Goal: Task Accomplishment & Management: Use online tool/utility

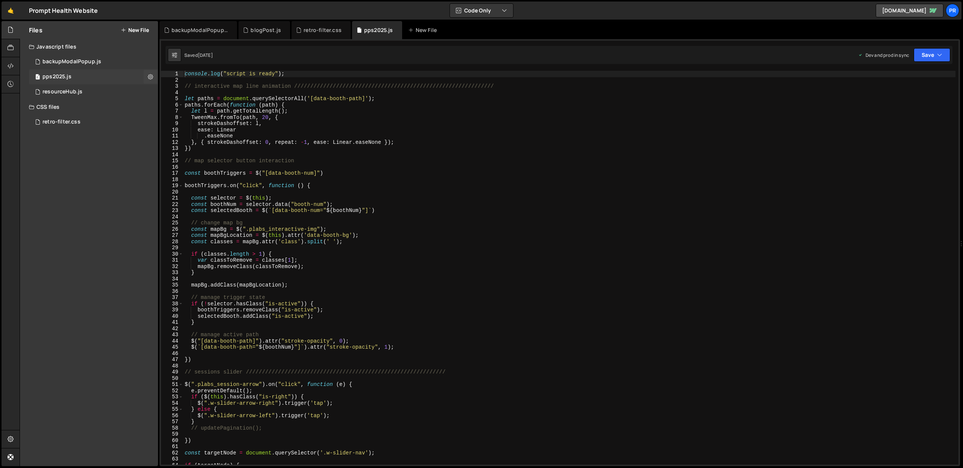
scroll to position [7905, 0]
click at [88, 87] on div "0 resourceHub.js 0" at bounding box center [93, 91] width 129 height 15
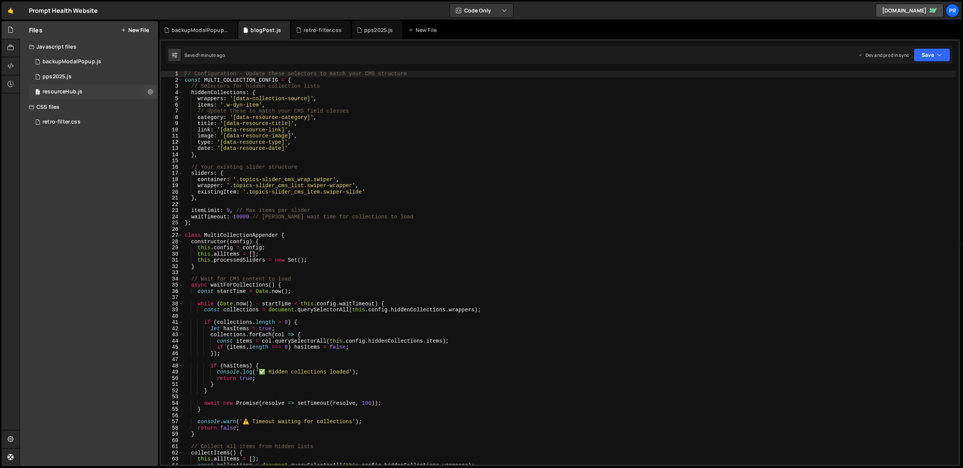
scroll to position [0, 0]
click at [15, 49] on div at bounding box center [11, 48] width 18 height 18
click at [9, 62] on icon at bounding box center [11, 66] width 6 height 8
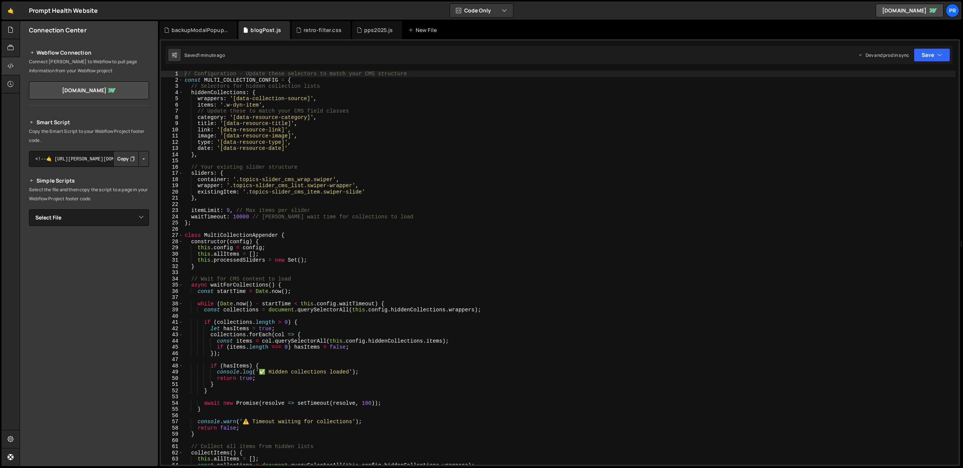
click at [116, 208] on div "Smart Script Copy the Smart Script to your Webflow Project footer code. <!--🤙 […" at bounding box center [89, 249] width 120 height 263
click at [117, 215] on select "Select File backupModalPopup.js pps2025.js resourceHub.js retro-filter.css" at bounding box center [89, 217] width 120 height 17
select select "45859"
click at [29, 209] on select "Select File backupModalPopup.js pps2025.js resourceHub.js retro-filter.css" at bounding box center [89, 217] width 120 height 17
click at [121, 242] on button "Copy" at bounding box center [126, 243] width 26 height 16
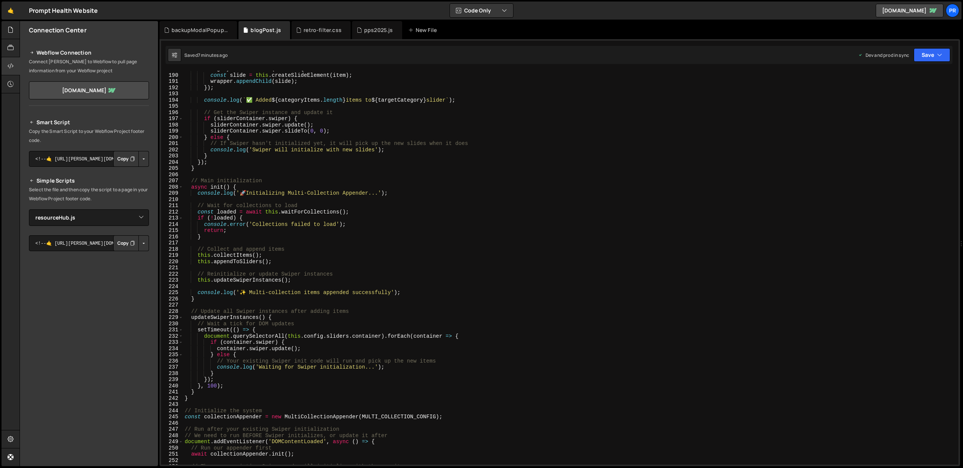
scroll to position [1173, 0]
click at [186, 31] on div "backupModalPopup.js" at bounding box center [200, 30] width 56 height 8
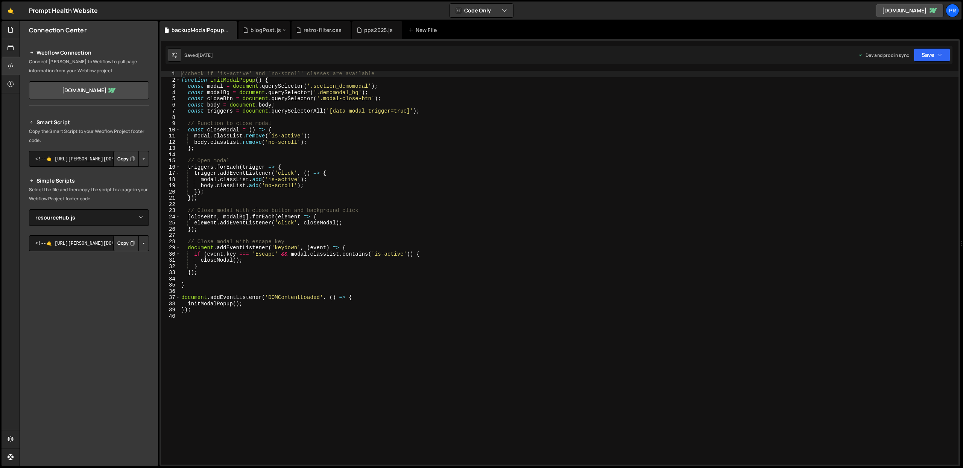
click at [254, 27] on div "blogPost.js" at bounding box center [266, 30] width 30 height 8
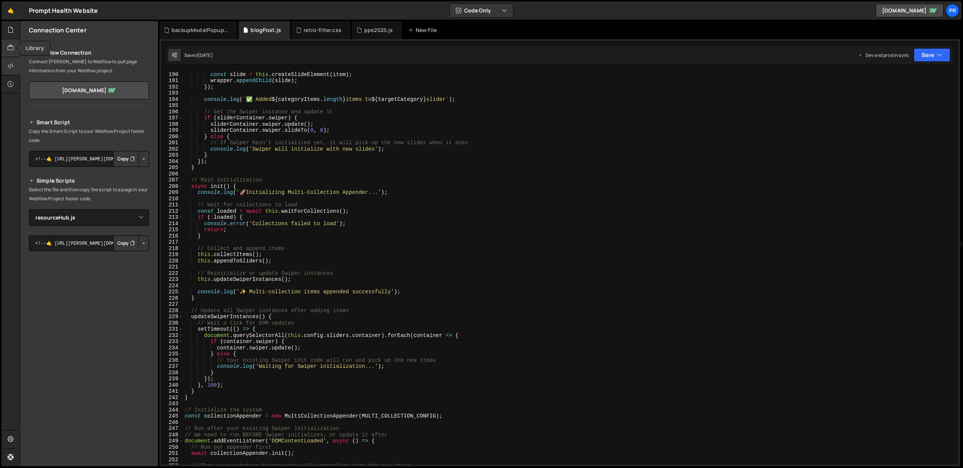
click at [12, 47] on icon at bounding box center [11, 48] width 6 height 8
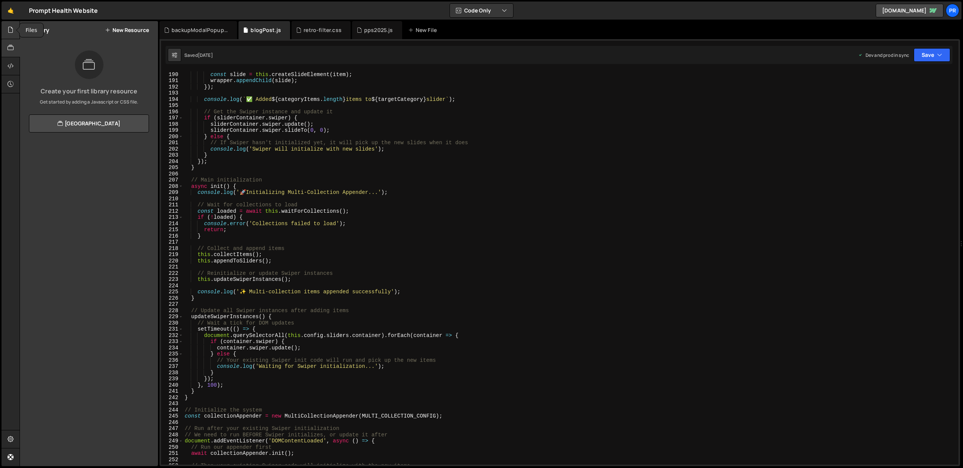
click at [12, 33] on icon at bounding box center [11, 30] width 6 height 8
click at [66, 93] on div "resourceHub.js" at bounding box center [63, 91] width 40 height 7
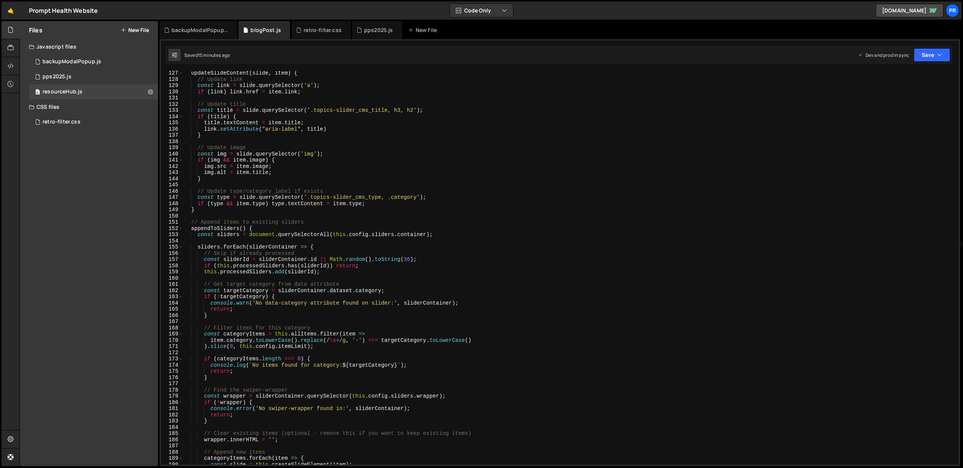
scroll to position [783, 0]
type textarea "// Update type/category label if exists"
click at [315, 190] on div "updateSlideContent ( slide , item ) { // Update link const link = slide . query…" at bounding box center [569, 273] width 773 height 406
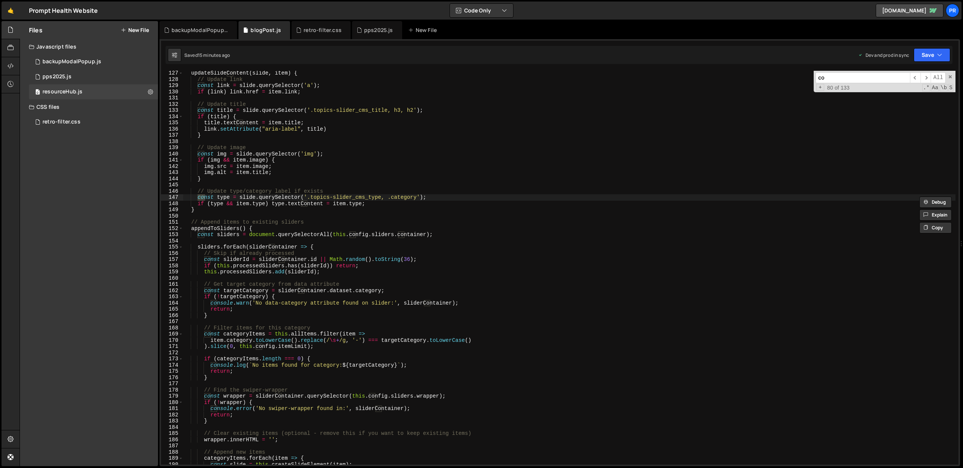
type input "c"
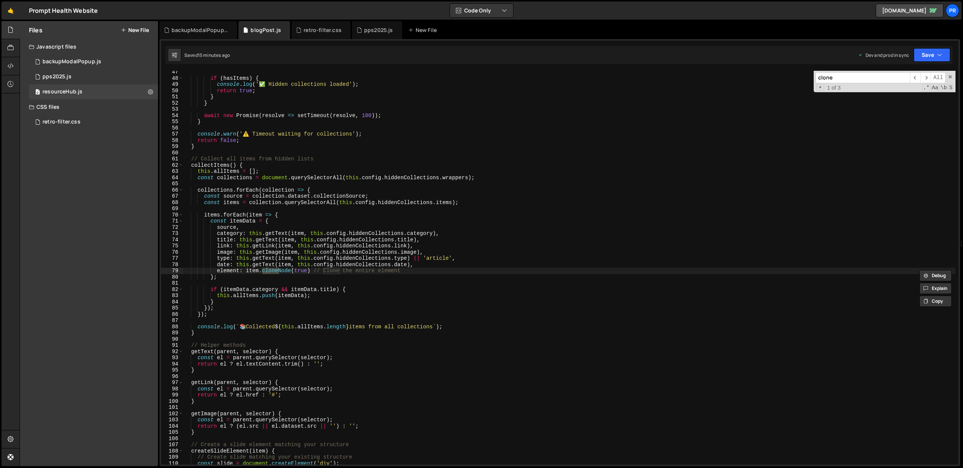
type input "clone"
click at [499, 229] on div "if ( hasItems ) { console . log ( '✅ Hidden collections loaded' ) ; return true…" at bounding box center [569, 272] width 773 height 406
click at [310, 132] on div "if ( hasItems ) { console . log ( '✅ Hidden collections loaded' ) ; return true…" at bounding box center [569, 272] width 773 height 406
type textarea "console.warn('⚠️ Timeout waiting for collections');"
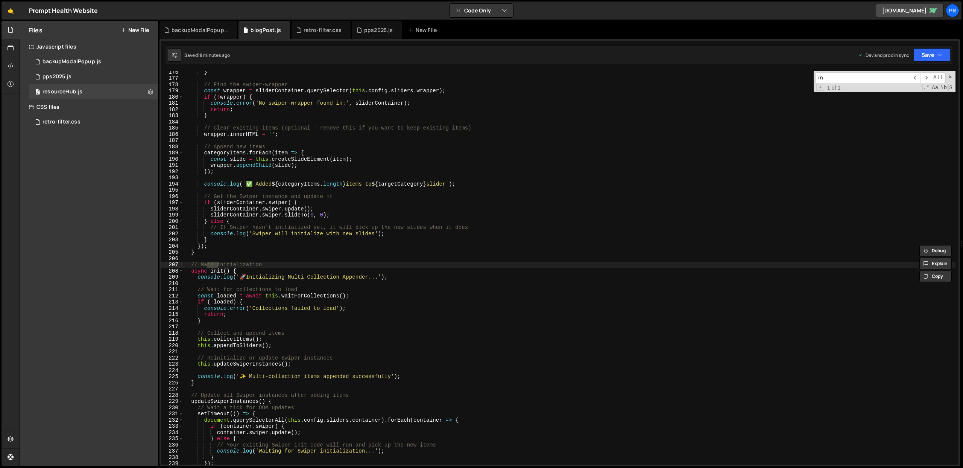
scroll to position [1088, 0]
type input "collectItems"
click at [924, 77] on span "​" at bounding box center [926, 77] width 11 height 11
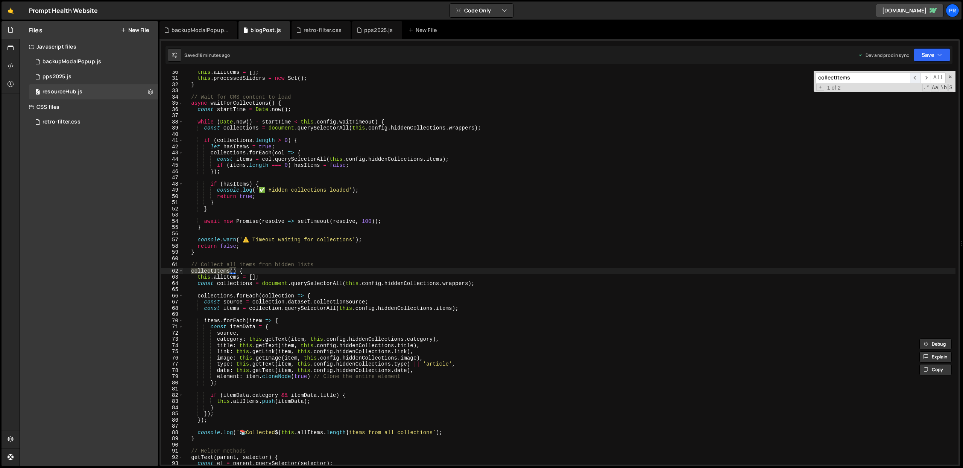
click at [917, 78] on span "​" at bounding box center [915, 77] width 11 height 11
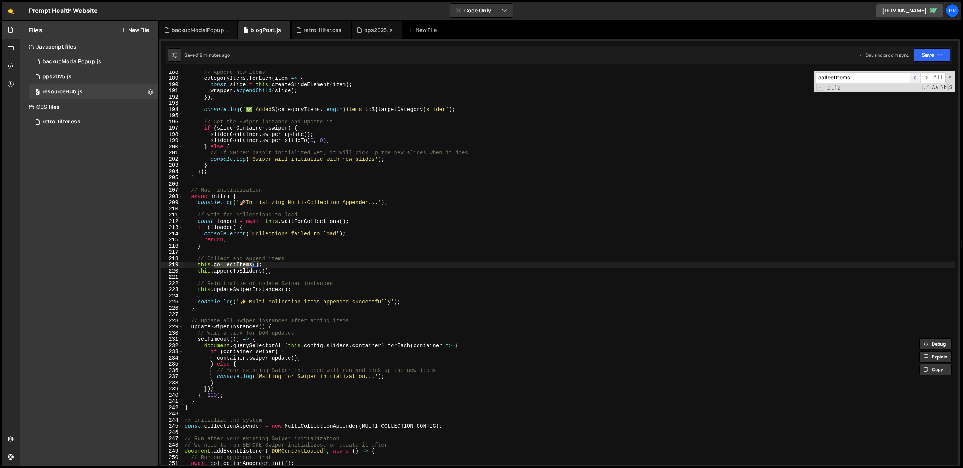
scroll to position [1163, 0]
click at [925, 79] on span "​" at bounding box center [926, 77] width 11 height 11
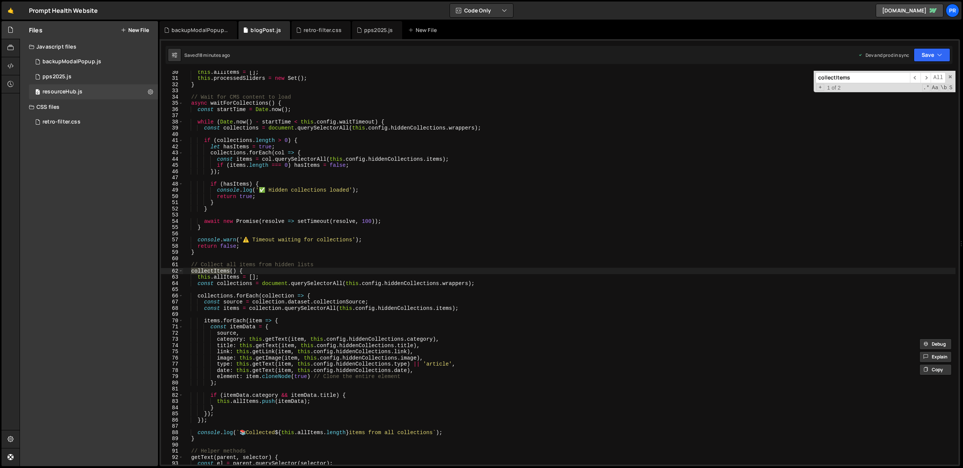
scroll to position [182, 0]
click at [223, 376] on div "this . allItems = [ ] ; this . processedSliders = new Set ( ) ; } // Wait for C…" at bounding box center [569, 272] width 773 height 406
type textarea "fullElement: item.cloneNode(true) // Clone the entire element"
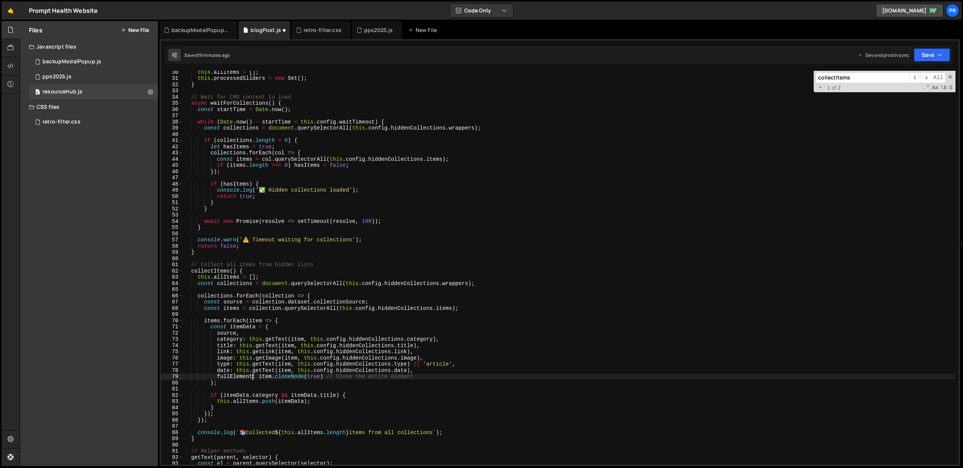
click at [841, 76] on input "collectItems" at bounding box center [863, 77] width 94 height 11
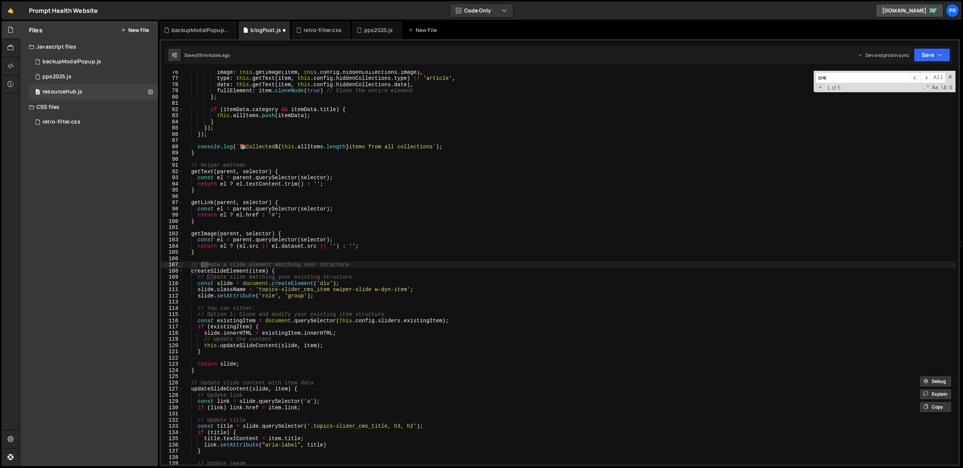
scroll to position [467, 0]
type input "createS"
click at [334, 294] on div "image : this . getImage ( item , this . config . hiddenCollections . image ) , …" at bounding box center [569, 272] width 773 height 406
click at [365, 176] on div "image : this . getImage ( item , this . config . hiddenCollections . image ) , …" at bounding box center [569, 272] width 773 height 406
click at [327, 296] on div "image : this . getImage ( item , this . config . hiddenCollections . image ) , …" at bounding box center [569, 272] width 773 height 406
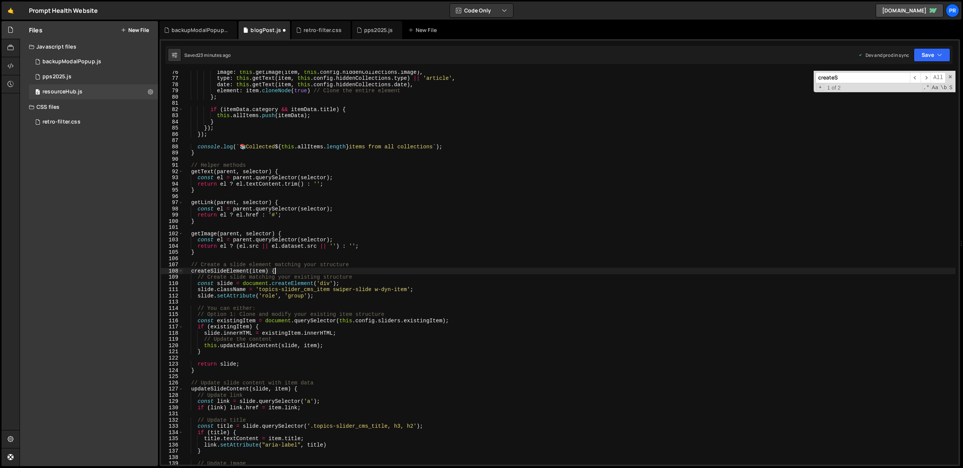
click at [295, 270] on div "image : this . getImage ( item , this . config . hiddenCollections . image ) , …" at bounding box center [569, 272] width 773 height 406
type textarea "createSlideElement(item) {"
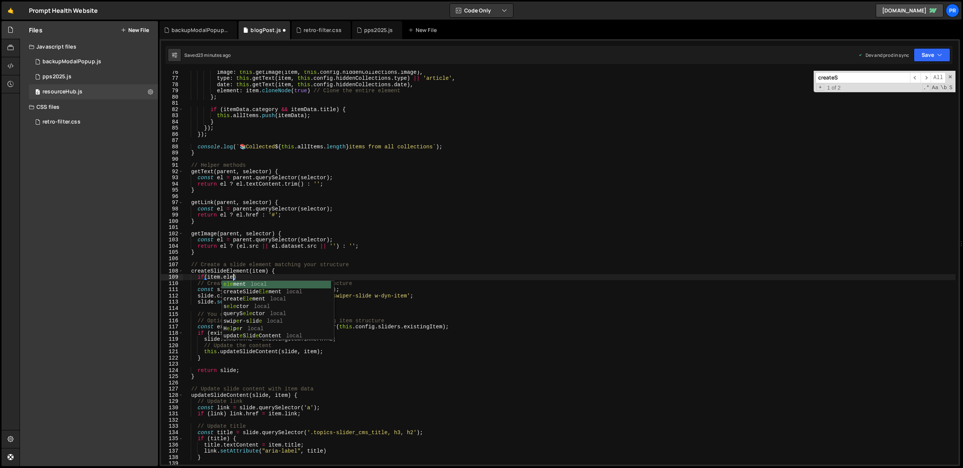
scroll to position [0, 3]
type textarea "if(item.element) {"
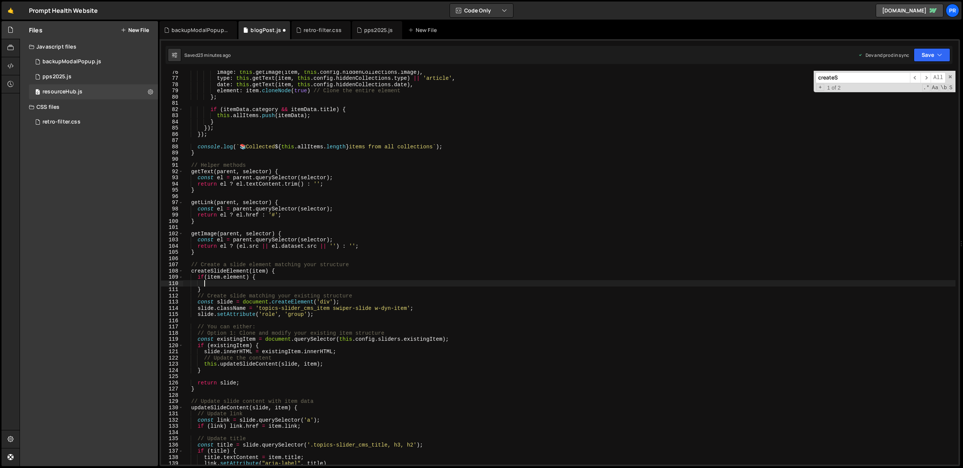
scroll to position [438, 0]
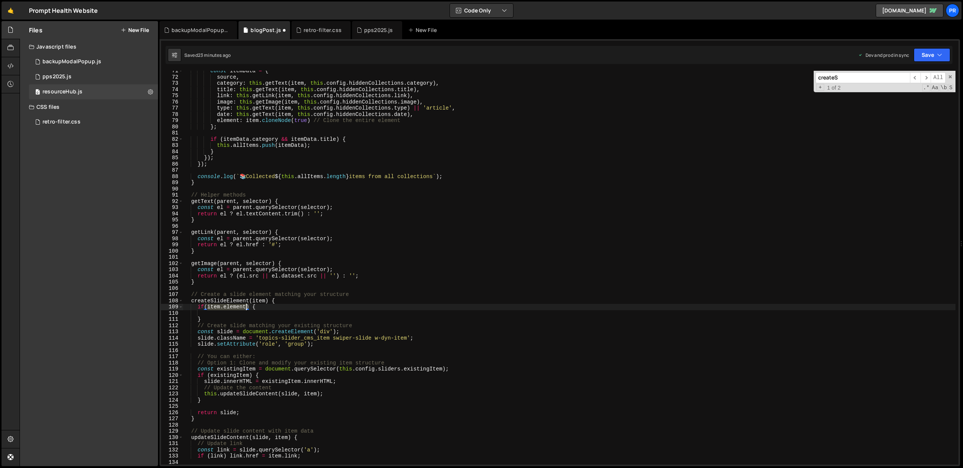
drag, startPoint x: 208, startPoint y: 307, endPoint x: 246, endPoint y: 306, distance: 38.0
click at [246, 306] on div "const itemData = { source , category : this . getText ( item , this . config . …" at bounding box center [569, 271] width 773 height 406
drag, startPoint x: 243, startPoint y: 332, endPoint x: 313, endPoint y: 330, distance: 69.3
click at [313, 330] on div "const itemData = { source , category : this . getText ( item , this . config . …" at bounding box center [569, 271] width 773 height 406
paste textarea "item.e"
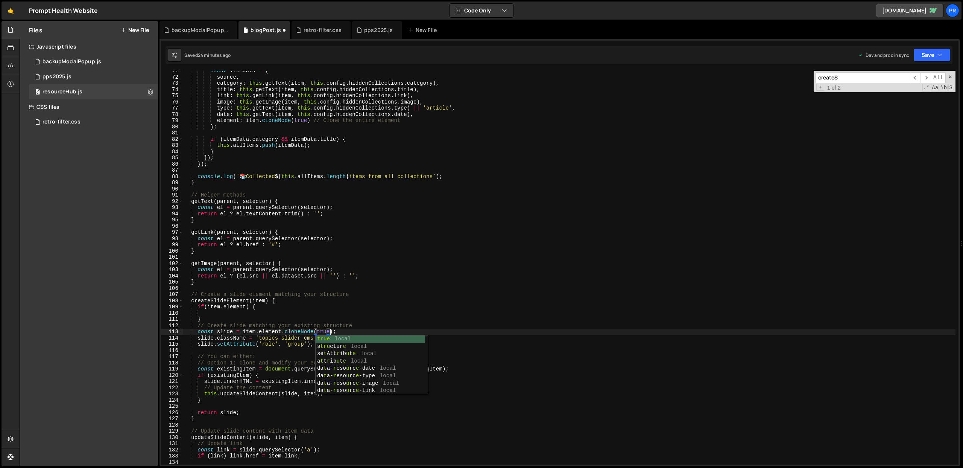
scroll to position [0, 10]
click at [368, 326] on div "const itemData = { source , category : this . getText ( item , this . config . …" at bounding box center [569, 271] width 773 height 406
click at [351, 332] on div "const itemData = { source , category : this . getText ( item , this . config . …" at bounding box center [569, 271] width 773 height 406
click at [333, 343] on div "const itemData = { source , category : this . getText ( item , this . config . …" at bounding box center [569, 271] width 773 height 406
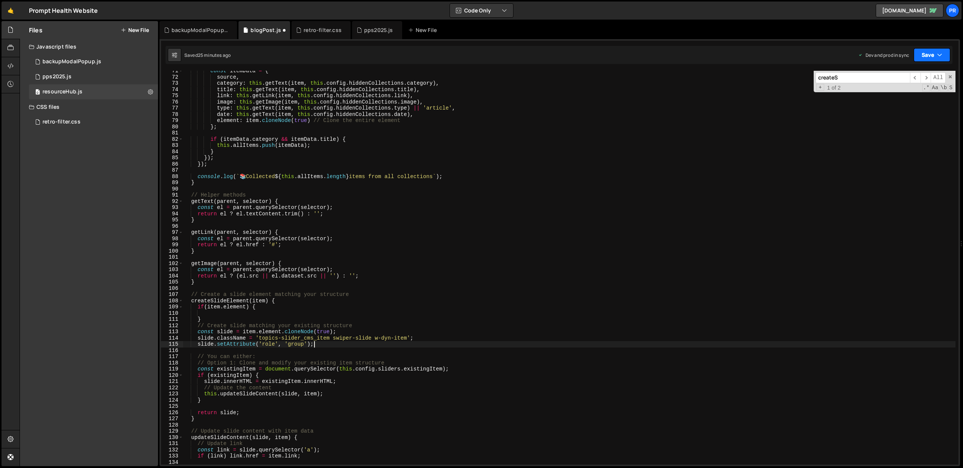
type textarea "slide.setAttribute('role', 'group');"
click at [940, 57] on icon "button" at bounding box center [939, 55] width 5 height 8
click at [921, 103] on div "Saved 25 minutes ago" at bounding box center [907, 106] width 78 height 9
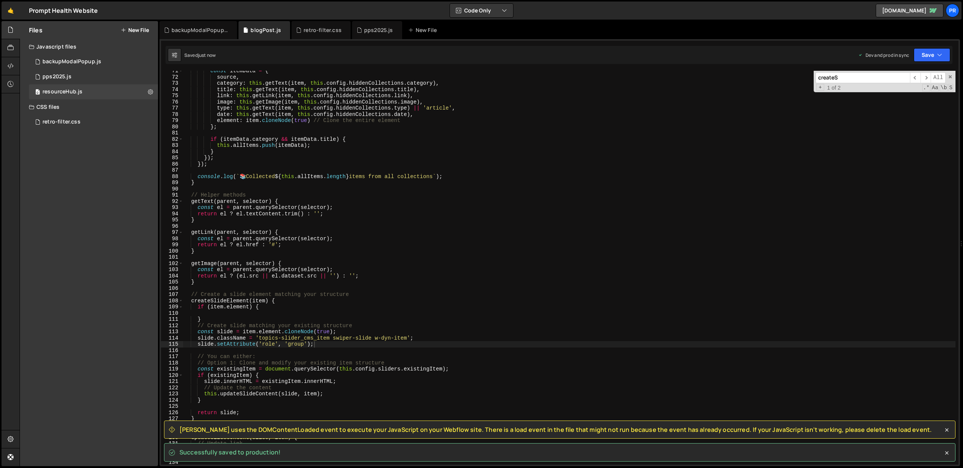
click at [318, 225] on div "const itemData = { source , category : this . getText ( item , this . config . …" at bounding box center [569, 271] width 773 height 406
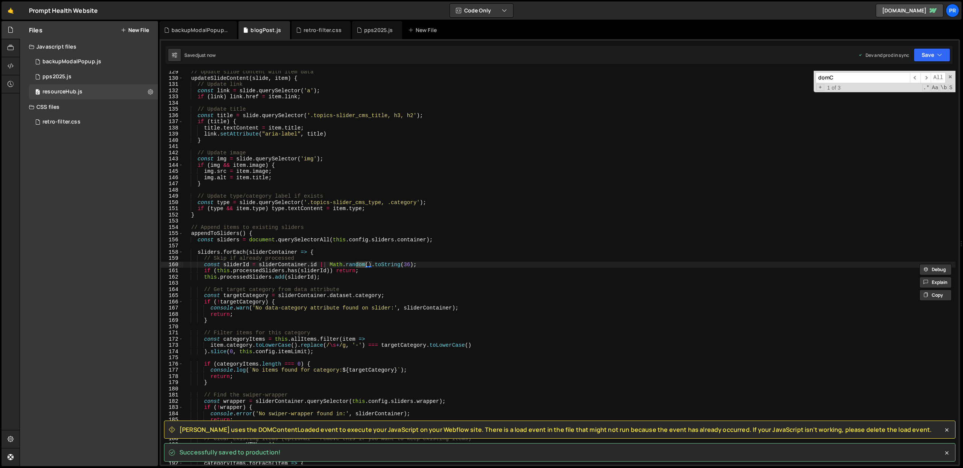
scroll to position [1368, 0]
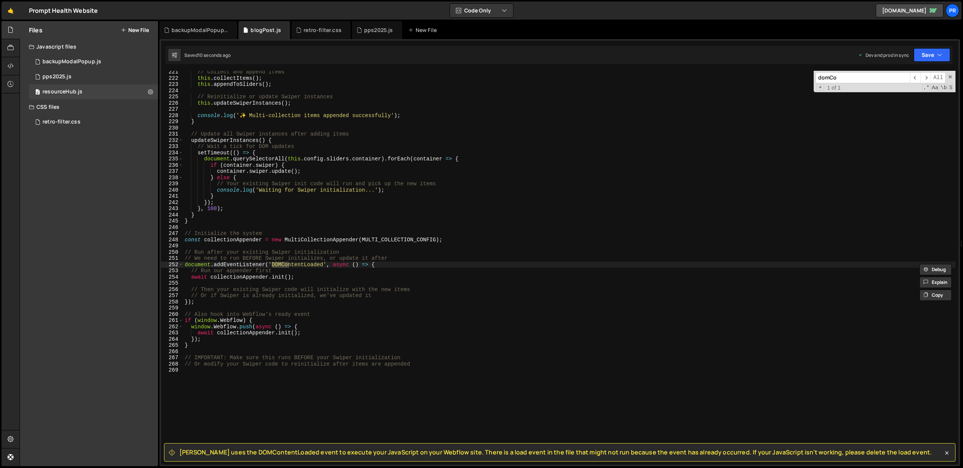
type input "domCo"
click at [315, 278] on div "// Collect and append items this . collectItems ( ) ; this . appendToSliders ( …" at bounding box center [569, 272] width 773 height 406
click at [373, 264] on div "// Collect and append items this . collectItems ( ) ; this . appendToSliders ( …" at bounding box center [569, 272] width 773 height 406
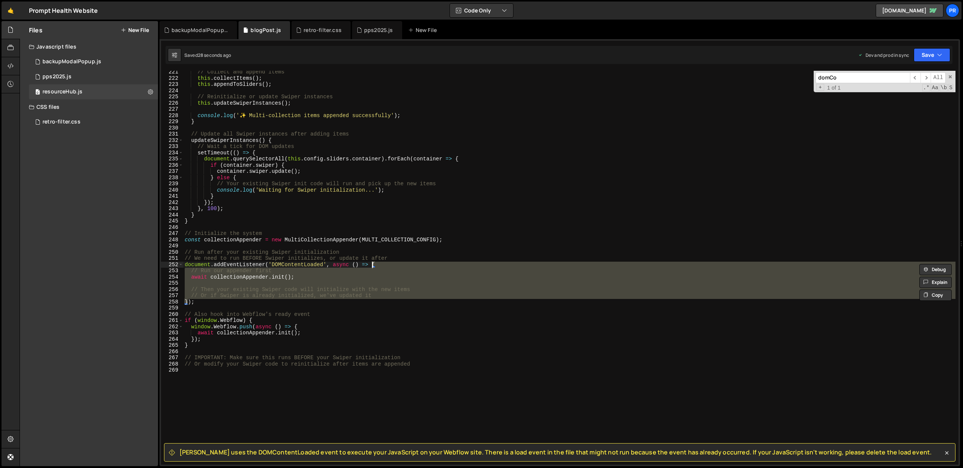
click at [320, 277] on div "// Collect and append items this . collectItems ( ) ; this . appendToSliders ( …" at bounding box center [569, 268] width 773 height 394
type textarea "await collectionAppender.init();"
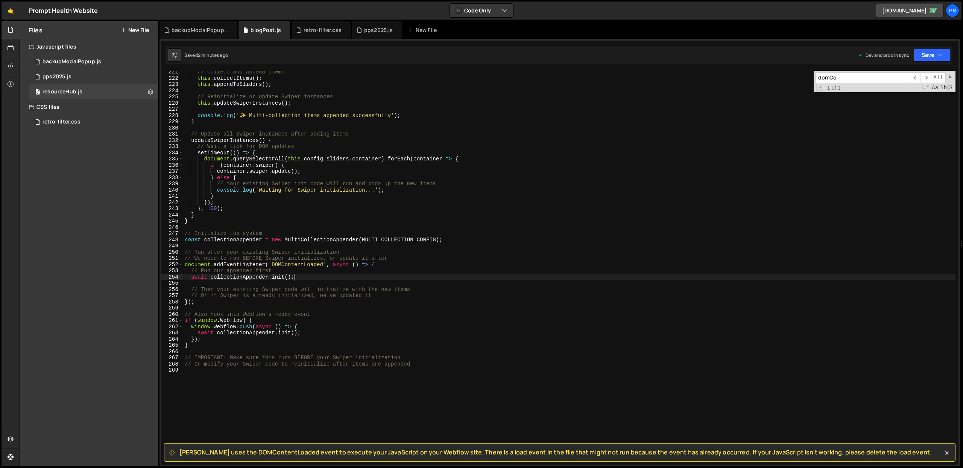
click at [318, 275] on div "// Collect and append items this . collectItems ( ) ; this . appendToSliders ( …" at bounding box center [569, 272] width 773 height 406
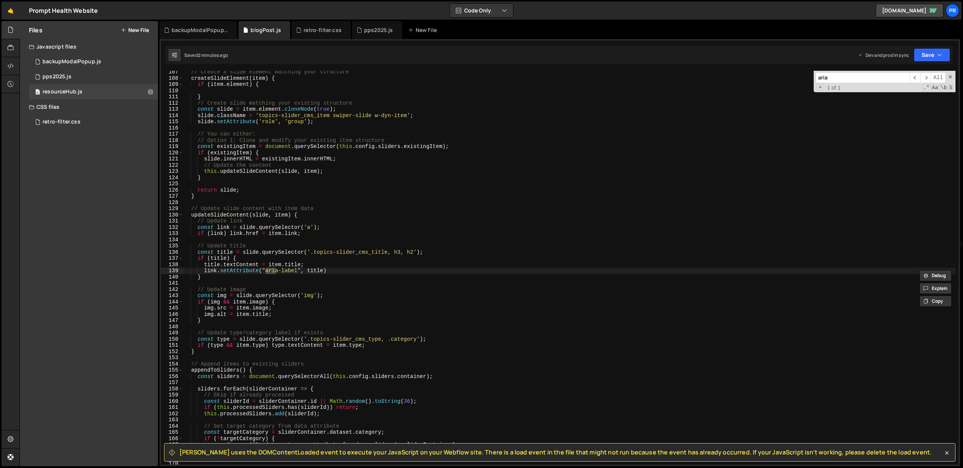
scroll to position [660, 0]
type input "aria-labe"
click at [326, 271] on div "// Create a slide element matching your structure createSlideElement ( item ) {…" at bounding box center [569, 272] width 773 height 406
click at [317, 270] on div "// Create a slide element matching your structure createSlideElement ( item ) {…" at bounding box center [569, 272] width 773 height 406
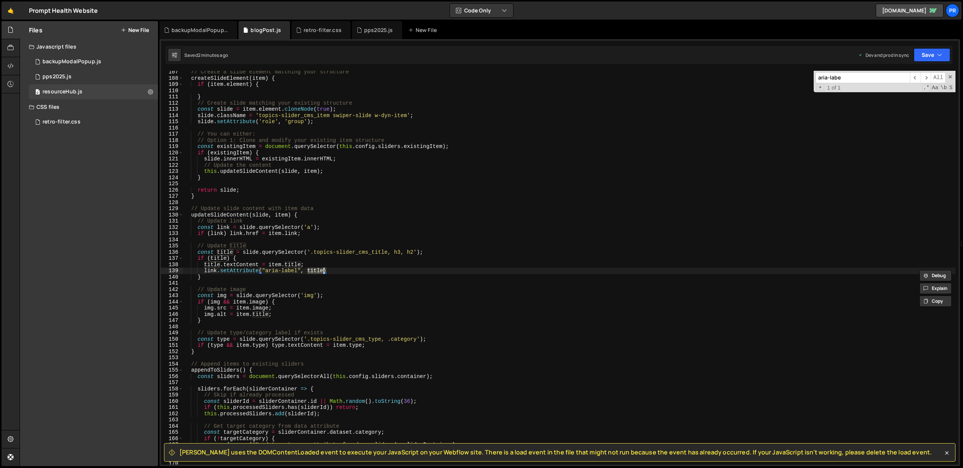
click at [324, 271] on div "// Create a slide element matching your structure createSlideElement ( item ) {…" at bounding box center [569, 268] width 773 height 394
paste textarea ".innerText"
click at [940, 59] on button "Save" at bounding box center [932, 55] width 37 height 14
click at [923, 97] on div "Save to Production S" at bounding box center [907, 98] width 78 height 8
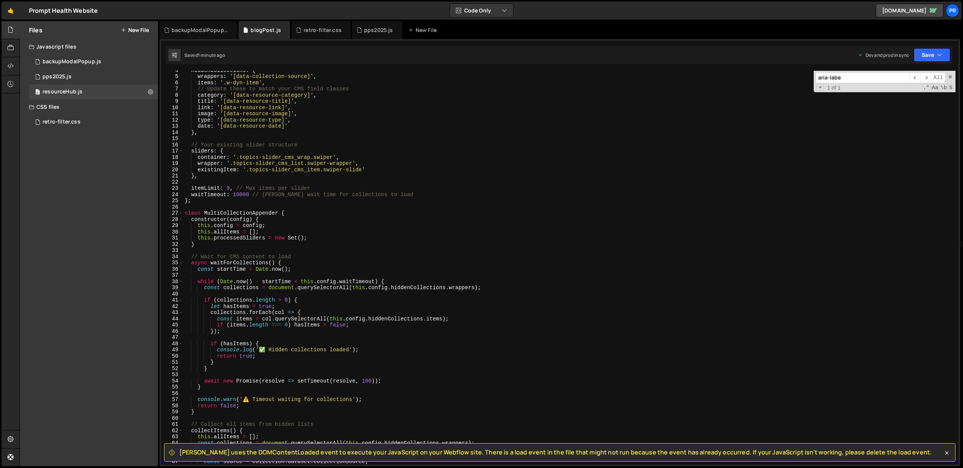
scroll to position [0, 0]
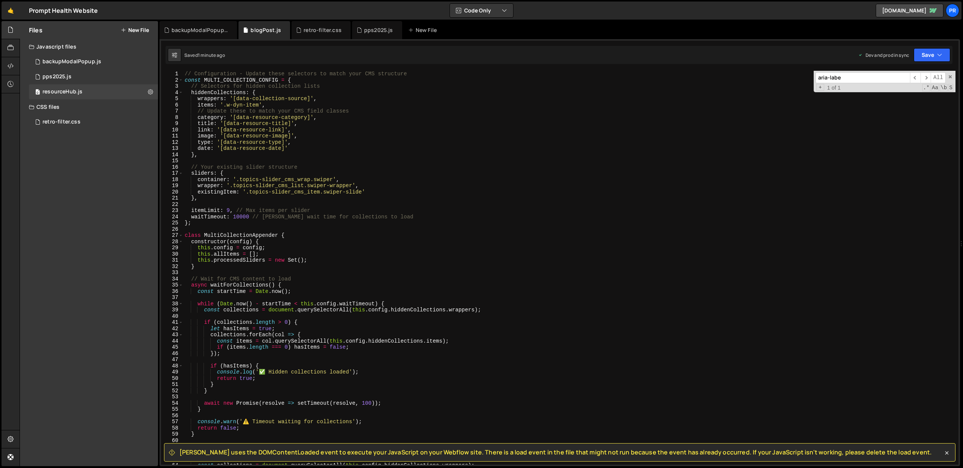
click at [231, 209] on div "// Configuration - Update these selectors to match your CMS structure const MUL…" at bounding box center [569, 274] width 773 height 406
click at [460, 180] on div "// Configuration - Update these selectors to match your CMS structure const MUL…" at bounding box center [569, 274] width 773 height 406
drag, startPoint x: 938, startPoint y: 57, endPoint x: 919, endPoint y: 85, distance: 34.4
click at [938, 57] on icon "button" at bounding box center [939, 55] width 5 height 8
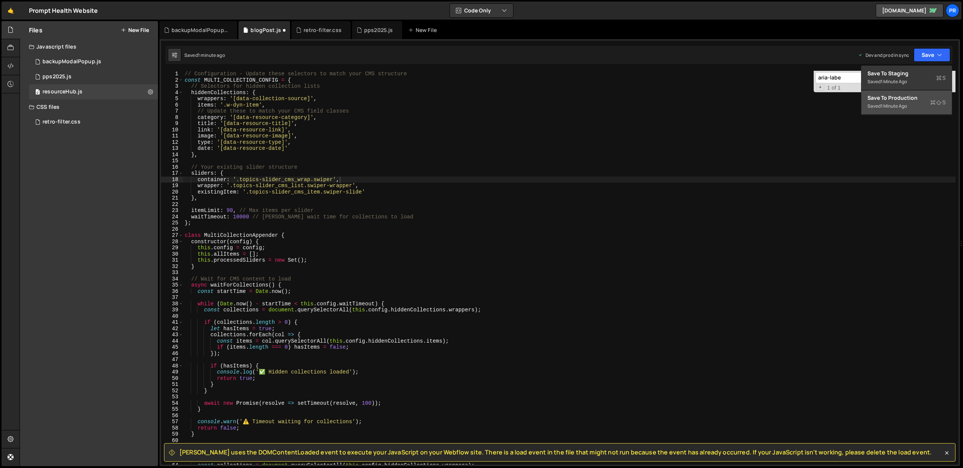
click at [902, 103] on div "1 minute ago" at bounding box center [894, 106] width 26 height 6
type textarea "},"
click at [330, 154] on div "// Configuration - Update these selectors to match your CMS structure const MUL…" at bounding box center [569, 274] width 773 height 406
paste input "data-collection-sourc"
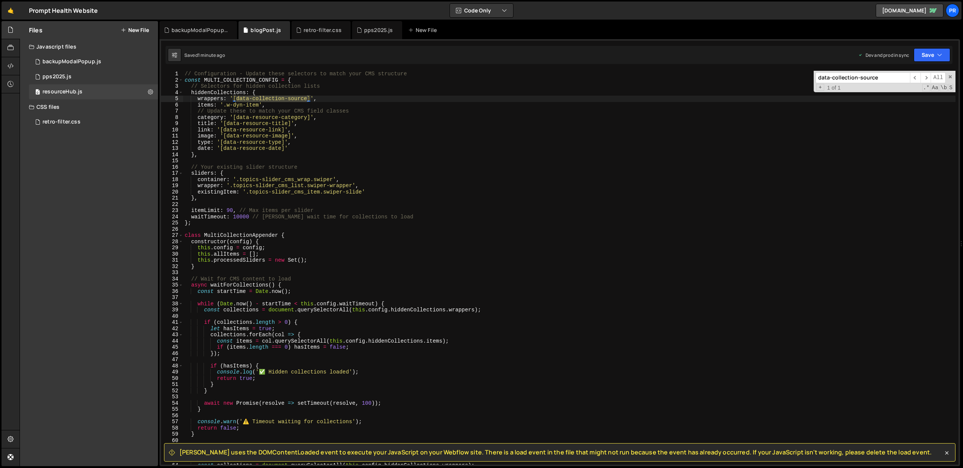
type input "data-collection-source"
type textarea "wrappers: '[data-collection-source]',"
click at [205, 99] on div "// Configuration - Update these selectors to match your CMS structure const MUL…" at bounding box center [569, 274] width 773 height 406
type input "wrappers"
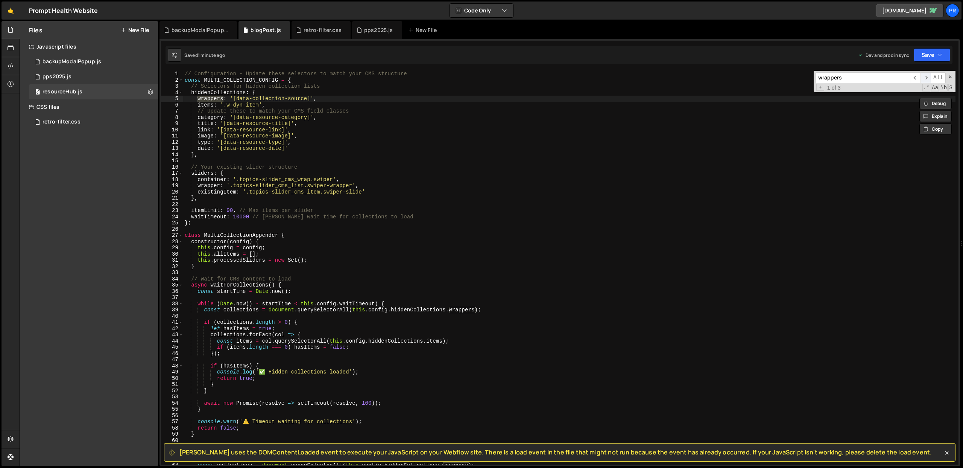
click at [925, 79] on span "​" at bounding box center [926, 77] width 11 height 11
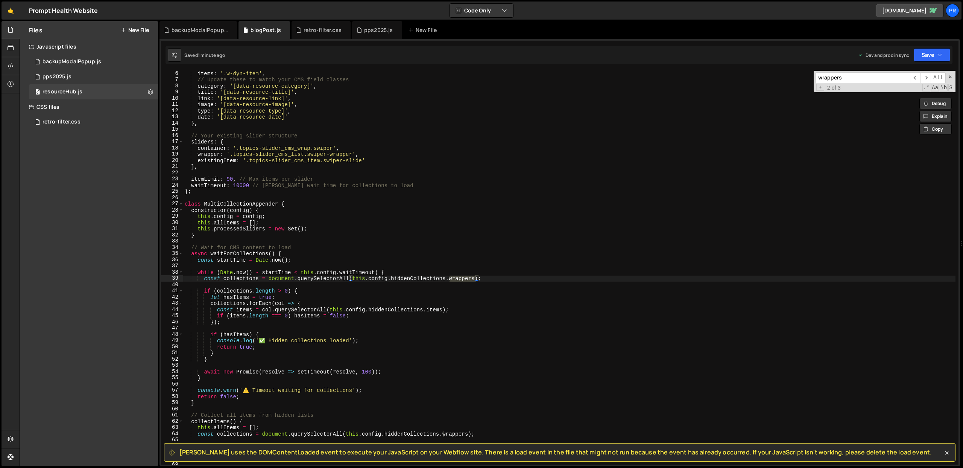
scroll to position [32, 0]
click at [239, 186] on div "items : '.w-dyn-item' , // Update these to match your CMS field classes categor…" at bounding box center [569, 273] width 773 height 406
click at [405, 235] on div "items : '.w-dyn-item' , // Update these to match your CMS field classes categor…" at bounding box center [569, 273] width 773 height 406
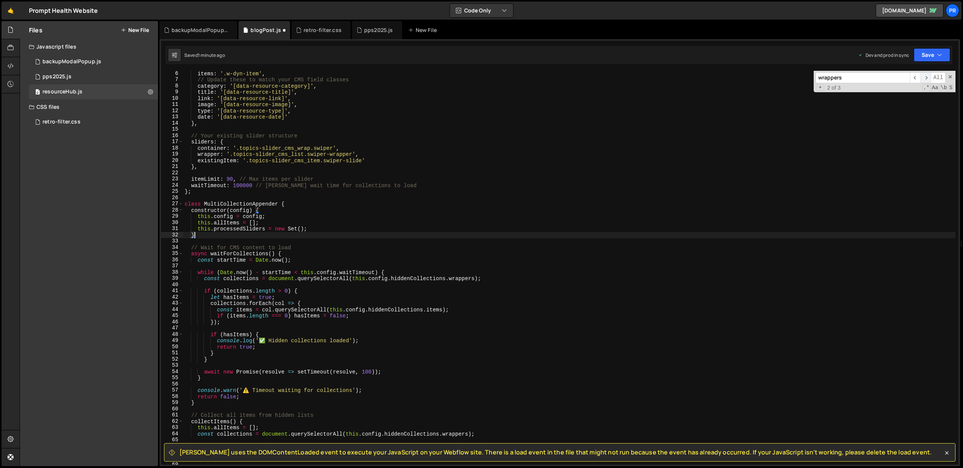
click at [924, 77] on span "​" at bounding box center [926, 77] width 11 height 11
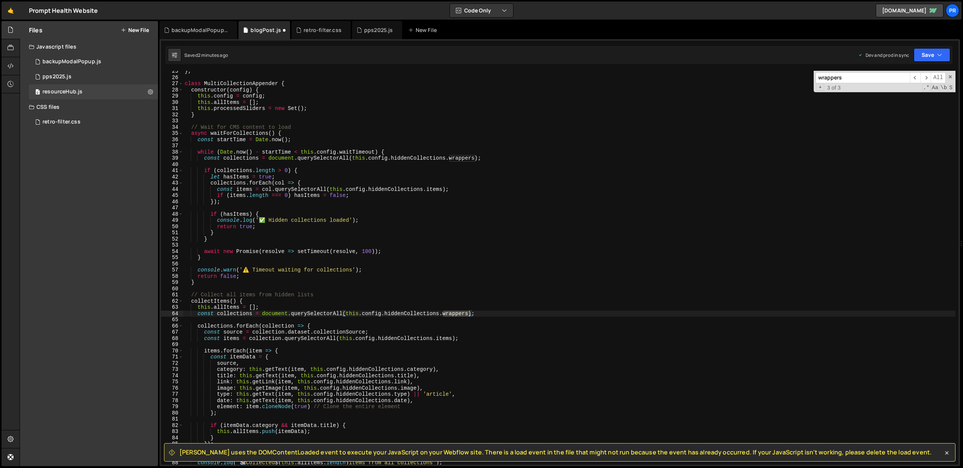
scroll to position [152, 0]
type textarea "const collections = document.querySelectorAll(this.config.hiddenCollections.wra…"
click at [488, 315] on div "} ; class MultiCollectionAppender { constructor ( config ) { this . config = co…" at bounding box center [569, 271] width 773 height 406
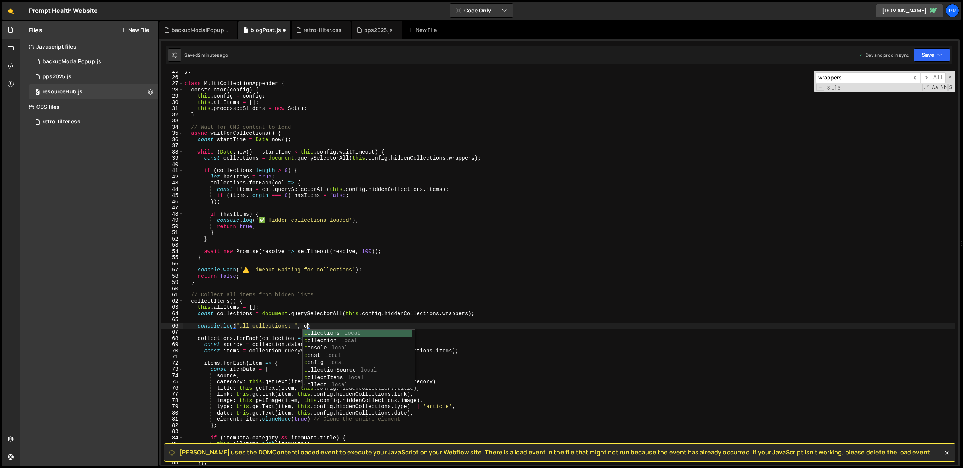
scroll to position [0, 9]
type textarea "console.log("all collections: ", collections)"
click at [421, 330] on div "} ; class MultiCollectionAppender { constructor ( config ) { this . config = co…" at bounding box center [569, 271] width 773 height 406
click at [414, 326] on div "} ; class MultiCollectionAppender { constructor ( config ) { this . config = co…" at bounding box center [569, 271] width 773 height 406
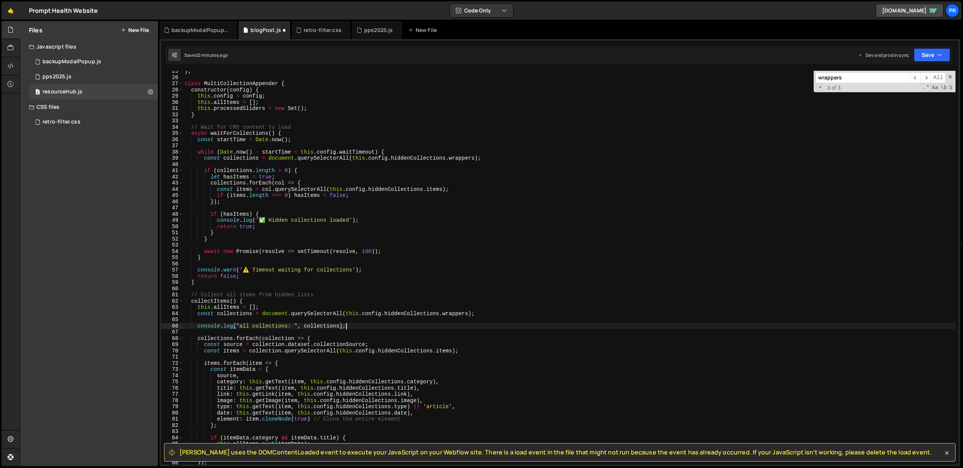
scroll to position [0, 11]
click at [924, 52] on button "Save" at bounding box center [932, 55] width 37 height 14
click at [907, 99] on div "Save to Production S" at bounding box center [907, 98] width 78 height 8
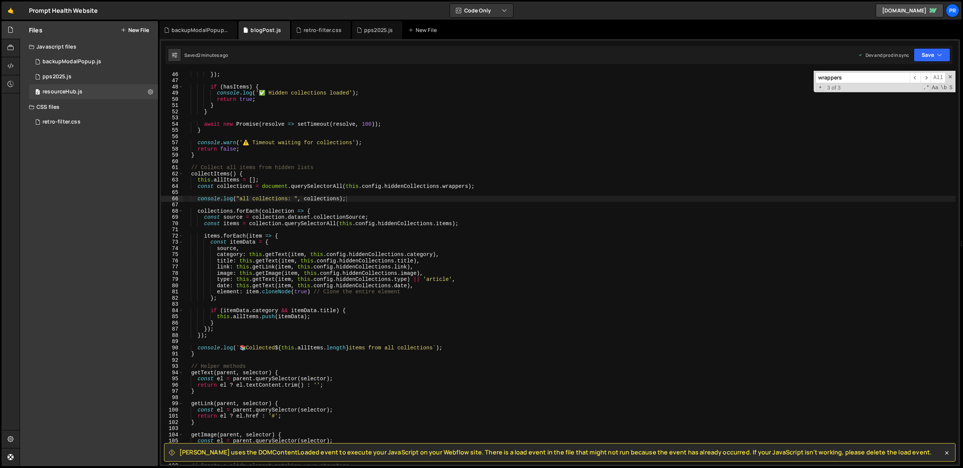
scroll to position [344, 0]
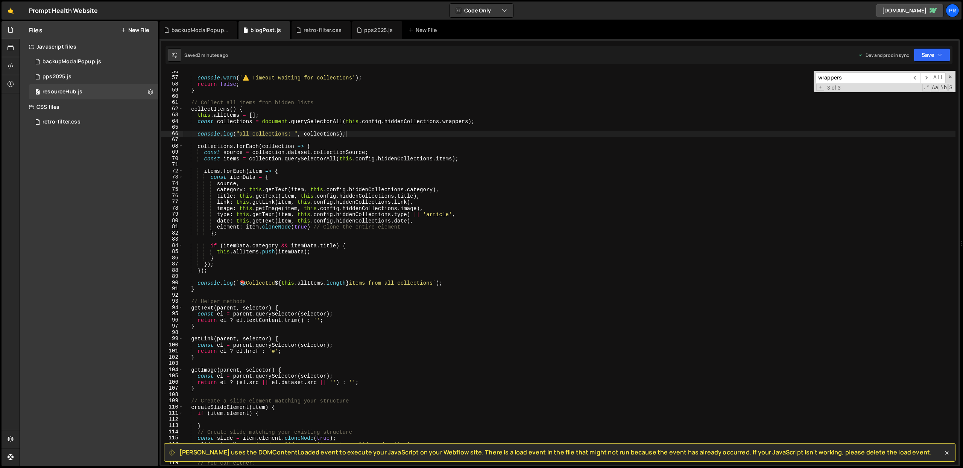
type textarea "link: this.getLink(item, [DOMAIN_NAME]),"
click at [323, 204] on div "console . warn ( '⚠️ Timeout waiting for collections' ) ; return false ; } // C…" at bounding box center [569, 271] width 773 height 406
paste input "data-resource-title"
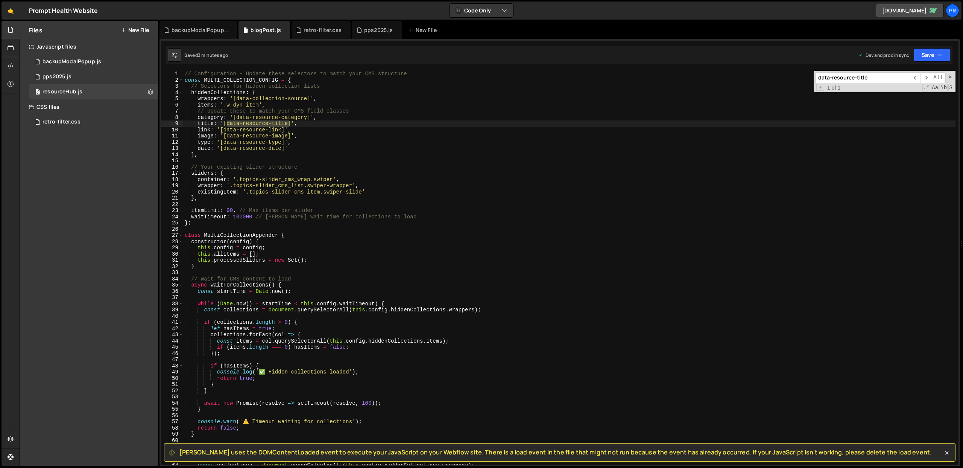
scroll to position [0, 0]
type input "data-resource-title"
click at [926, 80] on span "​" at bounding box center [926, 77] width 11 height 11
click at [927, 78] on span "​" at bounding box center [926, 77] width 11 height 11
type textarea "title: '[data-resource-title]',"
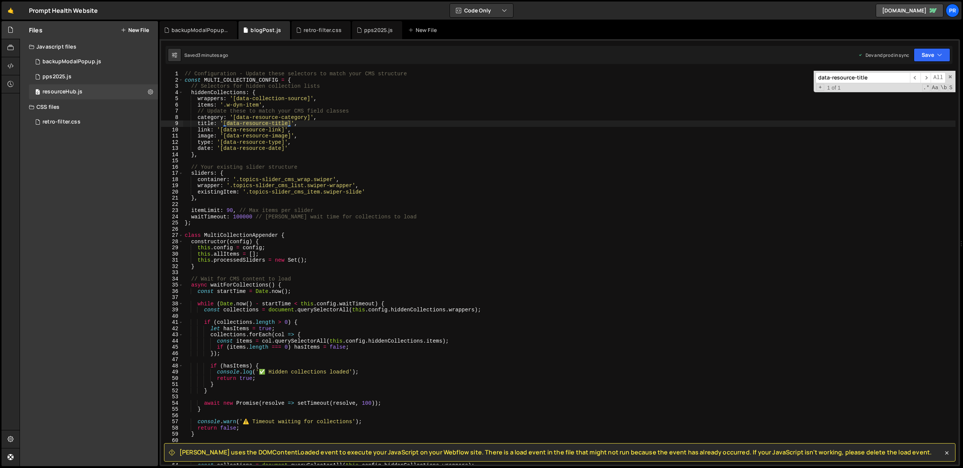
click at [206, 121] on div "// Configuration - Update these selectors to match your CMS structure const MUL…" at bounding box center [569, 274] width 773 height 406
type input "title"
click at [925, 78] on span "​" at bounding box center [926, 77] width 11 height 11
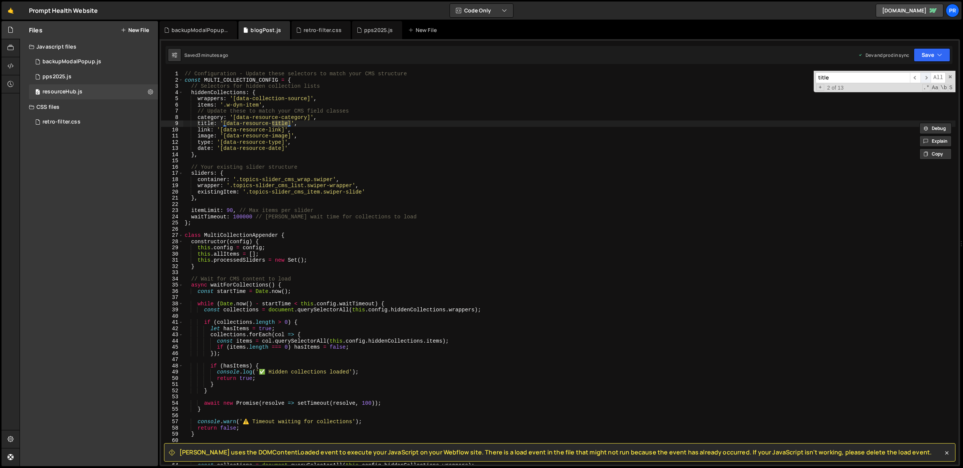
click at [925, 78] on span "​" at bounding box center [926, 77] width 11 height 11
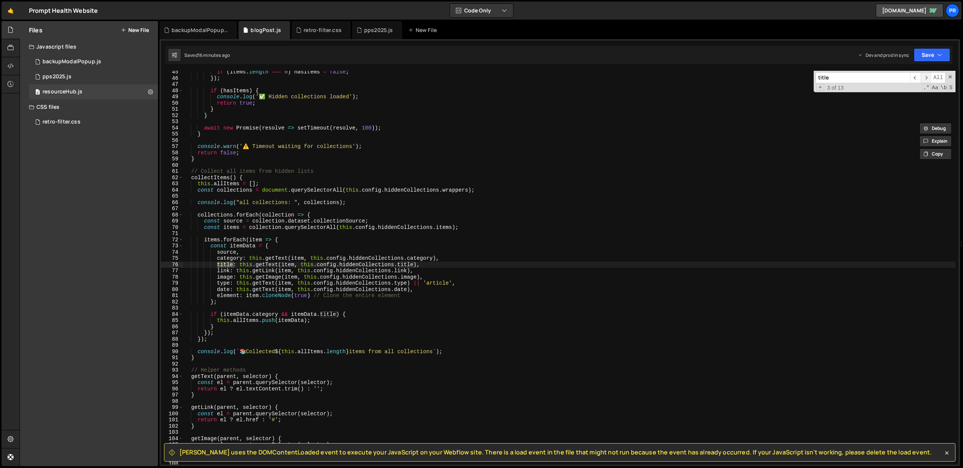
click at [925, 77] on span "​" at bounding box center [926, 77] width 11 height 11
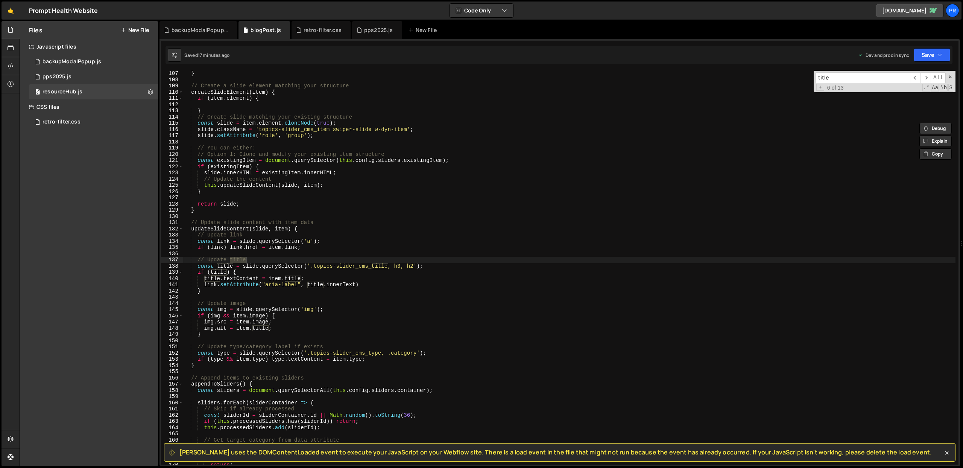
scroll to position [668, 0]
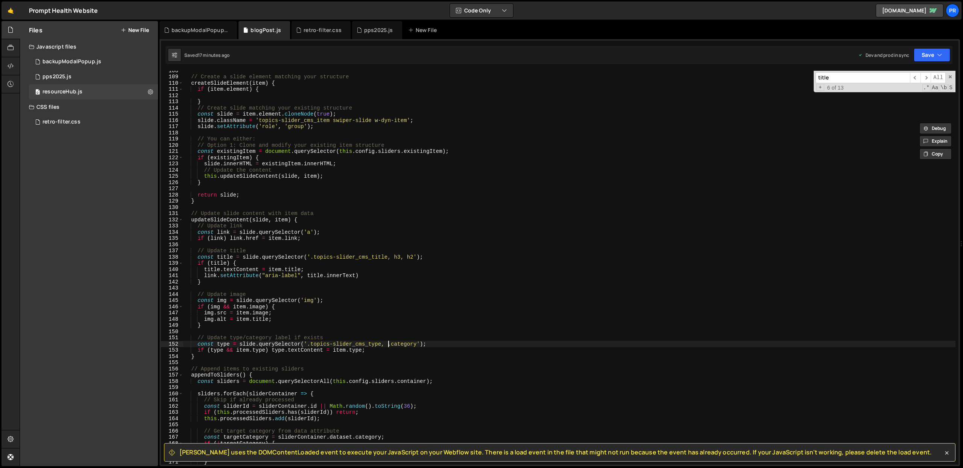
click at [389, 343] on div "// Create a slide element matching your structure createSlideElement ( item ) {…" at bounding box center [569, 270] width 773 height 406
drag, startPoint x: 394, startPoint y: 257, endPoint x: 415, endPoint y: 256, distance: 20.7
click at [415, 256] on div "// Create a slide element matching your structure createSlideElement ( item ) {…" at bounding box center [569, 270] width 773 height 406
click at [381, 275] on div "// Create a slide element matching your structure createSlideElement ( item ) {…" at bounding box center [569, 270] width 773 height 406
drag, startPoint x: 308, startPoint y: 343, endPoint x: 420, endPoint y: 341, distance: 112.2
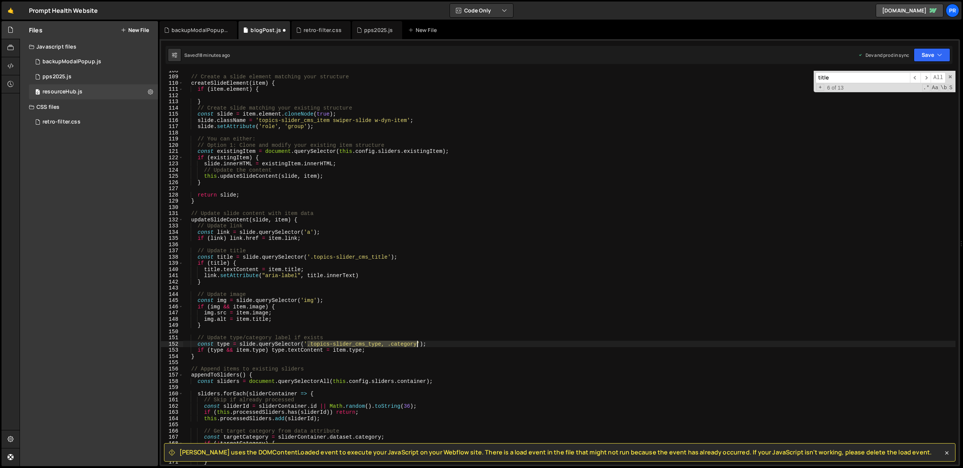
click at [416, 342] on div "// Create a slide element matching your structure createSlideElement ( item ) {…" at bounding box center [569, 270] width 773 height 406
paste textarea "data-resource-type"
type textarea "const type = slide.querySelector('[data-resource-type]');"
click at [382, 329] on div "// Create a slide element matching your structure createSlideElement ( item ) {…" at bounding box center [569, 270] width 773 height 406
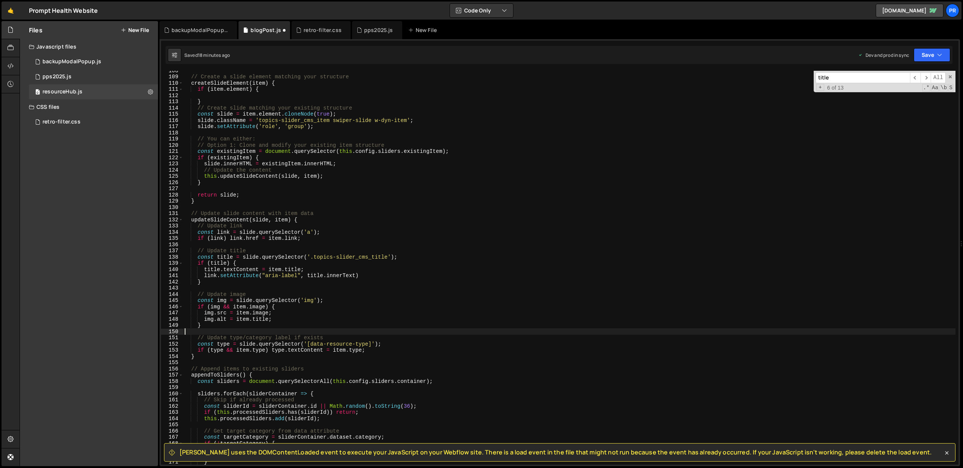
scroll to position [0, 0]
drag, startPoint x: 222, startPoint y: 350, endPoint x: 266, endPoint y: 350, distance: 43.7
click at [266, 350] on div "// Create a slide element matching your structure createSlideElement ( item ) {…" at bounding box center [569, 270] width 773 height 406
click at [246, 350] on div "// Create a slide element matching your structure createSlideElement ( item ) {…" at bounding box center [569, 270] width 773 height 406
click at [281, 350] on div "// Create a slide element matching your structure createSlideElement ( item ) {…" at bounding box center [569, 270] width 773 height 406
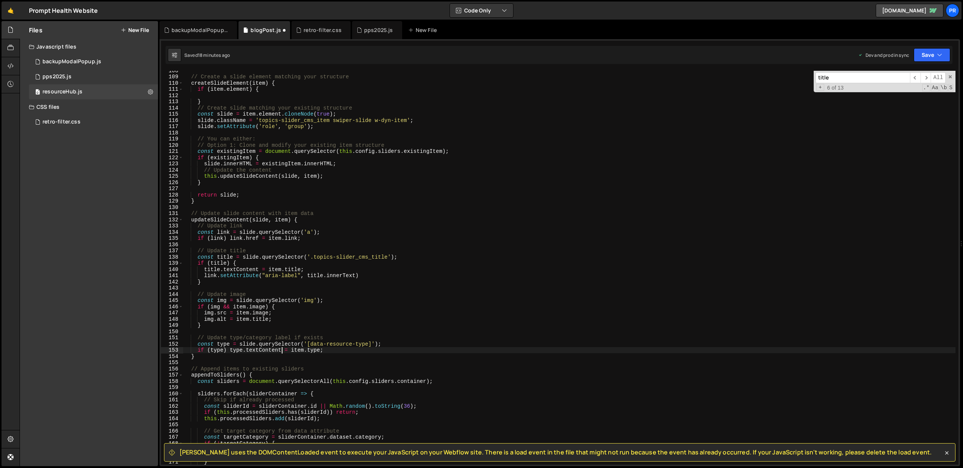
click at [315, 350] on div "// Create a slide element matching your structure createSlideElement ( item ) {…" at bounding box center [569, 270] width 773 height 406
click at [335, 351] on div "// Create a slide element matching your structure createSlideElement ( item ) {…" at bounding box center [569, 270] width 773 height 406
click at [192, 356] on div "// Create a slide element matching your structure createSlideElement ( item ) {…" at bounding box center [569, 270] width 773 height 406
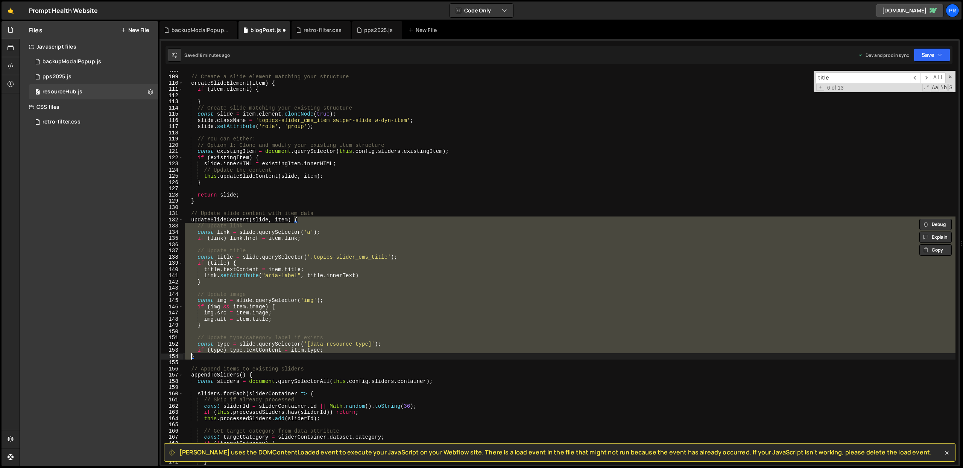
click at [203, 357] on div "// Create a slide element matching your structure createSlideElement ( item ) {…" at bounding box center [569, 270] width 773 height 406
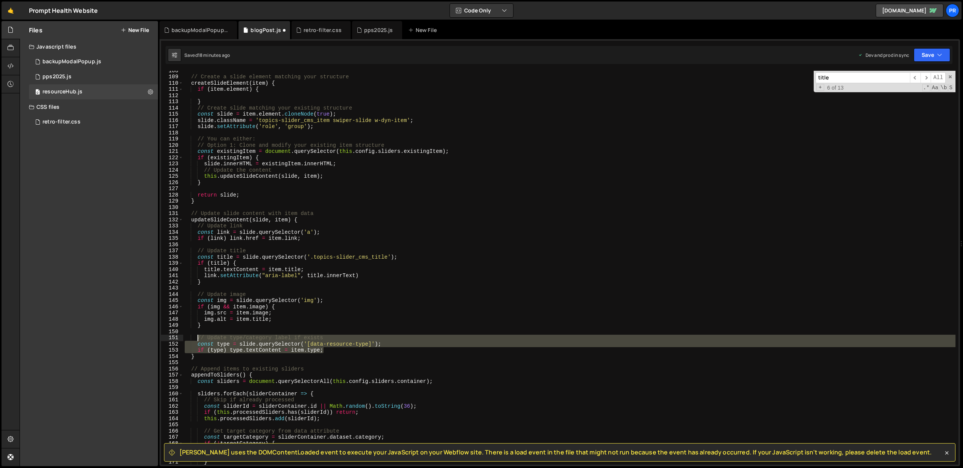
drag, startPoint x: 327, startPoint y: 351, endPoint x: 197, endPoint y: 338, distance: 131.2
click at [197, 338] on div "// Create a slide element matching your structure createSlideElement ( item ) {…" at bounding box center [569, 270] width 773 height 406
click at [374, 319] on div "// Create a slide element matching your structure createSlideElement ( item ) {…" at bounding box center [569, 270] width 773 height 406
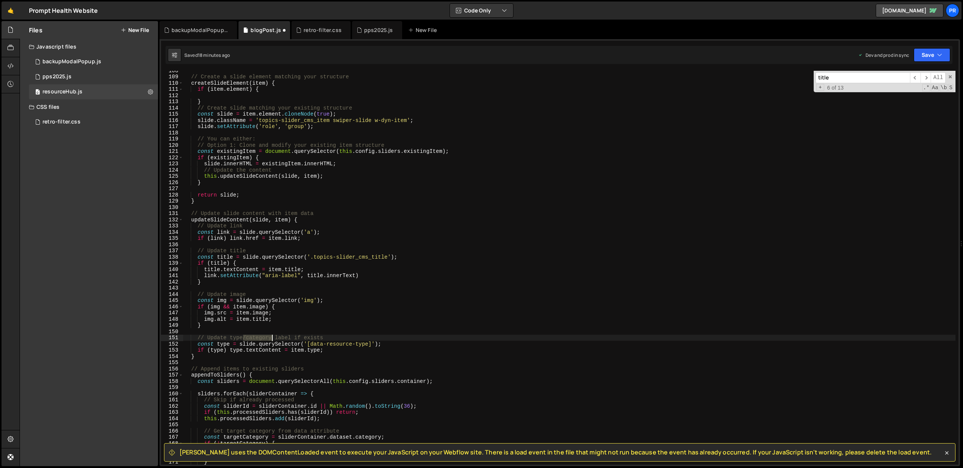
drag, startPoint x: 243, startPoint y: 336, endPoint x: 271, endPoint y: 336, distance: 28.2
click at [271, 336] on div "// Create a slide element matching your structure createSlideElement ( item ) {…" at bounding box center [569, 270] width 773 height 406
drag, startPoint x: 300, startPoint y: 337, endPoint x: 260, endPoint y: 336, distance: 39.9
click at [260, 336] on div "// Create a slide element matching your structure createSlideElement ( item ) {…" at bounding box center [569, 270] width 773 height 406
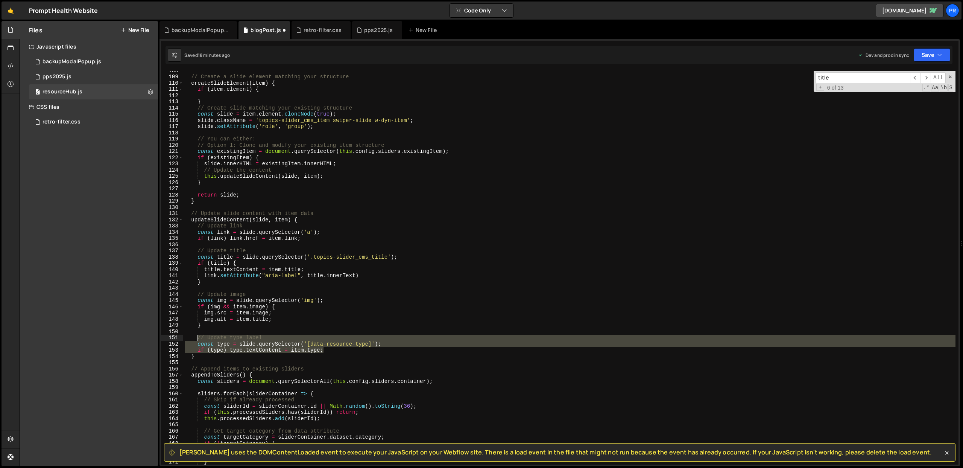
drag, startPoint x: 327, startPoint y: 351, endPoint x: 197, endPoint y: 339, distance: 130.7
click at [197, 339] on div "// Create a slide element matching your structure createSlideElement ( item ) {…" at bounding box center [569, 270] width 773 height 406
click at [330, 350] on div "// Create a slide element matching your structure createSlideElement ( item ) {…" at bounding box center [569, 268] width 773 height 394
type textarea "if (type) type.textContent = item.type;"
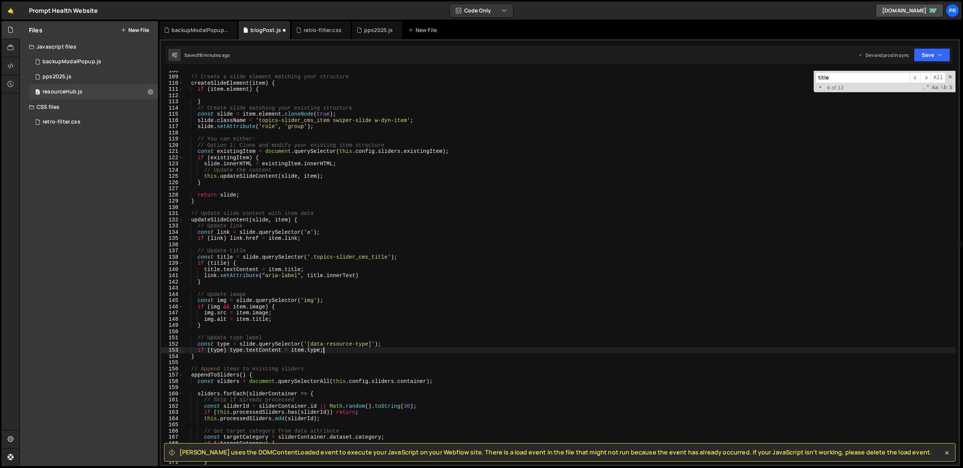
scroll to position [0, 0]
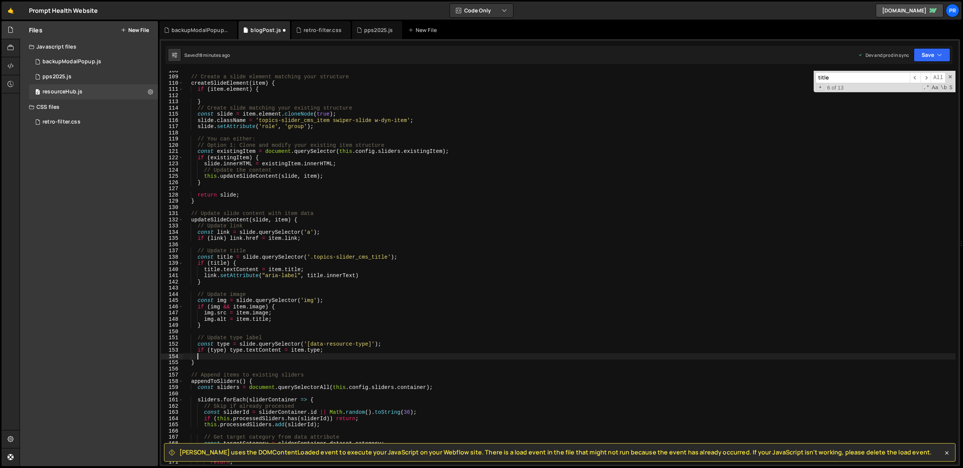
paste textarea "if (type) type.textContent = item.type;"
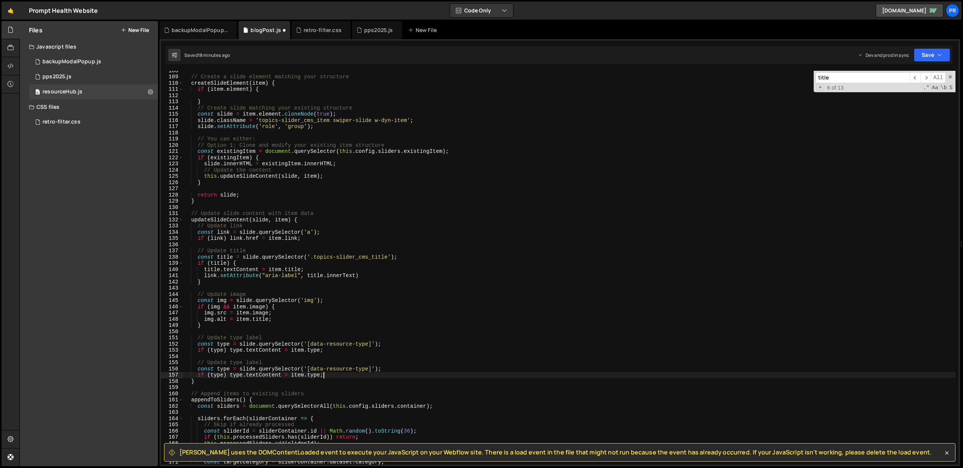
click at [253, 362] on div "// Create a slide element matching your structure createSlideElement ( item ) {…" at bounding box center [569, 270] width 773 height 406
click at [234, 362] on div "// Create a slide element matching your structure createSlideElement ( item ) {…" at bounding box center [569, 270] width 773 height 406
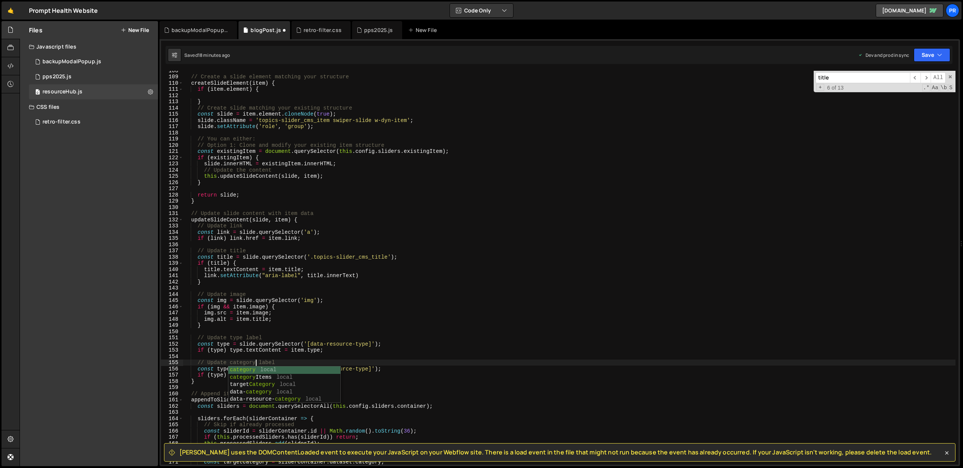
click at [270, 336] on div "// Create a slide element matching your structure createSlideElement ( item ) {…" at bounding box center [569, 270] width 773 height 406
click at [224, 370] on div "// Create a slide element matching your structure createSlideElement ( item ) {…" at bounding box center [569, 270] width 773 height 406
click at [272, 312] on div "// Create a slide element matching your structure createSlideElement ( item ) {…" at bounding box center [569, 270] width 773 height 406
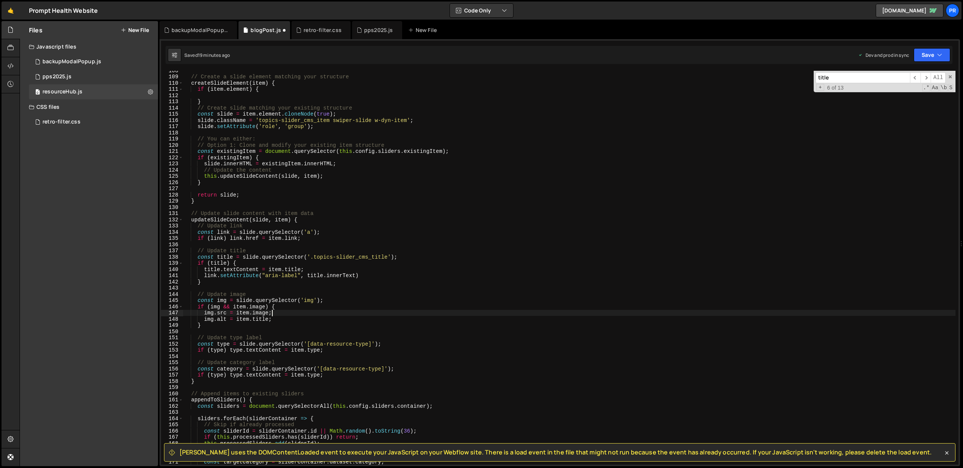
click at [378, 368] on div "// Create a slide element matching your structure createSlideElement ( item ) {…" at bounding box center [569, 270] width 773 height 406
click at [385, 349] on div "// Create a slide element matching your structure createSlideElement ( item ) {…" at bounding box center [569, 270] width 773 height 406
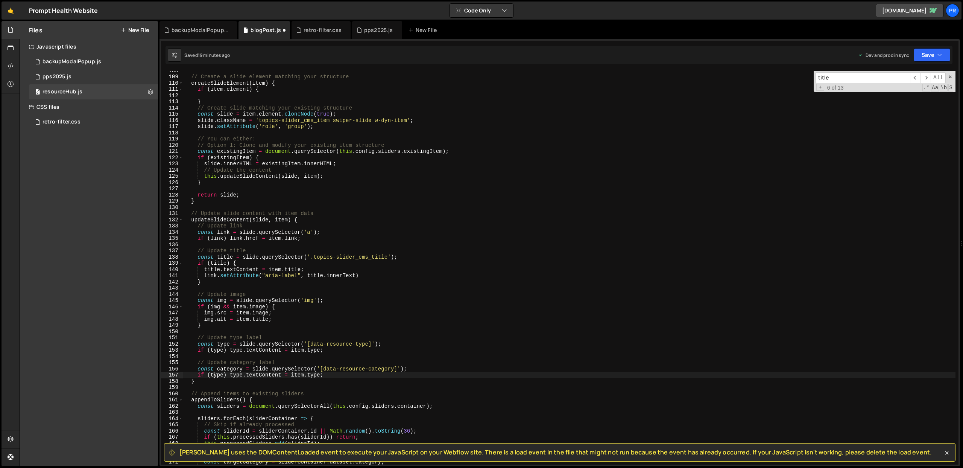
click at [215, 376] on div "// Create a slide element matching your structure createSlideElement ( item ) {…" at bounding box center [569, 270] width 773 height 406
drag, startPoint x: 215, startPoint y: 376, endPoint x: 221, endPoint y: 372, distance: 6.9
click at [215, 376] on div "// Create a slide element matching your structure createSlideElement ( item ) {…" at bounding box center [569, 270] width 773 height 406
click at [230, 369] on div "// Create a slide element matching your structure createSlideElement ( item ) {…" at bounding box center [569, 270] width 773 height 406
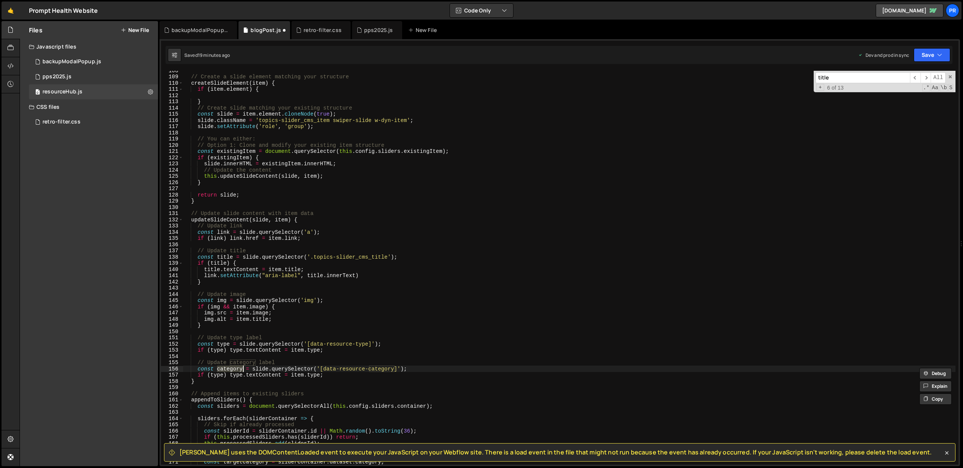
click at [217, 376] on div "// Create a slide element matching your structure createSlideElement ( item ) {…" at bounding box center [569, 270] width 773 height 406
paste textarea "category"
click at [249, 374] on div "// Create a slide element matching your structure createSlideElement ( item ) {…" at bounding box center [569, 270] width 773 height 406
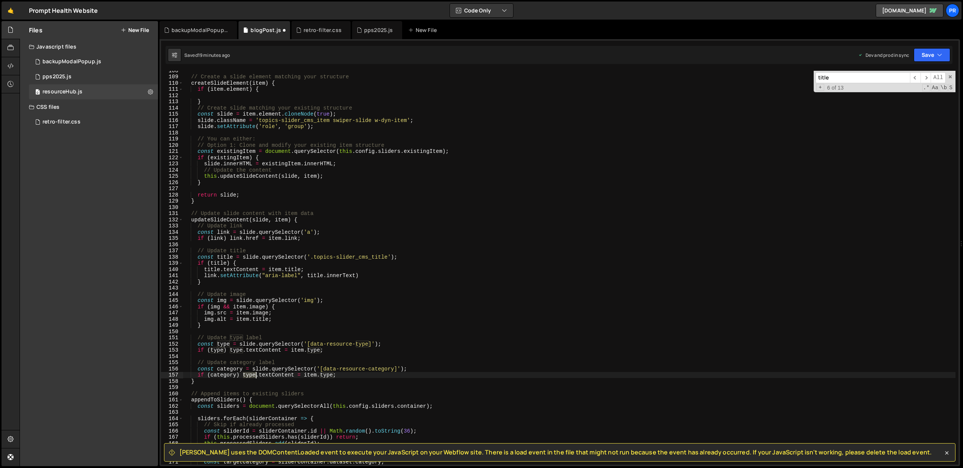
paste textarea "category"
click at [337, 374] on div "// Create a slide element matching your structure createSlideElement ( item ) {…" at bounding box center [569, 270] width 773 height 406
paste textarea "category"
type textarea "if (category) category.textContent = item.category;"
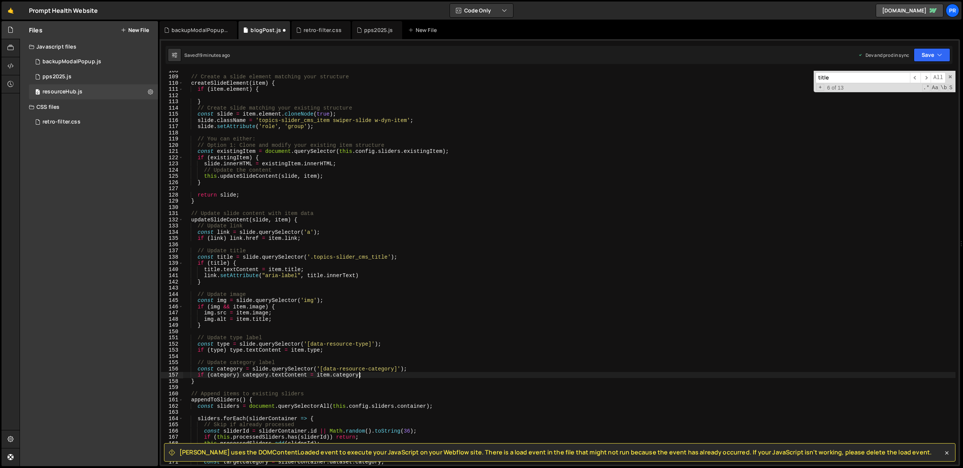
click at [484, 354] on div "// Create a slide element matching your structure createSlideElement ( item ) {…" at bounding box center [569, 270] width 773 height 406
drag, startPoint x: 935, startPoint y: 54, endPoint x: 931, endPoint y: 70, distance: 16.2
click at [935, 54] on button "Save" at bounding box center [932, 55] width 37 height 14
click at [914, 99] on div "Save to Production S" at bounding box center [907, 98] width 78 height 8
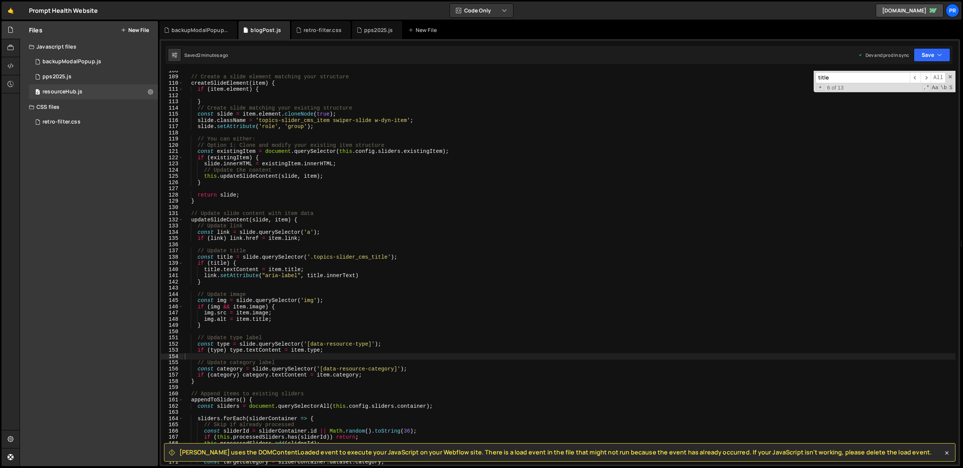
click at [339, 210] on div "// Create a slide element matching your structure createSlideElement ( item ) {…" at bounding box center [569, 270] width 773 height 406
drag, startPoint x: 312, startPoint y: 256, endPoint x: 389, endPoint y: 257, distance: 77.5
click at [389, 257] on div "// Create a slide element matching your structure createSlideElement ( item ) {…" at bounding box center [569, 270] width 773 height 406
paste textarea "data-resource-title"
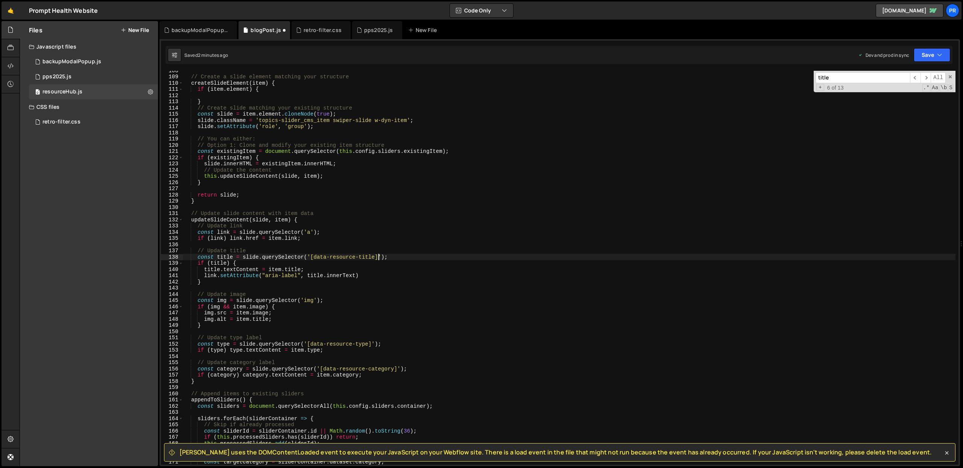
scroll to position [0, 13]
click at [394, 234] on div "// Create a slide element matching your structure createSlideElement ( item ) {…" at bounding box center [569, 270] width 773 height 406
click at [308, 233] on div "// Create a slide element matching your structure createSlideElement ( item ) {…" at bounding box center [569, 270] width 773 height 406
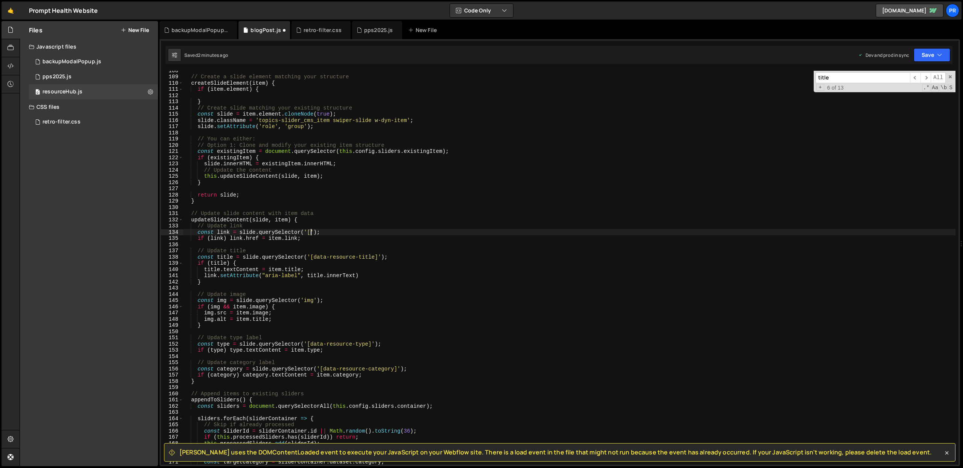
paste textarea "data-resource-link"
click at [429, 259] on div "// Create a slide element matching your structure createSlideElement ( item ) {…" at bounding box center [569, 270] width 773 height 406
click at [308, 300] on div "// Create a slide element matching your structure createSlideElement ( item ) {…" at bounding box center [569, 270] width 773 height 406
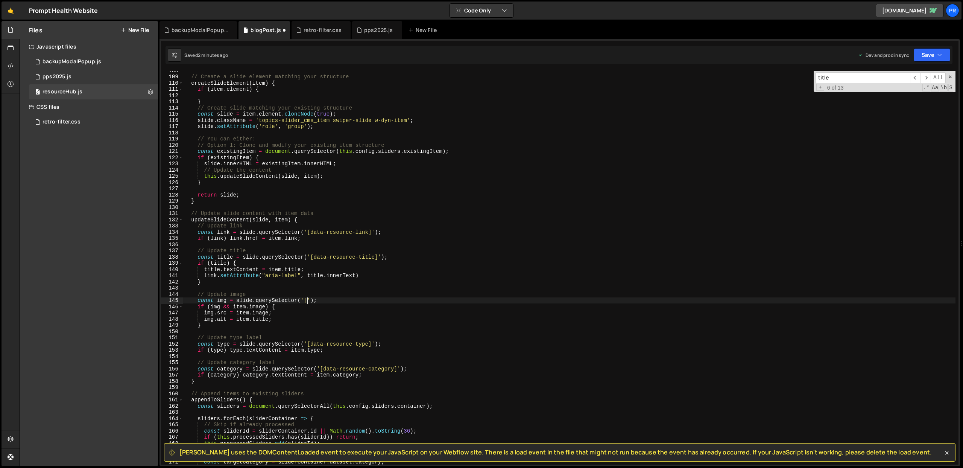
paste textarea "data-resource-image"
click at [426, 302] on div "// Create a slide element matching your structure createSlideElement ( item ) {…" at bounding box center [569, 270] width 773 height 406
click at [296, 319] on div "// Create a slide element matching your structure createSlideElement ( item ) {…" at bounding box center [569, 270] width 773 height 406
click at [294, 308] on div "// Create a slide element matching your structure createSlideElement ( item ) {…" at bounding box center [569, 270] width 773 height 406
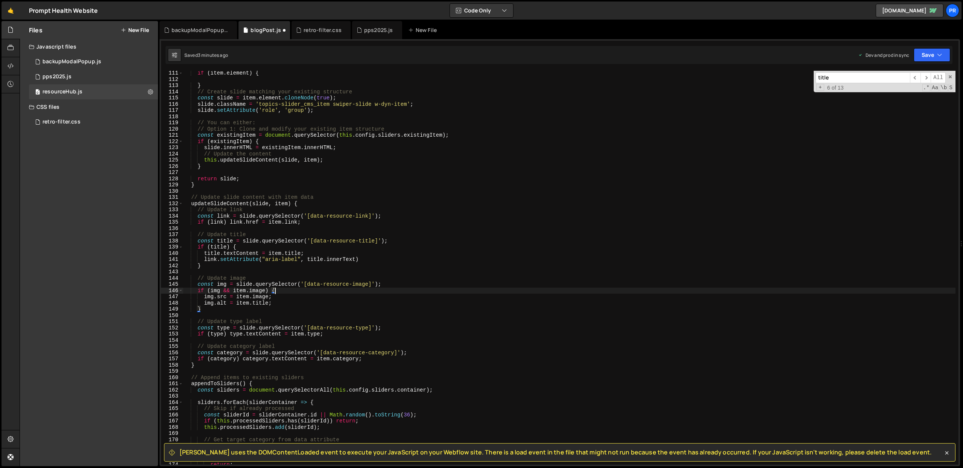
scroll to position [682, 0]
click at [946, 55] on button "Save" at bounding box center [932, 55] width 37 height 14
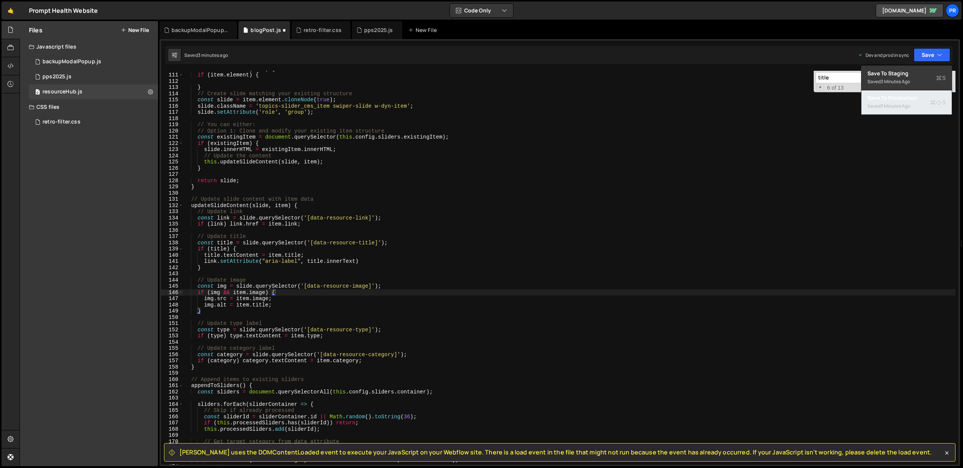
click at [922, 102] on div "Saved 3 minutes ago" at bounding box center [907, 106] width 78 height 9
type textarea "updateSlideContent(slide, item) {"
click at [307, 206] on div "createSlideElement ( item ) { if ( item . element ) { } // Create slide matchin…" at bounding box center [569, 268] width 773 height 406
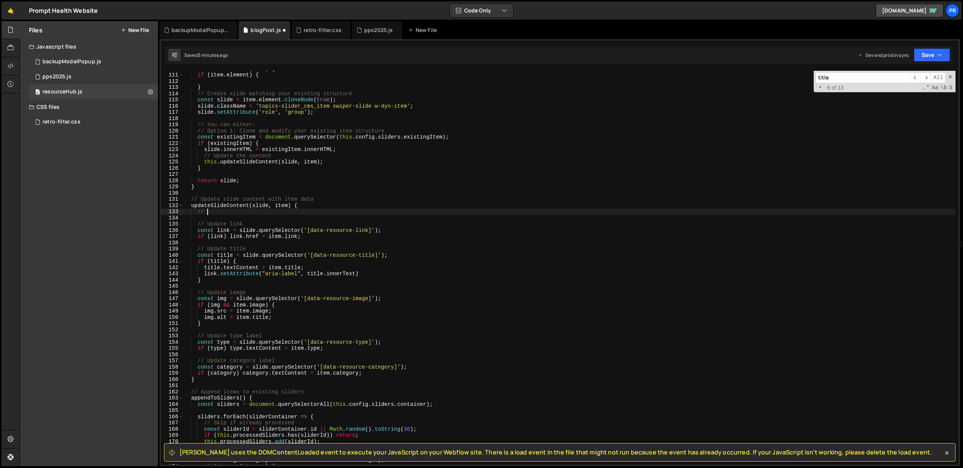
type textarea "/"
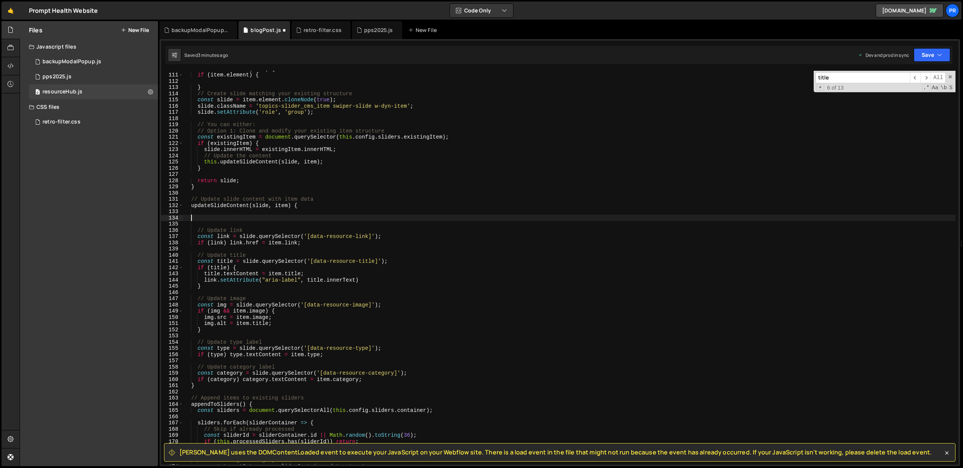
scroll to position [0, 0]
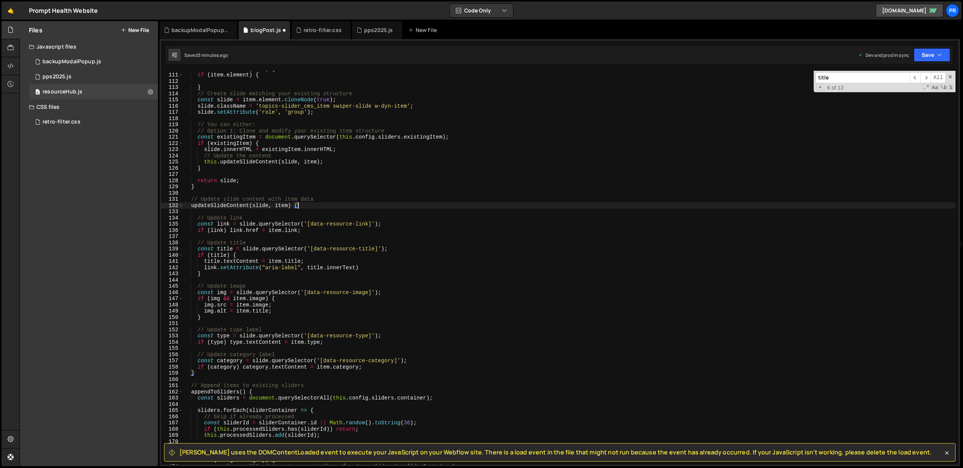
click at [251, 286] on div "createSlideElement ( item ) { if ( item . element ) { } // Create slide matchin…" at bounding box center [569, 268] width 773 height 406
type textarea "// Update image"
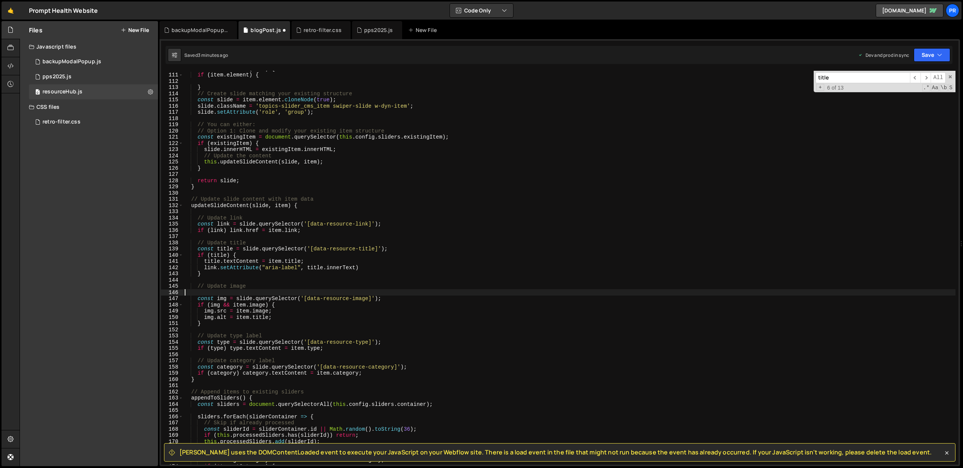
type textarea "// Update image"
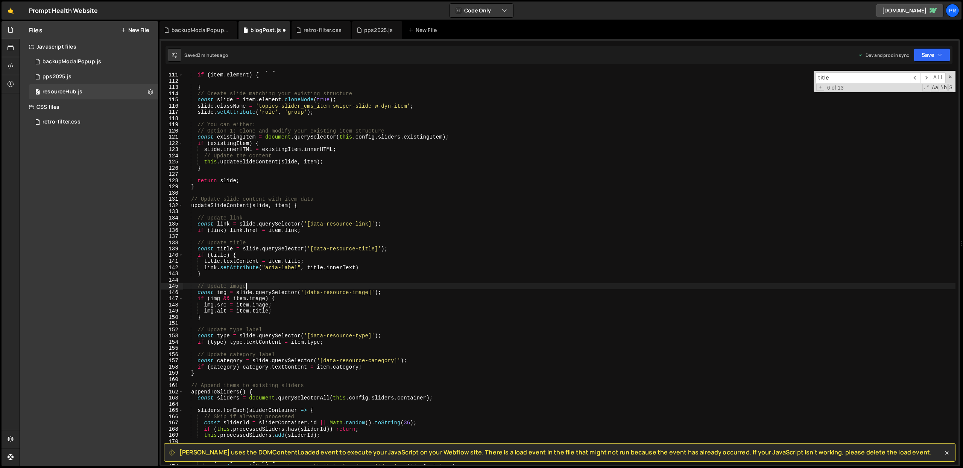
click at [209, 281] on div "createSlideElement ( item ) { if ( item . element ) { } // Create slide matchin…" at bounding box center [569, 268] width 773 height 406
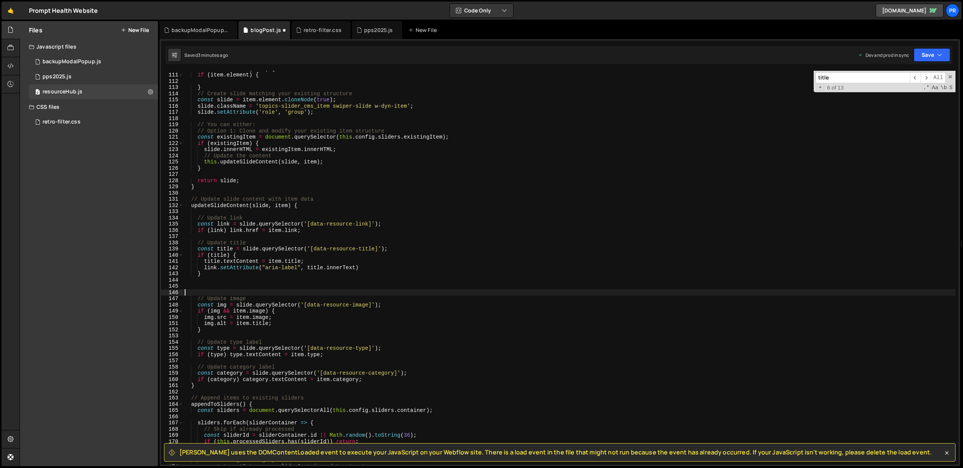
click at [209, 285] on div "createSlideElement ( item ) { if ( item . element ) { } // Create slide matchin…" at bounding box center [569, 268] width 773 height 406
type textarea "/"
type textarea "// Update image wrap"
drag, startPoint x: 303, startPoint y: 277, endPoint x: 292, endPoint y: 285, distance: 13.2
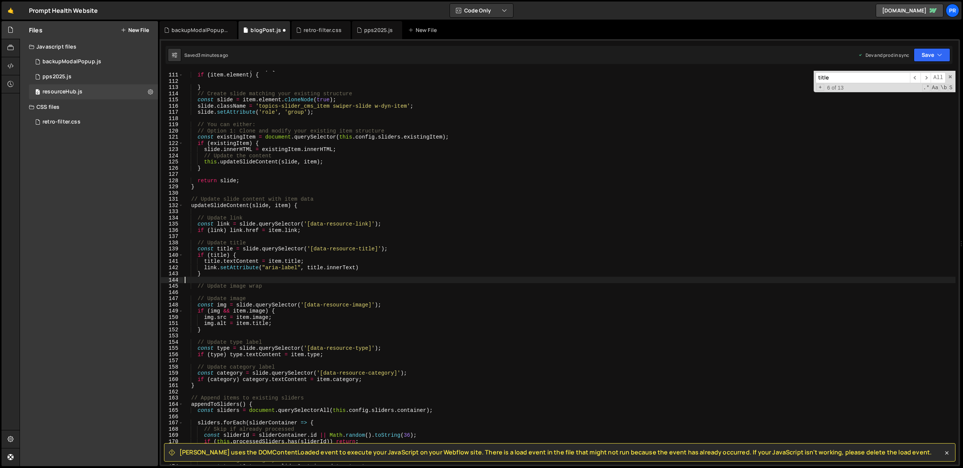
click at [303, 277] on div "createSlideElement ( item ) { if ( item . element ) { } // Create slide matchin…" at bounding box center [569, 268] width 773 height 406
click at [287, 286] on div "createSlideElement ( item ) { if ( item . element ) { } // Create slide matchin…" at bounding box center [569, 268] width 773 height 406
type textarea "// Update image wrap"
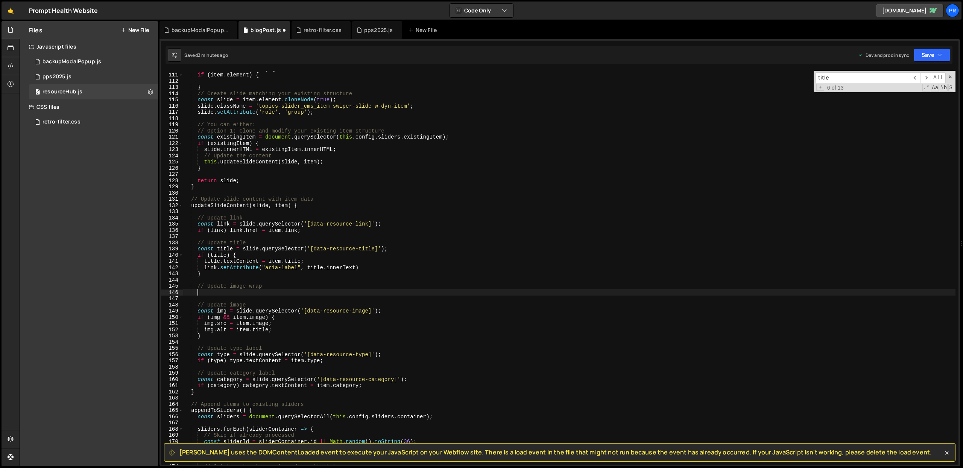
scroll to position [0, 0]
paste textarea "resources_item-image-wrapper"
type textarea "resources_item-image-wrapper"
paste textarea "resources_item-image-wrapper"
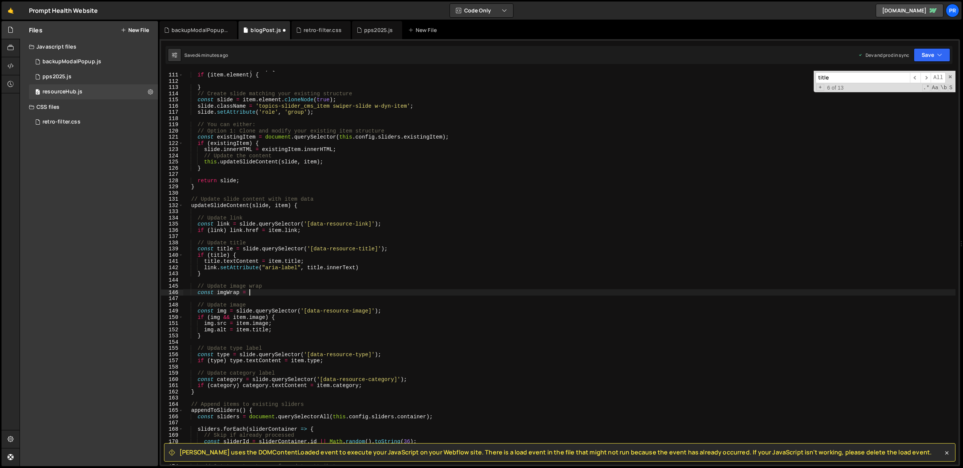
paste textarea "resources_item-image-wrapper"
drag, startPoint x: 237, startPoint y: 311, endPoint x: 300, endPoint y: 310, distance: 62.9
click at [300, 310] on div "createSlideElement ( item ) { if ( item . element ) { } // Create slide matchin…" at bounding box center [569, 268] width 773 height 406
click at [250, 292] on div "createSlideElement ( item ) { if ( item . element ) { } // Create slide matchin…" at bounding box center [569, 268] width 773 height 406
paste textarea "slide.querySelector("
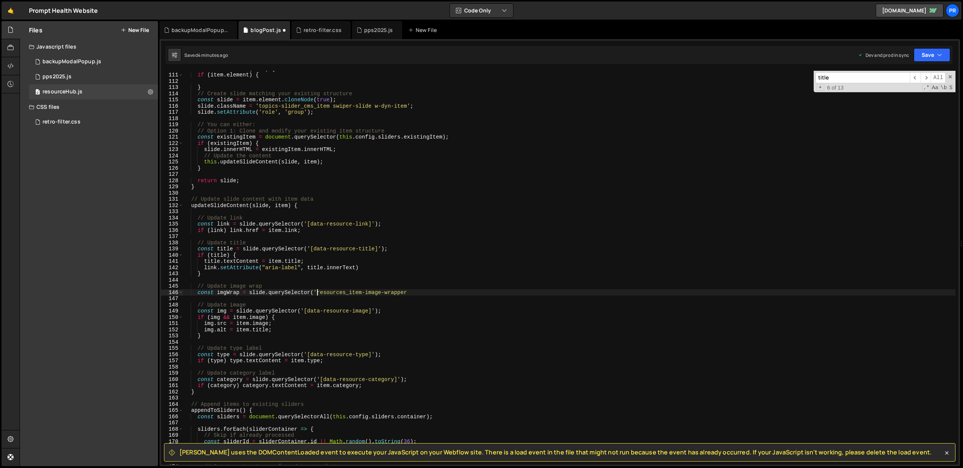
scroll to position [0, 9]
click at [416, 291] on div "createSlideElement ( item ) { if ( item . element ) { } // Create slide matchin…" at bounding box center [569, 268] width 773 height 406
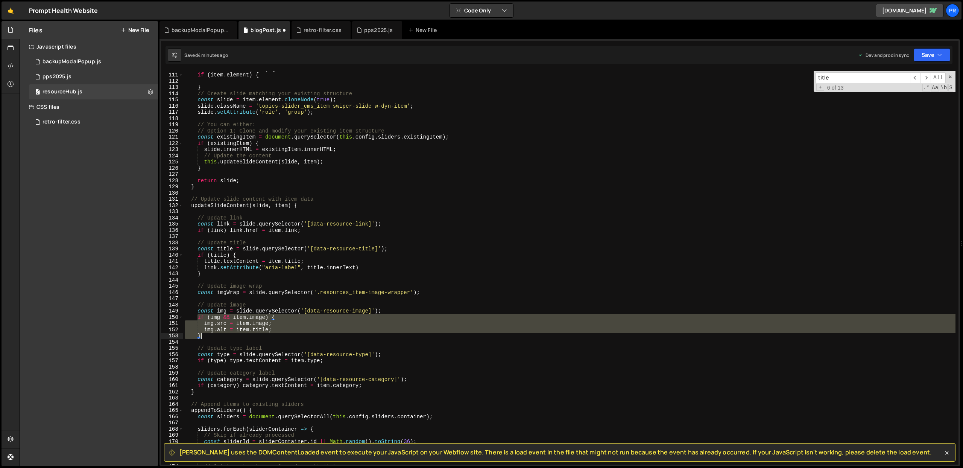
drag, startPoint x: 199, startPoint y: 317, endPoint x: 269, endPoint y: 336, distance: 72.6
click at [269, 336] on div "createSlideElement ( item ) { if ( item . element ) { } // Create slide matchin…" at bounding box center [569, 268] width 773 height 406
type textarea "img.alt = item.title; }"
click at [301, 300] on div "createSlideElement ( item ) { if ( item . element ) { } // Create slide matchin…" at bounding box center [569, 268] width 773 height 406
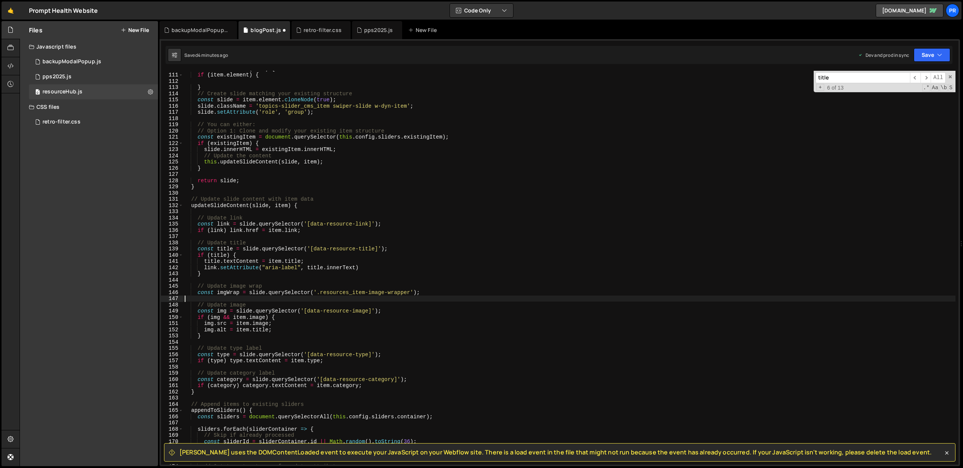
scroll to position [0, 0]
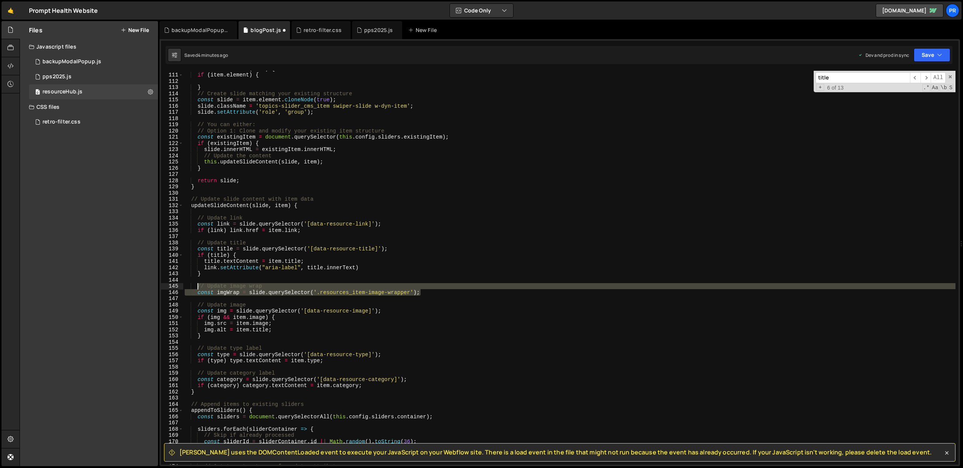
drag, startPoint x: 409, startPoint y: 291, endPoint x: 199, endPoint y: 288, distance: 210.0
click at [199, 288] on div "createSlideElement ( item ) { if ( item . element ) { } // Create slide matchin…" at bounding box center [569, 268] width 773 height 406
type textarea "// Update image wrap const imgWrap = slide.querySelector('.resources_item-image…"
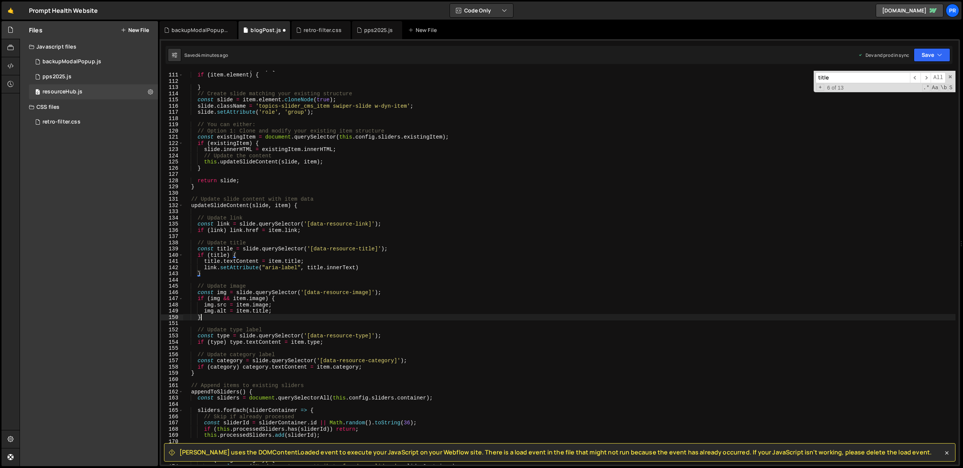
click at [224, 318] on div "createSlideElement ( item ) { if ( item . element ) { } // Create slide matchin…" at bounding box center [569, 268] width 773 height 406
click at [295, 309] on div "createSlideElement ( item ) { if ( item . element ) { } // Create slide matchin…" at bounding box center [569, 268] width 773 height 406
type textarea "img.alt = item.title;"
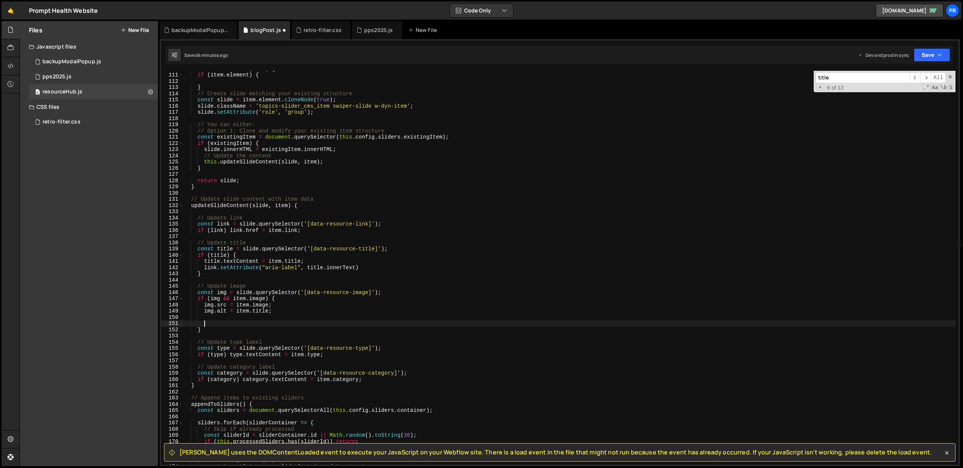
paste textarea "const imgWrap = slide.querySelector('.resources_item-image-wrapper');"
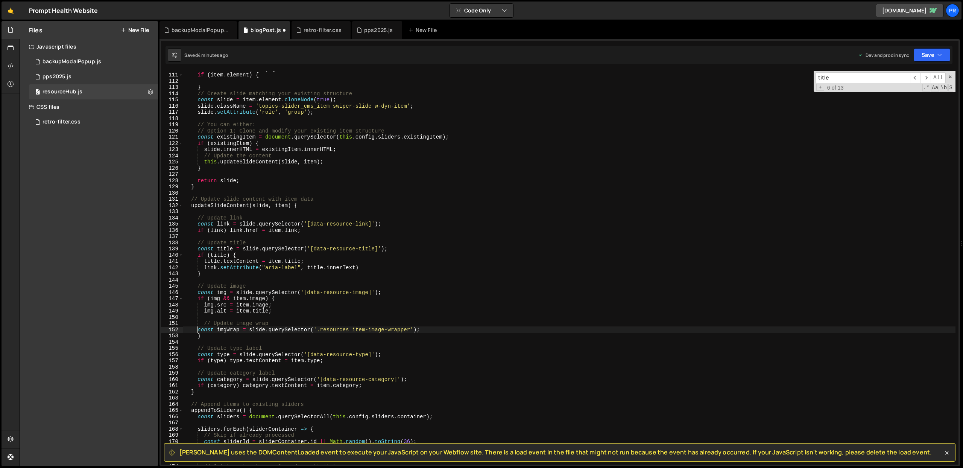
click at [198, 328] on div "createSlideElement ( item ) { if ( item . element ) { } // Create slide matchin…" at bounding box center [569, 268] width 773 height 406
click at [309, 324] on div "createSlideElement ( item ) { if ( item . element ) { } // Create slide matchin…" at bounding box center [569, 268] width 773 height 406
click at [432, 330] on div "createSlideElement ( item ) { if ( item . element ) { } // Create slide matchin…" at bounding box center [569, 268] width 773 height 406
type textarea "const imgWrap = slide.querySelector('.resources_item-image-wrapper');"
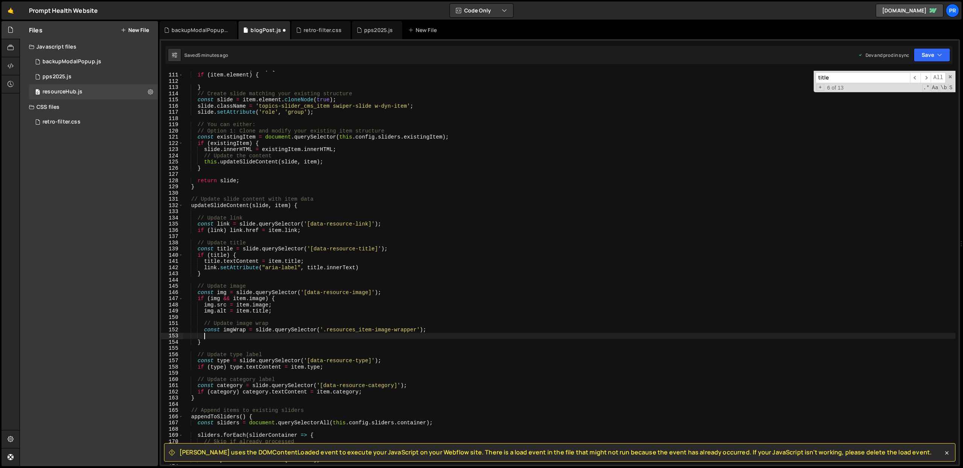
paste textarea "classList.add('newClass')"
click at [230, 331] on div "createSlideElement ( item ) { if ( item . element ) { } // Create slide matchin…" at bounding box center [569, 268] width 773 height 406
click at [203, 335] on div "createSlideElement ( item ) { if ( item . element ) { } // Create slide matchin…" at bounding box center [569, 268] width 773 height 406
paste textarea "imgWrap"
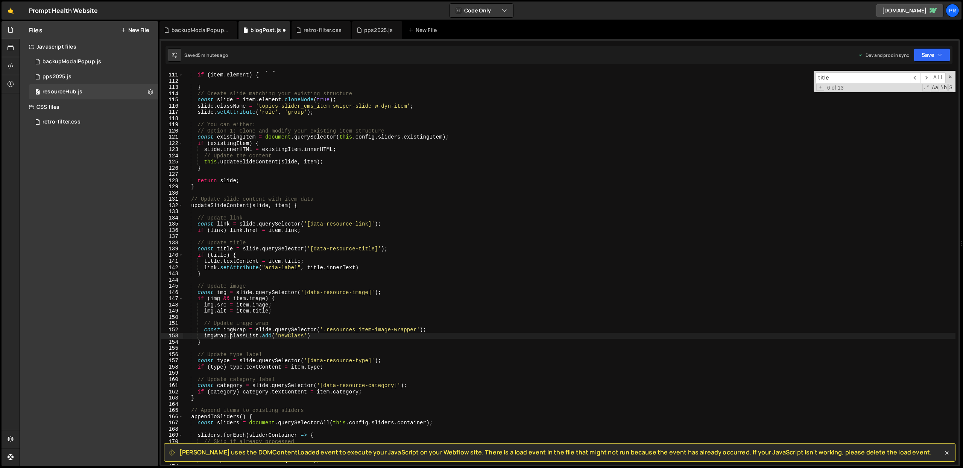
scroll to position [0, 3]
drag, startPoint x: 316, startPoint y: 336, endPoint x: 307, endPoint y: 337, distance: 9.0
click at [316, 336] on div "createSlideElement ( item ) { if ( item . element ) { } // Create slide matchin…" at bounding box center [569, 268] width 773 height 406
drag, startPoint x: 308, startPoint y: 336, endPoint x: 276, endPoint y: 335, distance: 32.0
click at [276, 335] on div "createSlideElement ( item ) { if ( item . element ) { } // Create slide matchin…" at bounding box center [569, 268] width 773 height 406
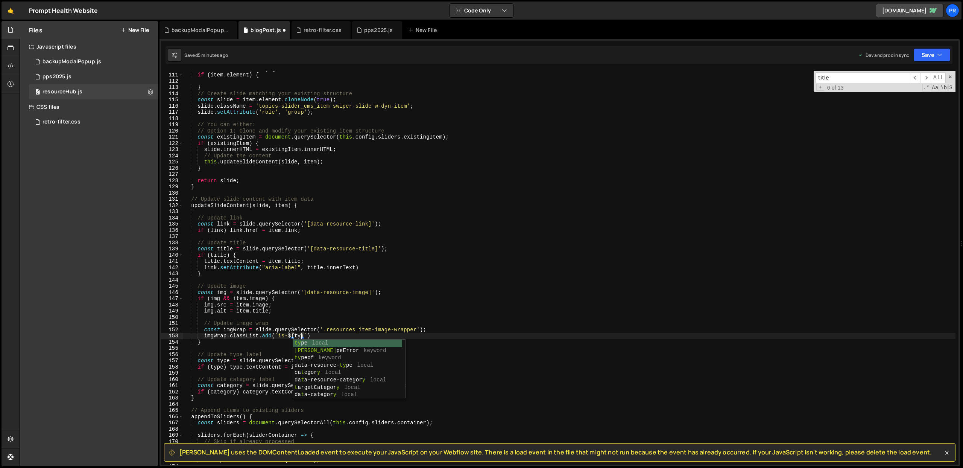
scroll to position [0, 8]
click at [337, 294] on div "createSlideElement ( item ) { if ( item . element ) { } // Create slide matchin…" at bounding box center [569, 268] width 773 height 406
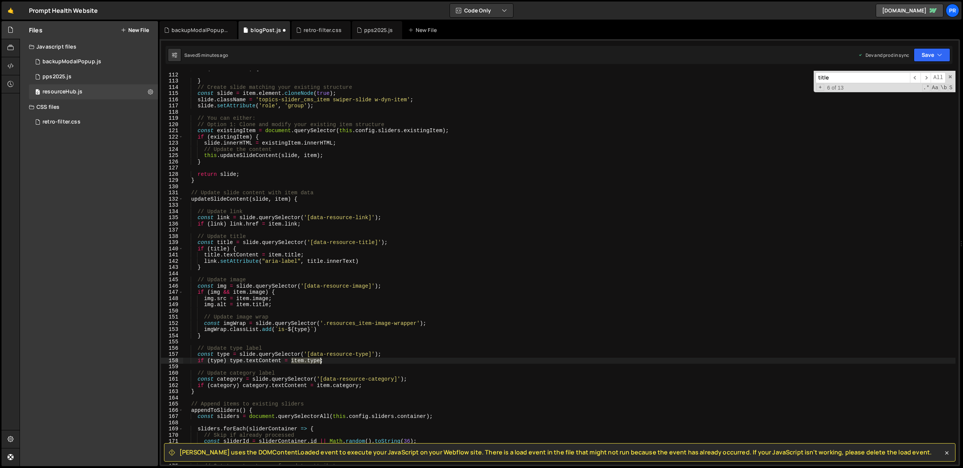
drag, startPoint x: 292, startPoint y: 361, endPoint x: 319, endPoint y: 360, distance: 27.1
click at [319, 360] on div "if ( item . element ) { } // Create slide matching your existing structure cons…" at bounding box center [569, 268] width 773 height 406
click at [437, 323] on div "if ( item . element ) { } // Create slide matching your existing structure cons…" at bounding box center [569, 268] width 773 height 406
type textarea "const imgWrap = slide.querySelector('.resources_item-image-wrapper');"
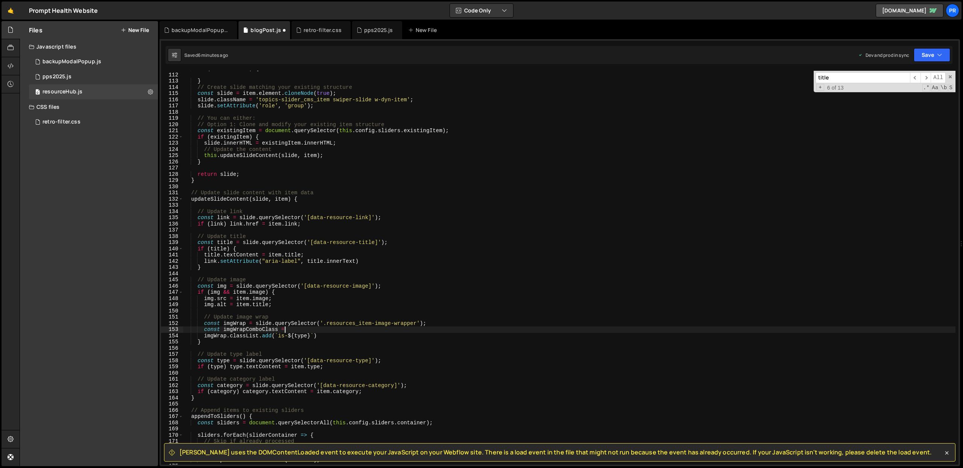
scroll to position [0, 7]
paste textarea "item.type"
click at [376, 333] on div "if ( item . element ) { } // Create slide matching your existing structure cons…" at bounding box center [569, 268] width 773 height 406
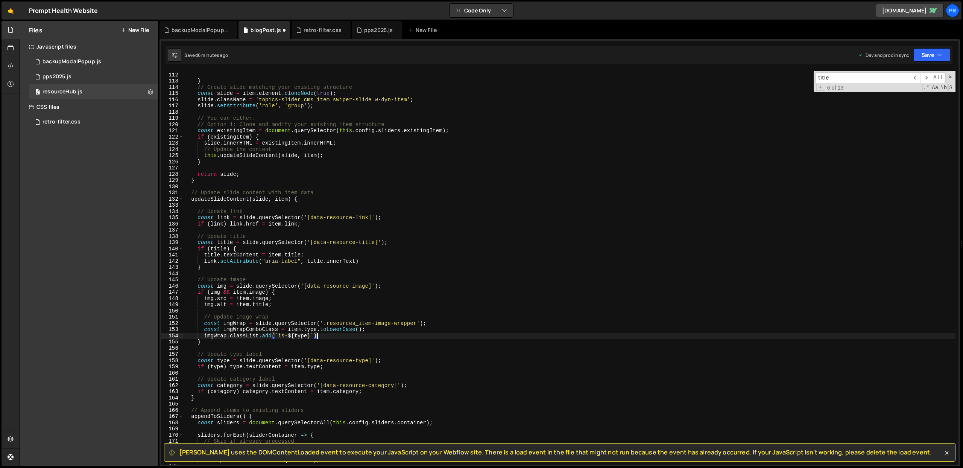
click at [377, 327] on div "if ( item . element ) { } // Create slide matching your existing structure cons…" at bounding box center [569, 268] width 773 height 406
click at [244, 329] on div "if ( item . element ) { } // Create slide matching your existing structure cons…" at bounding box center [569, 268] width 773 height 406
click at [300, 336] on div "if ( item . element ) { } // Create slide matching your existing structure cons…" at bounding box center [569, 268] width 773 height 406
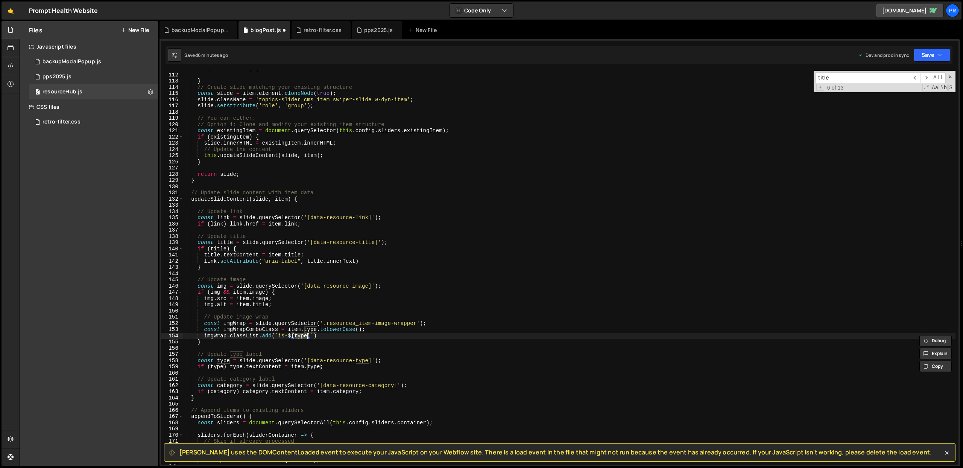
paste textarea "imgWrapComboClass"
click at [361, 336] on div "if ( item . element ) { } // Create slide matching your existing structure cons…" at bounding box center [569, 268] width 773 height 406
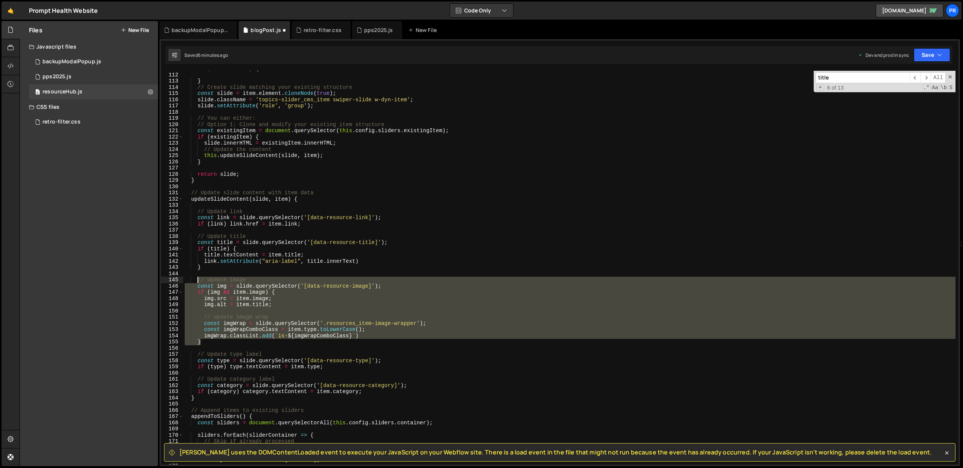
drag, startPoint x: 206, startPoint y: 342, endPoint x: 197, endPoint y: 282, distance: 60.6
click at [197, 282] on div "if ( item . element ) { } // Create slide matching your existing structure cons…" at bounding box center [569, 268] width 773 height 406
type textarea "// Update image const img = slide.querySelector('[data-resource-image]');"
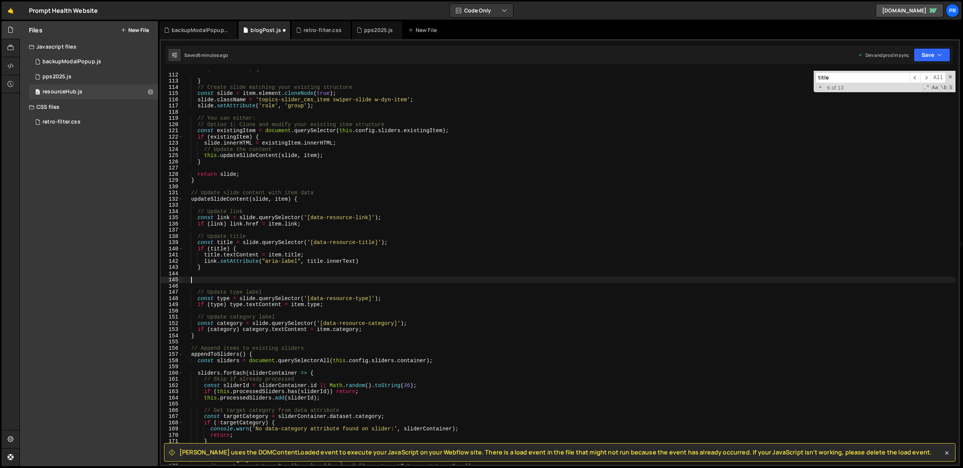
scroll to position [0, 0]
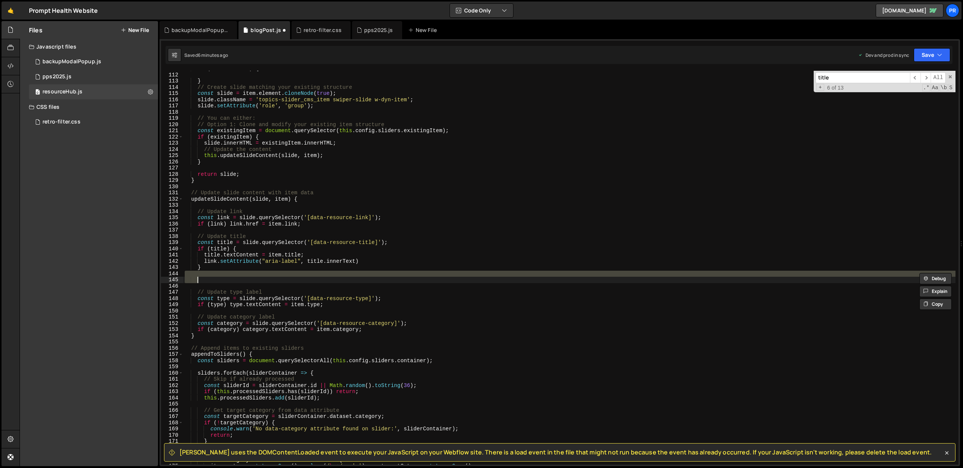
type textarea "imgWrap.classList.add(`is-${imgWrapComboClass}`) }"
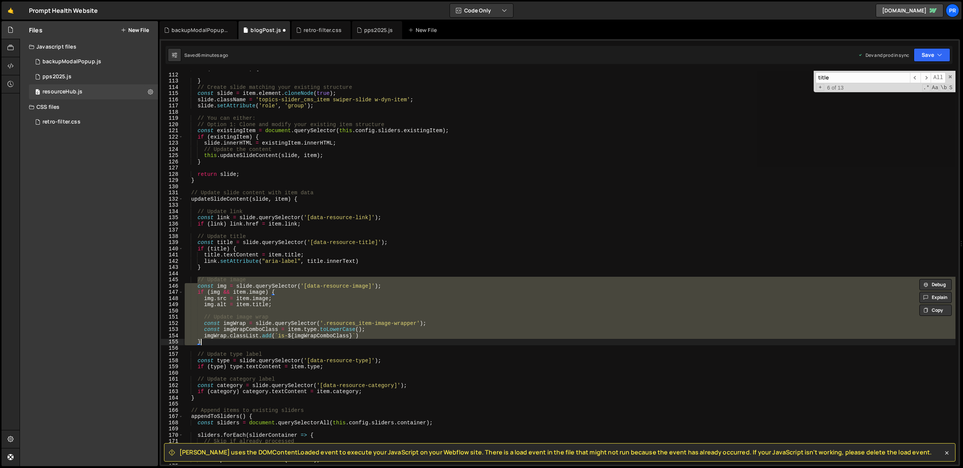
click at [394, 333] on div "if ( item . element ) { } // Create slide matching your existing structure cons…" at bounding box center [569, 268] width 773 height 394
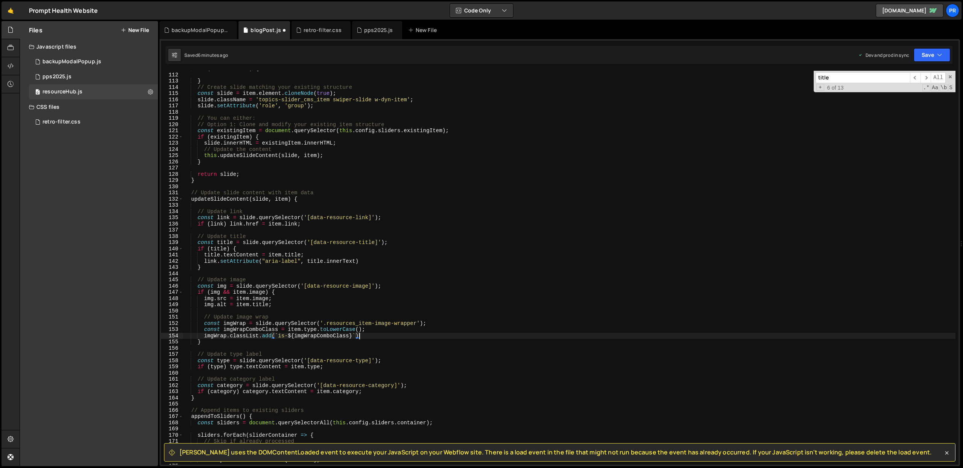
click at [438, 323] on div "if ( item . element ) { } // Create slide matching your existing structure cons…" at bounding box center [569, 268] width 773 height 406
click at [931, 53] on button "Save" at bounding box center [932, 55] width 37 height 14
click at [907, 103] on div "6 minutes ago" at bounding box center [895, 106] width 29 height 6
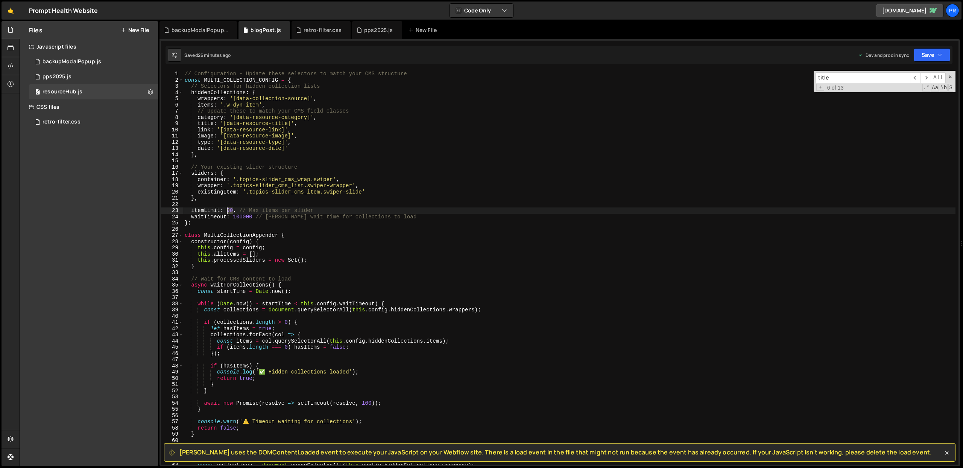
drag, startPoint x: 231, startPoint y: 210, endPoint x: 228, endPoint y: 209, distance: 3.8
click at [228, 209] on div "// Configuration - Update these selectors to match your CMS structure const MUL…" at bounding box center [569, 274] width 773 height 406
click at [240, 220] on div "// Configuration - Update these selectors to match your CMS structure const MUL…" at bounding box center [569, 274] width 773 height 406
click at [240, 218] on div "// Configuration - Update these selectors to match your CMS structure const MUL…" at bounding box center [569, 274] width 773 height 406
click at [239, 216] on div "// Configuration - Update these selectors to match your CMS structure const MUL…" at bounding box center [569, 274] width 773 height 406
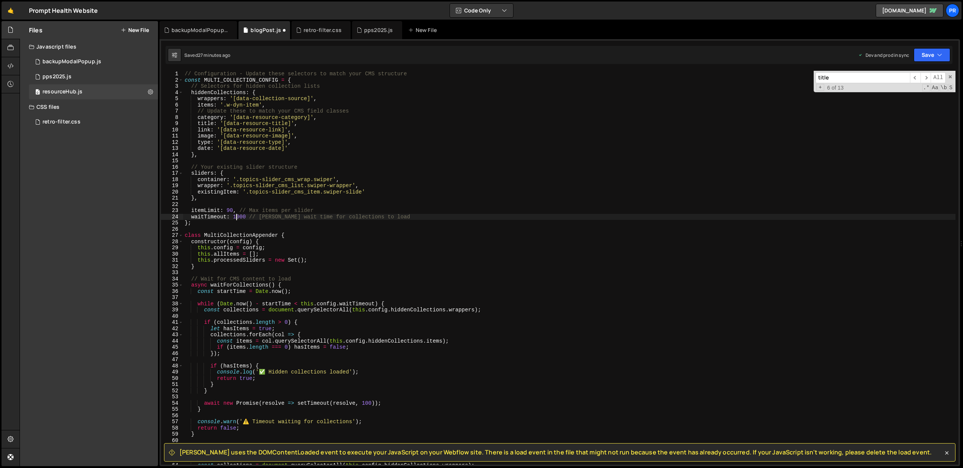
type textarea "waitTimeout: 10000 // [PERSON_NAME] wait time for collections to load"
click at [329, 204] on div "// Configuration - Update these selectors to match your CMS structure const MUL…" at bounding box center [569, 274] width 773 height 406
click at [946, 56] on button "Save" at bounding box center [932, 55] width 37 height 14
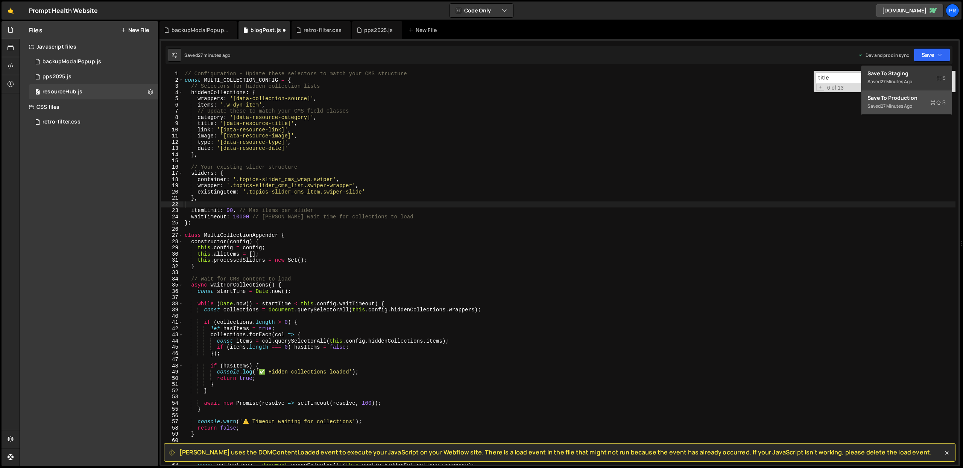
click at [924, 93] on button "Save to Production S Saved 27 minutes ago" at bounding box center [907, 102] width 90 height 24
click at [274, 225] on div "// Configuration - Update these selectors to match your CMS structure const MUL…" at bounding box center [569, 274] width 773 height 406
click at [923, 77] on span "​" at bounding box center [926, 77] width 11 height 11
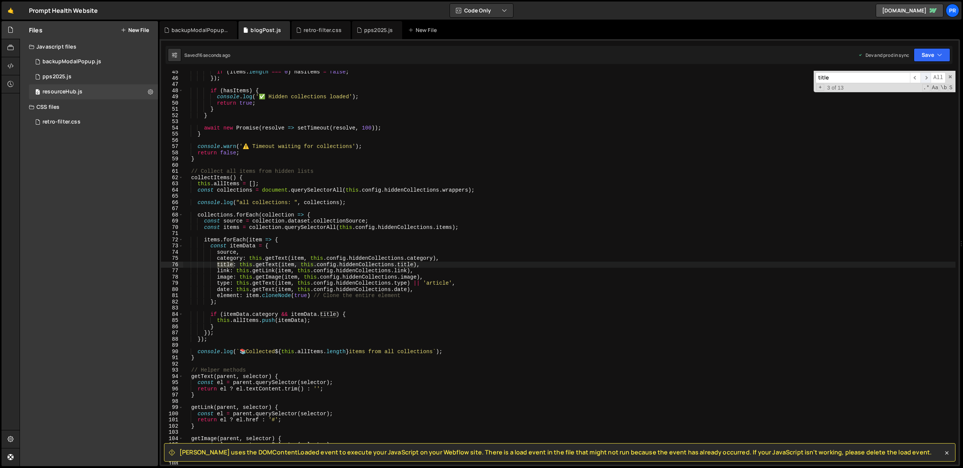
scroll to position [275, 0]
click at [923, 77] on span "​" at bounding box center [926, 77] width 11 height 11
click at [924, 77] on span "​" at bounding box center [926, 77] width 11 height 11
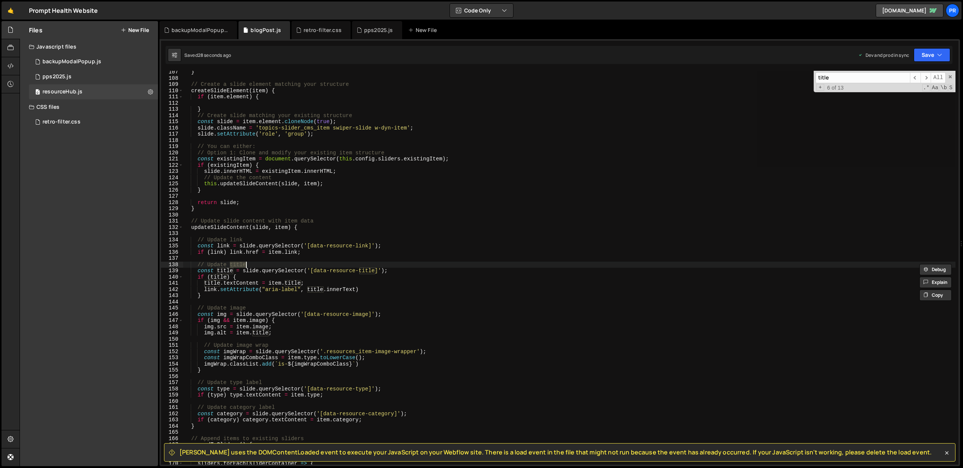
click at [266, 265] on div "} // Create a slide element matching your structure createSlideElement ( item )…" at bounding box center [569, 268] width 773 height 394
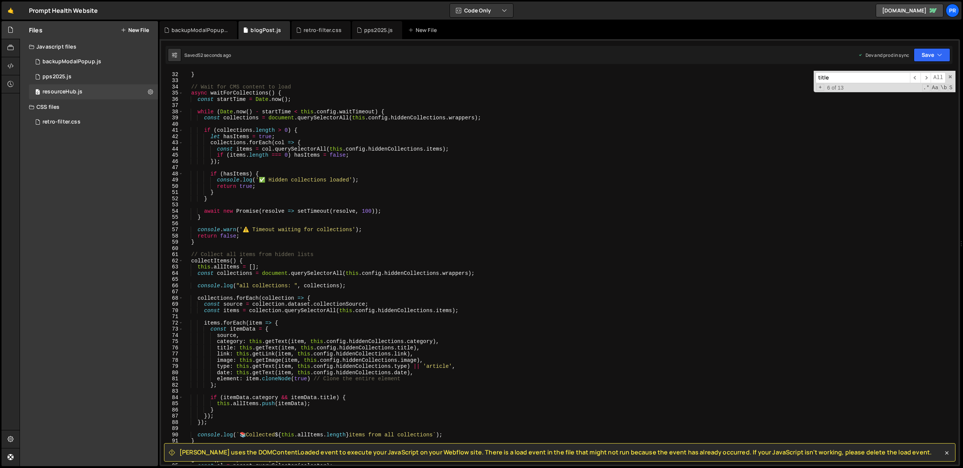
scroll to position [193, 0]
click at [271, 359] on div "} // Wait for CMS content to load async waitForCollections ( ) { const startTim…" at bounding box center [569, 273] width 773 height 406
type textarea "image: this.getImage(item, this.config.hiddenCollections.image),"
click at [271, 359] on div "} // Wait for CMS content to load async waitForCollections ( ) { const startTim…" at bounding box center [569, 273] width 773 height 406
click at [925, 75] on span "​" at bounding box center [926, 77] width 11 height 11
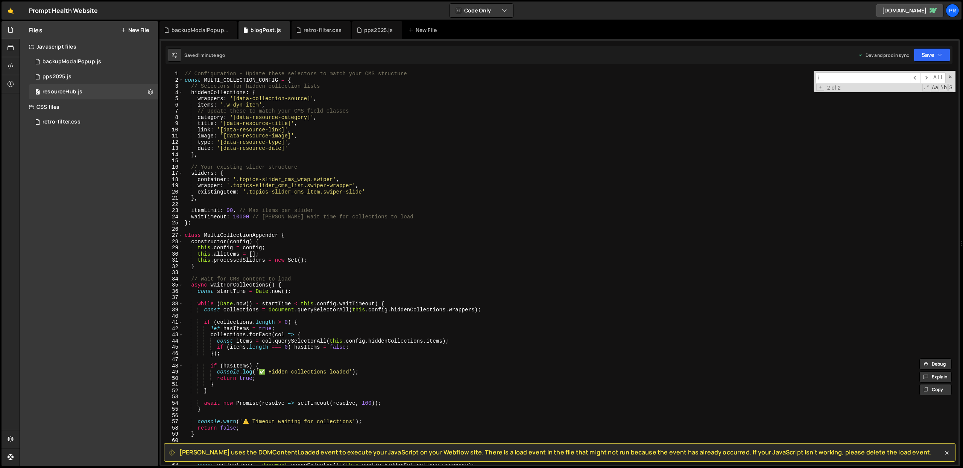
scroll to position [449, 0]
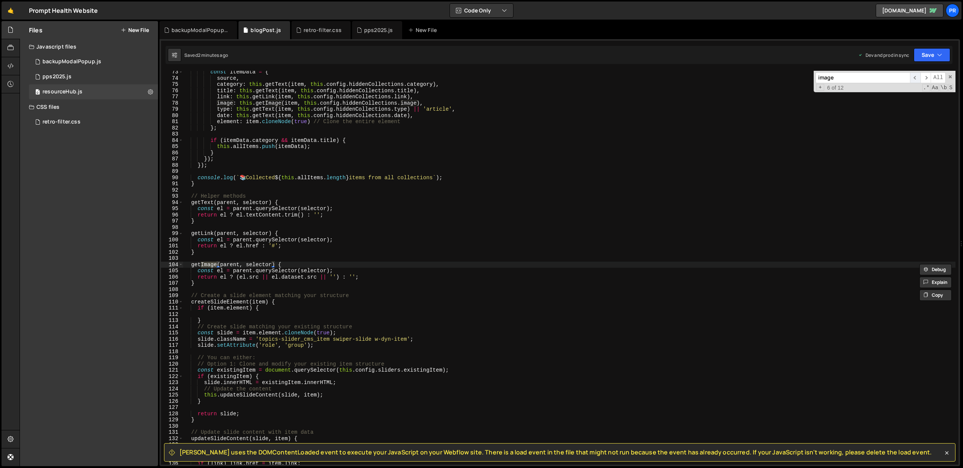
type input "image"
click at [912, 78] on span "​" at bounding box center [915, 77] width 11 height 11
click at [913, 78] on span "​" at bounding box center [915, 77] width 11 height 11
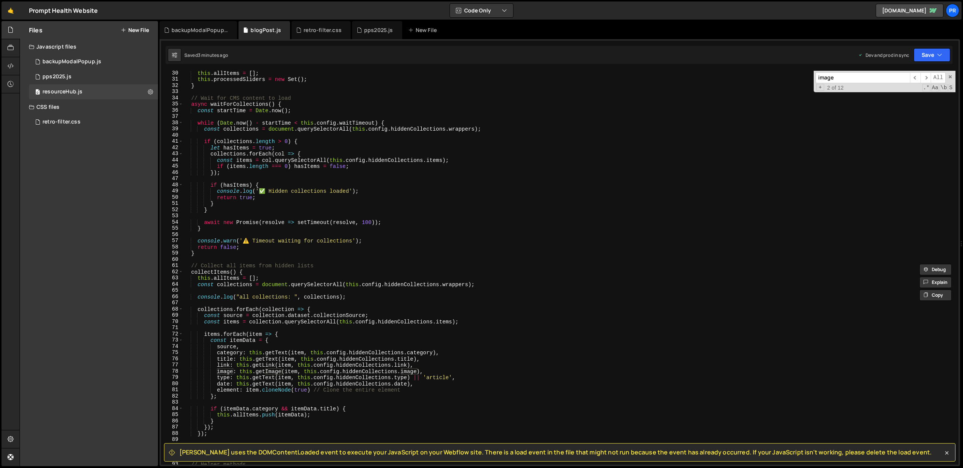
scroll to position [214, 0]
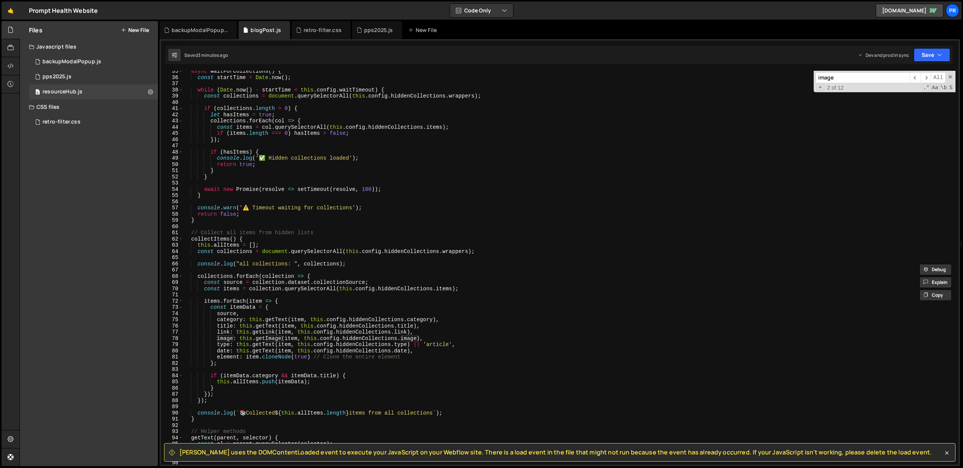
click at [341, 243] on div "async waitForCollections ( ) { const startTime = Date . now ( ) ; while ( Date …" at bounding box center [569, 271] width 773 height 406
click at [349, 263] on div "async waitForCollections ( ) { const startTime = Date . now ( ) ; while ( Date …" at bounding box center [569, 271] width 773 height 406
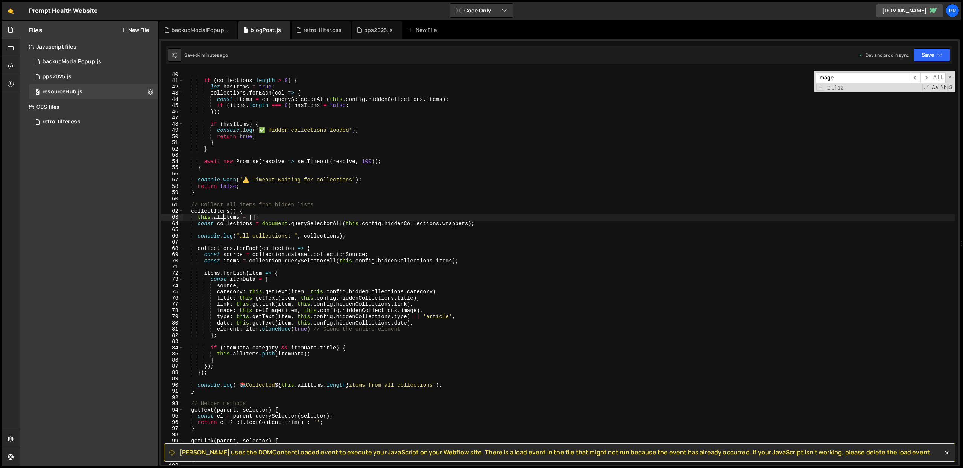
click at [223, 217] on div "const collections = document . querySelectorAll ( this . config . hiddenCollect…" at bounding box center [569, 268] width 773 height 406
click at [321, 355] on div "const collections = document . querySelectorAll ( this . config . hiddenCollect…" at bounding box center [569, 268] width 773 height 406
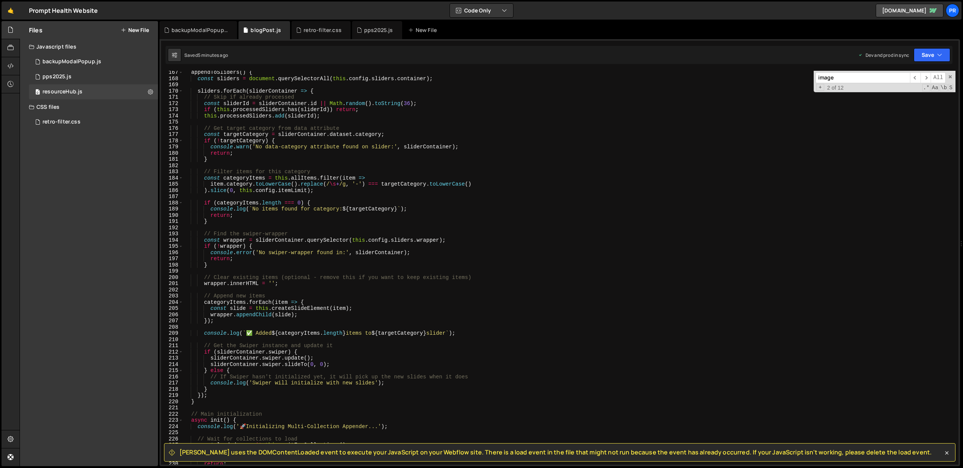
scroll to position [1064, 0]
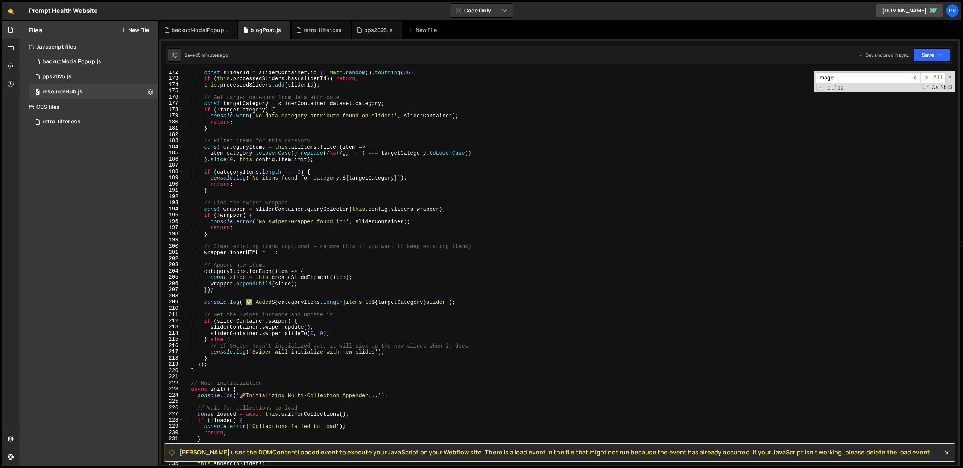
click at [226, 274] on div "const sliderId = sliderContainer . id || Math . random ( ) . toString ( 36 ) ; …" at bounding box center [569, 272] width 773 height 406
type textarea "categoryItems.forEach(item => {"
click at [226, 274] on div "const sliderId = sliderContainer . id || Math . random ( ) . toString ( 36 ) ; …" at bounding box center [569, 272] width 773 height 406
click at [344, 163] on div "const sliderId = sliderContainer . id || Math . random ( ) . toString ( 36 ) ; …" at bounding box center [569, 272] width 773 height 406
click at [326, 159] on div "const sliderId = sliderContainer . id || Math . random ( ) . toString ( 36 ) ; …" at bounding box center [569, 272] width 773 height 406
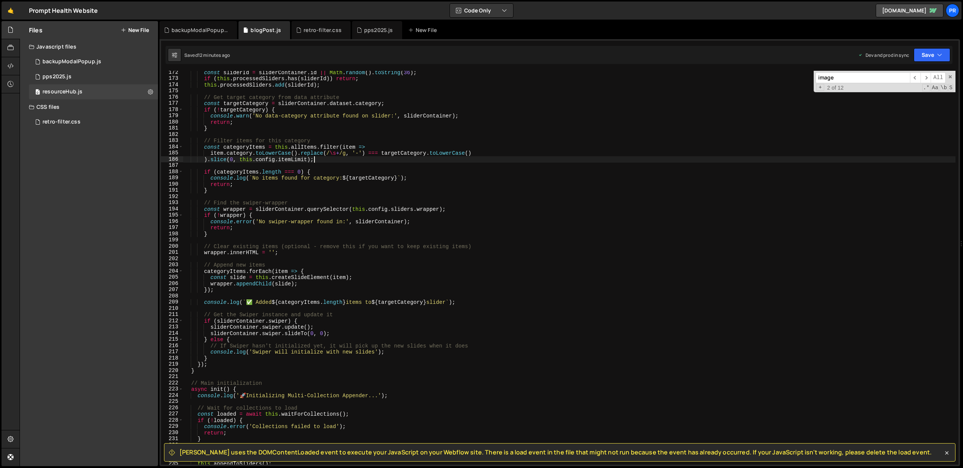
type textarea ").slice(0, this.config.itemLimit);"
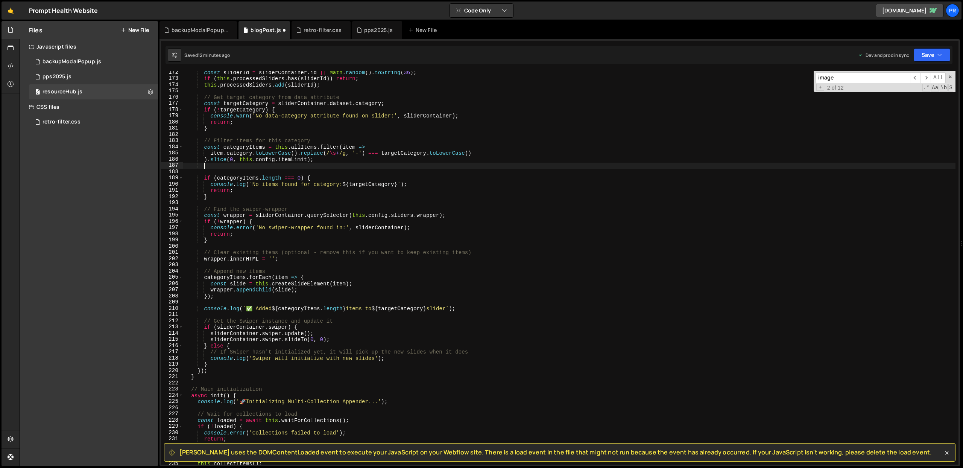
scroll to position [0, 1]
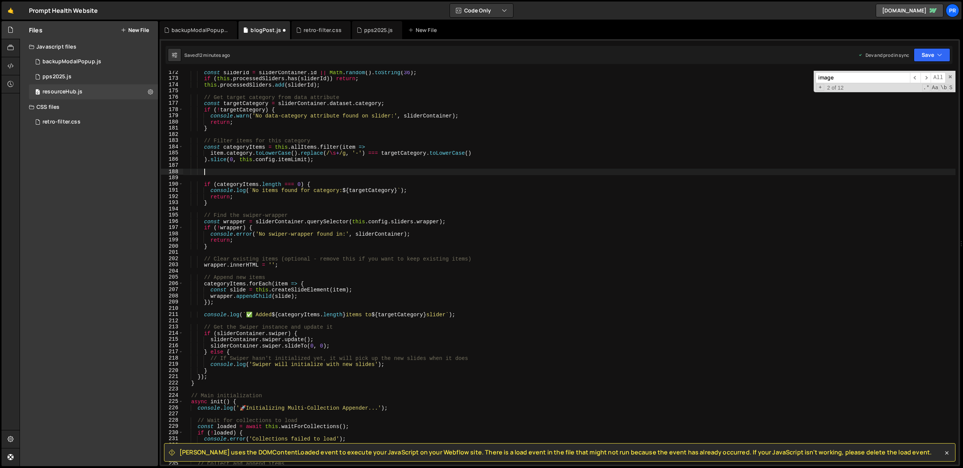
paste textarea "}"
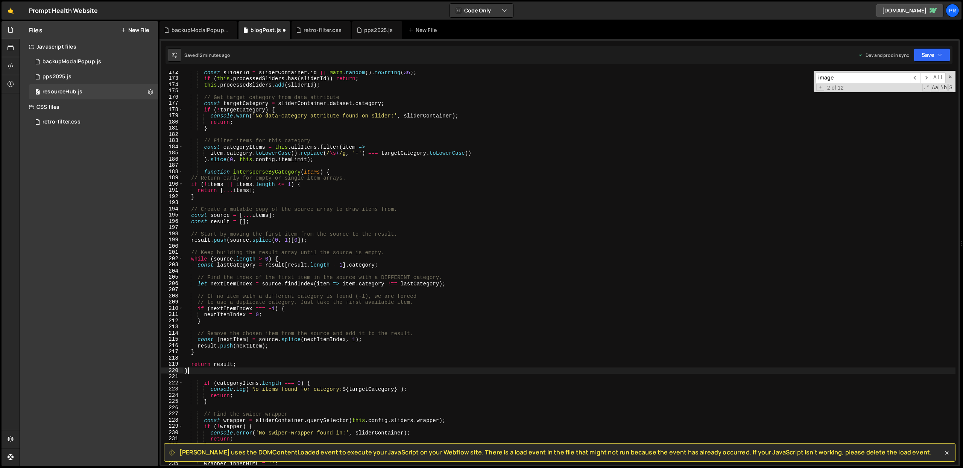
scroll to position [0, 0]
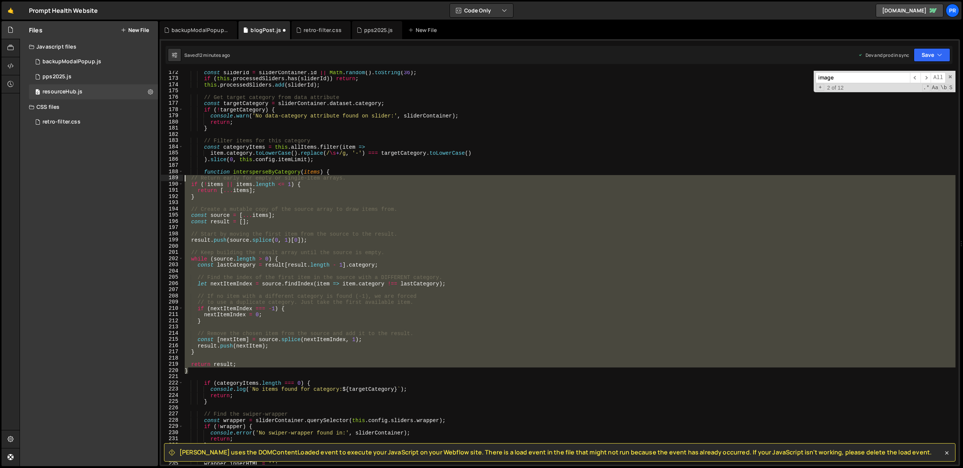
drag, startPoint x: 197, startPoint y: 365, endPoint x: 149, endPoint y: 179, distance: 192.5
click at [149, 179] on div "Files New File Javascript files 0 backupModalPopup.js 0 0 pps2025.js 0 0 resour…" at bounding box center [492, 243] width 944 height 445
type textarea "// Return early for empty or single-item arrays. if (!items || items.length <= …"
click at [260, 358] on div "const sliderId = sliderContainer . id || Math . random ( ) . toString ( 36 ) ; …" at bounding box center [569, 268] width 773 height 394
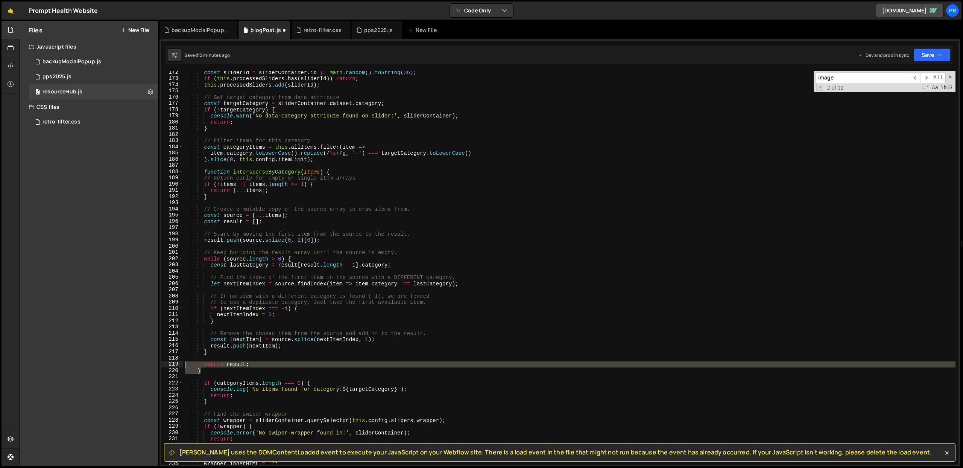
drag, startPoint x: 207, startPoint y: 371, endPoint x: 157, endPoint y: 364, distance: 51.0
click at [157, 364] on div "Files New File Javascript files 0 backupModalPopup.js 0 0 pps2025.js 0 0 resour…" at bounding box center [492, 243] width 944 height 445
type textarea "return result; }"
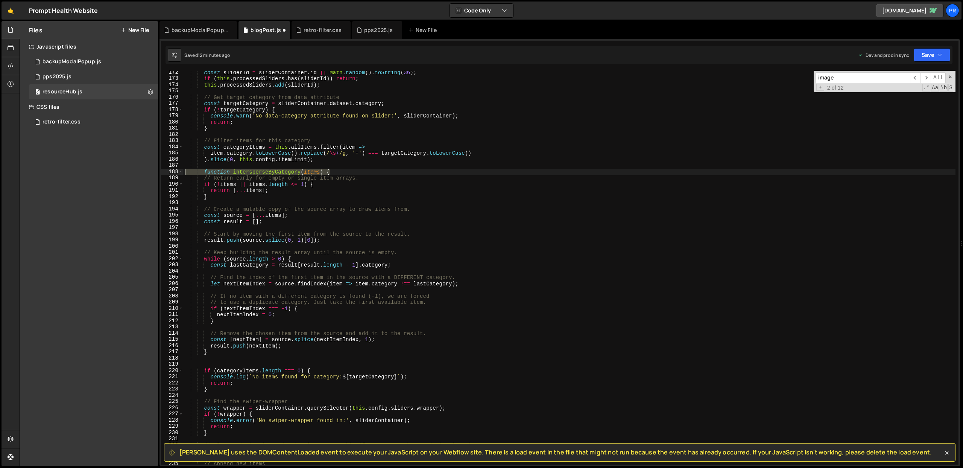
drag, startPoint x: 345, startPoint y: 171, endPoint x: 164, endPoint y: 173, distance: 181.0
click at [164, 173] on div "172 173 174 175 176 177 178 179 180 181 182 183 184 185 186 187 188 189 190 191…" at bounding box center [560, 268] width 798 height 394
type textarea "function intersperseByCategory(items) {"
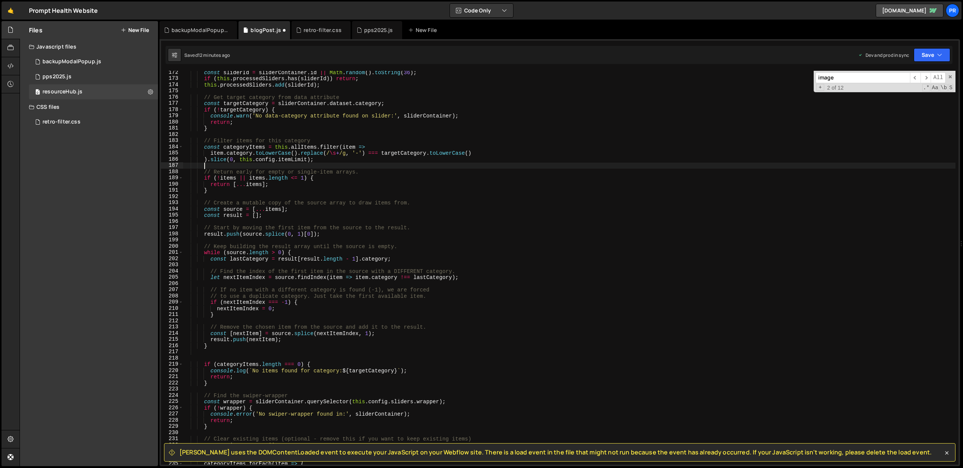
type textarea "function intersperseByCategory(items) {"
click at [242, 147] on div "const sliderId = sliderContainer . id || Math . random ( ) . toString ( 36 ) ; …" at bounding box center [569, 272] width 773 height 406
click at [227, 178] on div "const sliderId = sliderContainer . id || Math . random ( ) . toString ( 36 ) ; …" at bounding box center [569, 272] width 773 height 406
click at [228, 178] on div "const sliderId = sliderContainer . id || Math . random ( ) . toString ( 36 ) ; …" at bounding box center [569, 272] width 773 height 406
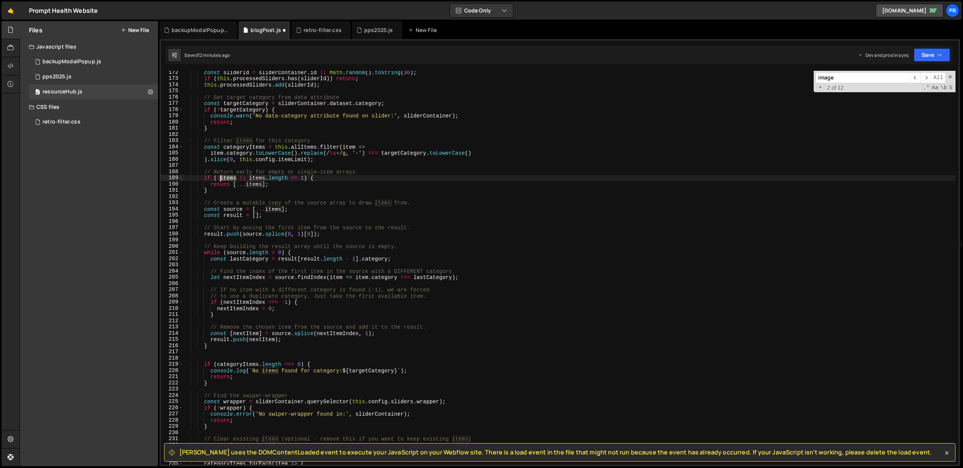
click at [228, 178] on div "const sliderId = sliderContainer . id || Math . random ( ) . toString ( 36 ) ; …" at bounding box center [569, 272] width 773 height 406
paste textarea "categoryI"
click at [306, 186] on div "const sliderId = sliderContainer . id || Math . random ( ) . toString ( 36 ) ; …" at bounding box center [569, 272] width 773 height 406
click at [280, 177] on div "const sliderId = sliderContainer . id || Math . random ( ) . toString ( 36 ) ; …" at bounding box center [569, 272] width 773 height 406
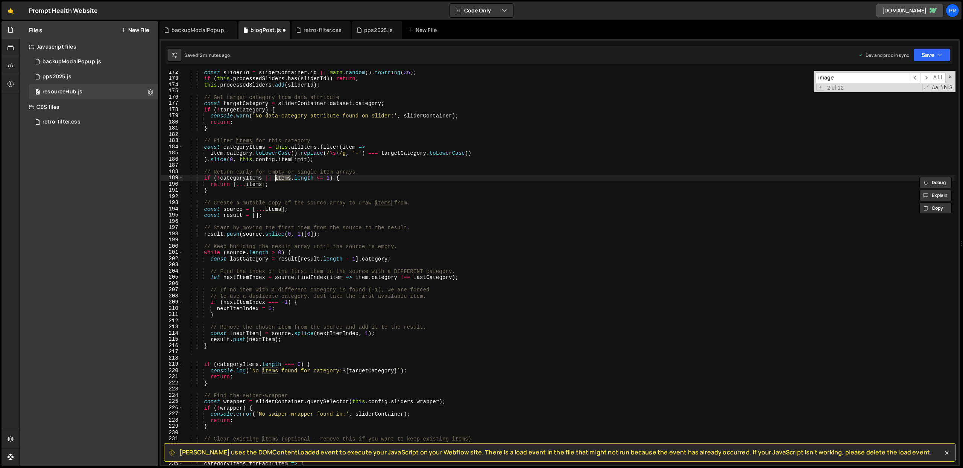
paste textarea "categoryI"
click at [288, 184] on div "const sliderId = sliderContainer . id || Math . random ( ) . toString ( 36 ) ; …" at bounding box center [569, 272] width 773 height 406
click at [254, 185] on div "const sliderId = sliderContainer . id || Math . random ( ) . toString ( 36 ) ; …" at bounding box center [569, 272] width 773 height 406
click at [254, 184] on div "const sliderId = sliderContainer . id || Math . random ( ) . toString ( 36 ) ; …" at bounding box center [569, 272] width 773 height 406
paste textarea "categoryI"
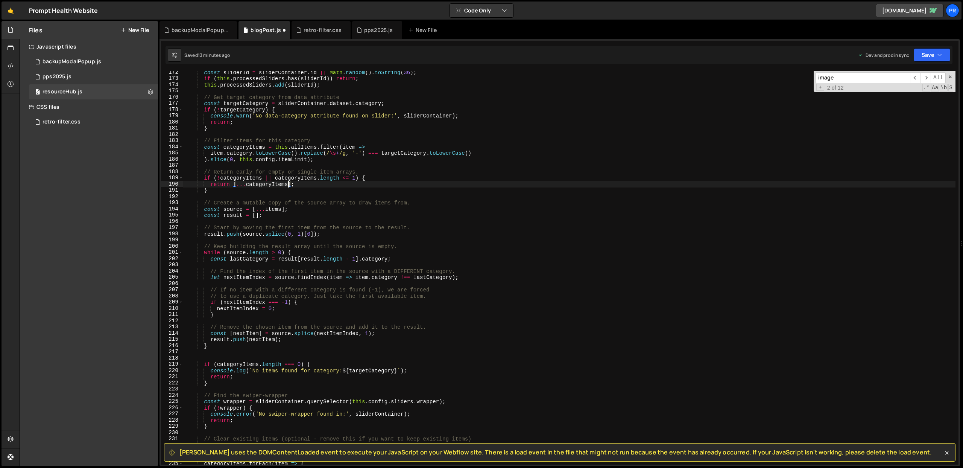
click at [334, 181] on div "const sliderId = sliderContainer . id || Math . random ( ) . toString ( 36 ) ; …" at bounding box center [569, 272] width 773 height 406
click at [229, 193] on div "const sliderId = sliderContainer . id || Math . random ( ) . toString ( 36 ) ; …" at bounding box center [569, 272] width 773 height 406
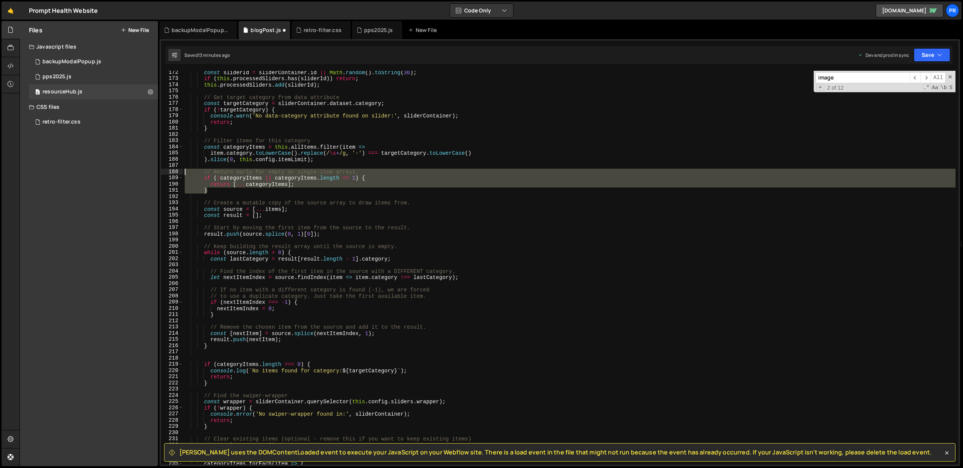
drag, startPoint x: 223, startPoint y: 191, endPoint x: 178, endPoint y: 172, distance: 48.9
click at [178, 172] on div "} 172 173 174 175 176 177 178 179 180 181 182 183 184 185 186 187 188 189 190 1…" at bounding box center [560, 268] width 798 height 394
type textarea "// Return early for empty or single-item arrays. if (!categoryItems || category…"
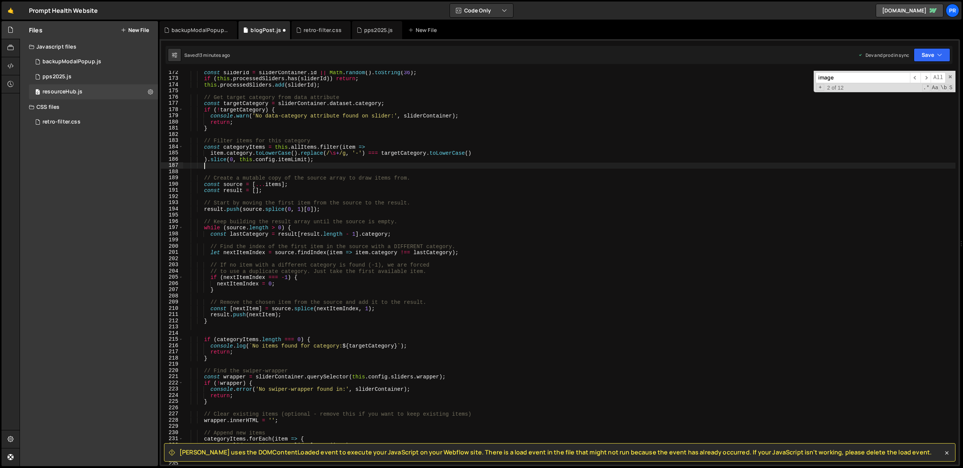
click at [230, 148] on div "const sliderId = sliderContainer . id || Math . random ( ) . toString ( 36 ) ; …" at bounding box center [569, 272] width 773 height 406
click at [273, 184] on div "const sliderId = sliderContainer . id || Math . random ( ) . toString ( 36 ) ; …" at bounding box center [569, 272] width 773 height 406
paste textarea "categoryI"
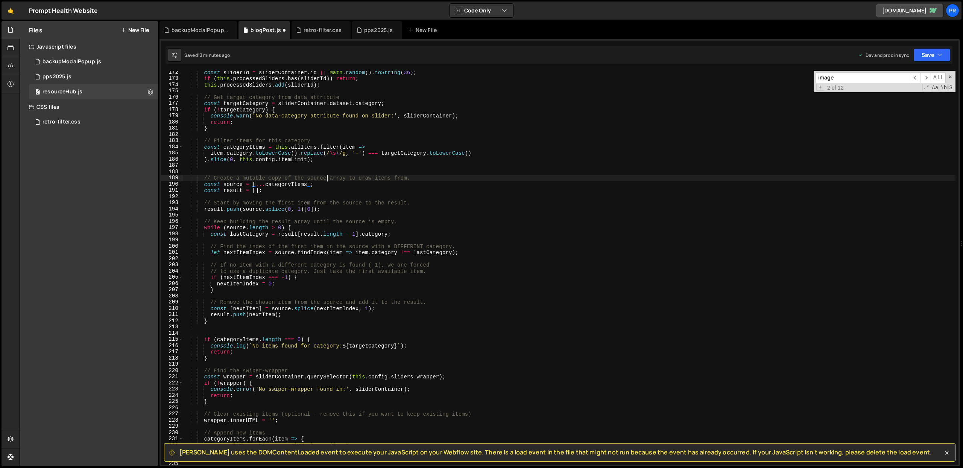
click at [328, 177] on div "const sliderId = sliderContainer . id || Math . random ( ) . toString ( 36 ) ; …" at bounding box center [569, 272] width 773 height 406
click at [265, 193] on div "const sliderId = sliderContainer . id || Math . random ( ) . toString ( 36 ) ; …" at bounding box center [569, 272] width 773 height 406
drag, startPoint x: 413, startPoint y: 203, endPoint x: 166, endPoint y: 204, distance: 247.2
click at [166, 204] on div "const result = []; 172 173 174 175 176 177 178 179 180 181 182 183 184 185 186 …" at bounding box center [560, 268] width 798 height 394
type textarea "// Start by moving the first item from the source to the result."
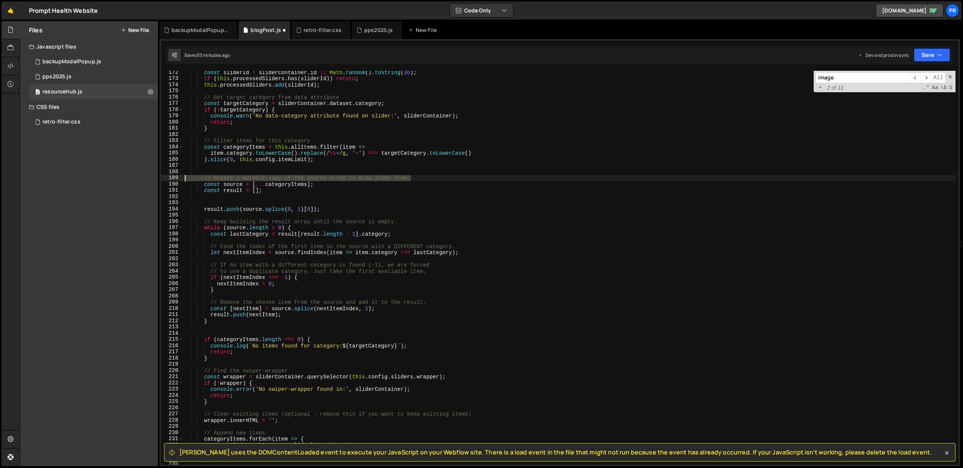
drag, startPoint x: 389, startPoint y: 179, endPoint x: 175, endPoint y: 184, distance: 214.9
click at [183, 178] on div "172 173 174 175 176 177 178 179 180 181 182 183 184 185 186 187 188 189 190 191…" at bounding box center [560, 268] width 798 height 394
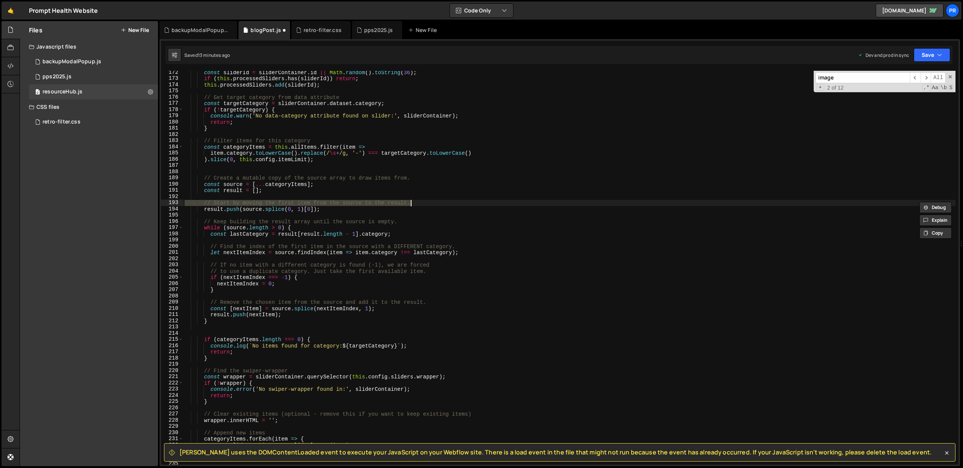
click at [347, 184] on div "const sliderId = sliderContainer . id || Math . random ( ) . toString ( 36 ) ; …" at bounding box center [569, 272] width 773 height 406
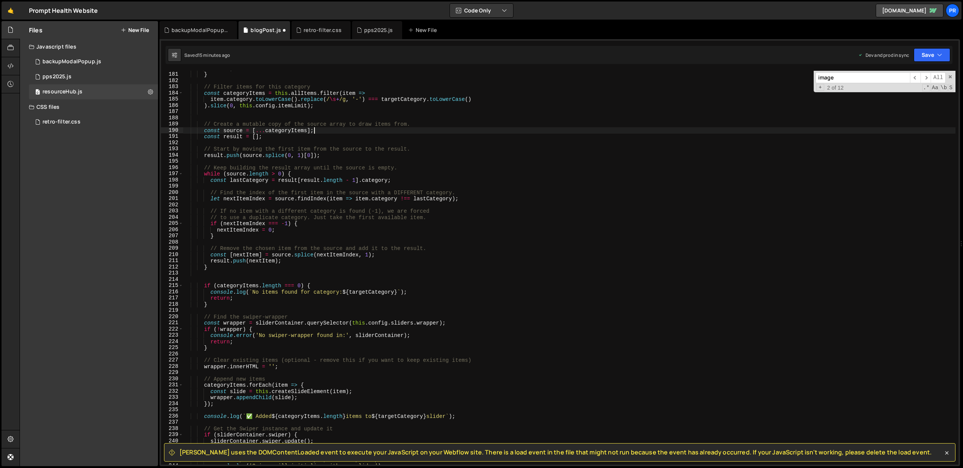
scroll to position [1117, 0]
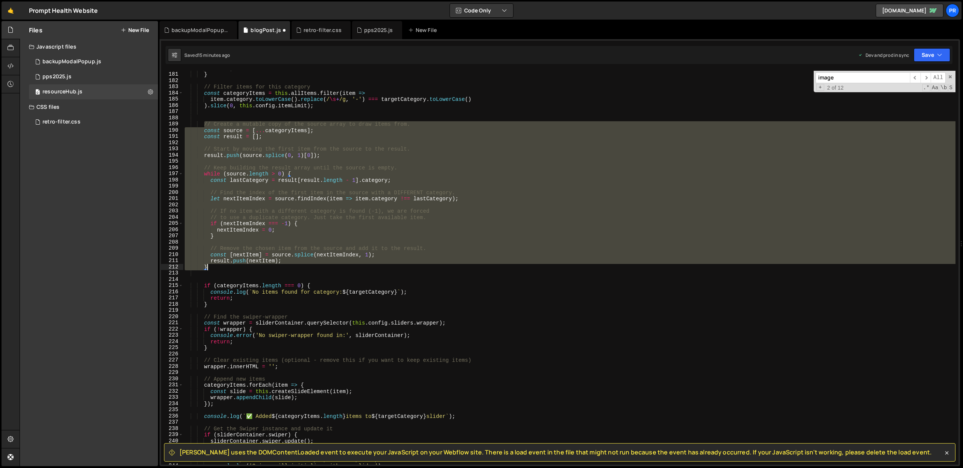
drag, startPoint x: 205, startPoint y: 124, endPoint x: 254, endPoint y: 266, distance: 150.1
click at [254, 266] on div "return ; } // Filter items for this category const categoryItems = this . allIt…" at bounding box center [569, 268] width 773 height 406
type textarea "result.push(nextItem); }"
click at [272, 308] on div "return ; } // Filter items for this category const categoryItems = this . allIt…" at bounding box center [569, 268] width 773 height 406
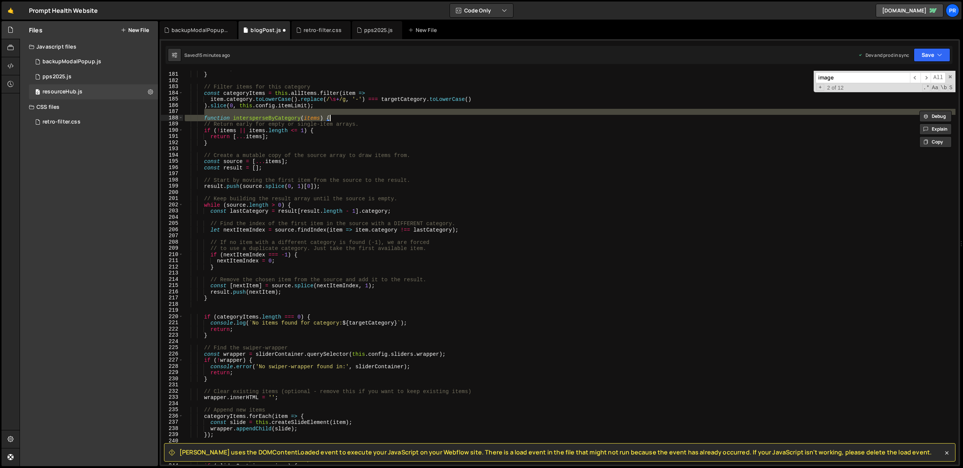
type textarea "return result; }"
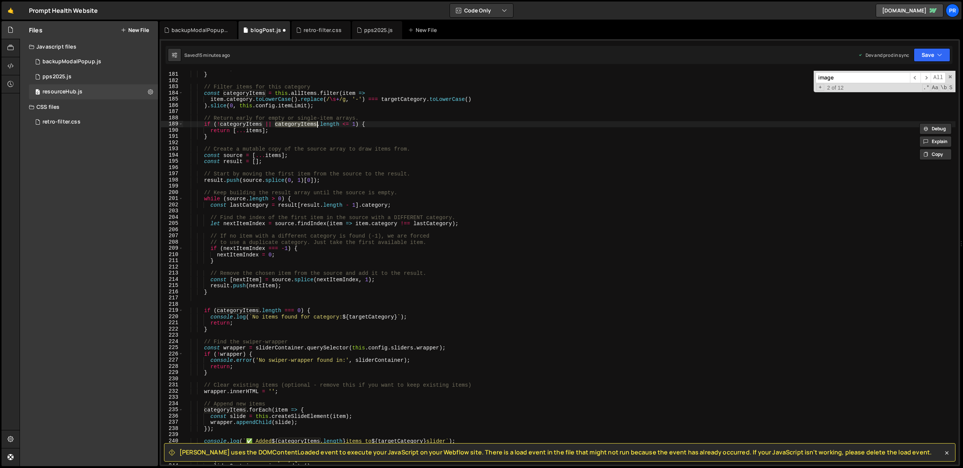
type textarea "return [...categoryItems];"
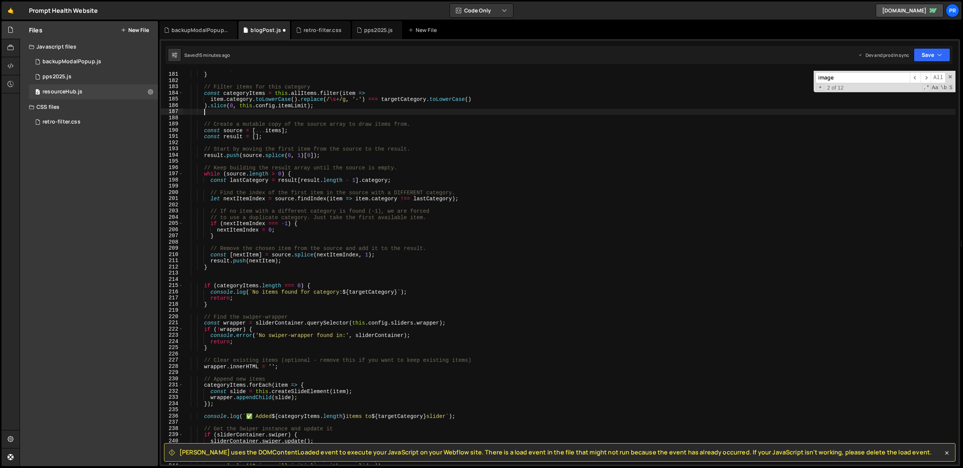
type textarea "const source = [...categoryItems];"
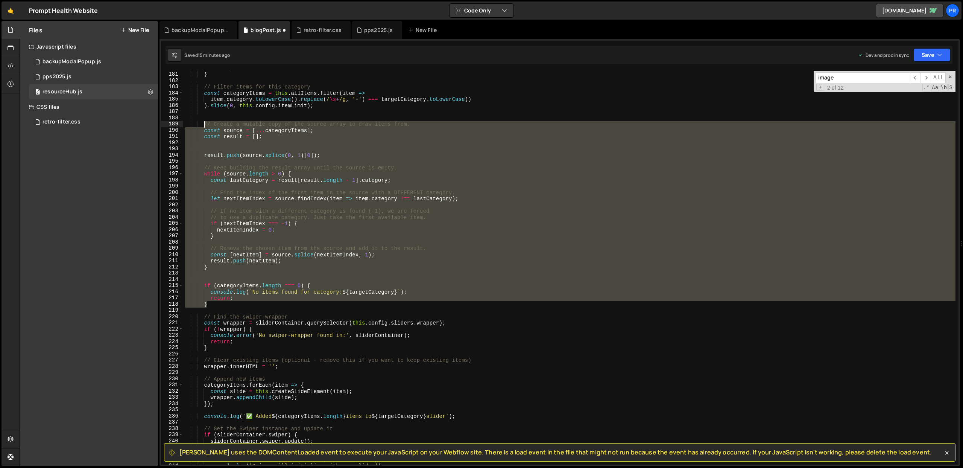
drag, startPoint x: 218, startPoint y: 304, endPoint x: 204, endPoint y: 125, distance: 179.7
click at [204, 125] on div "return ; } // Filter items for this category const categoryItems = this . allIt…" at bounding box center [569, 268] width 773 height 406
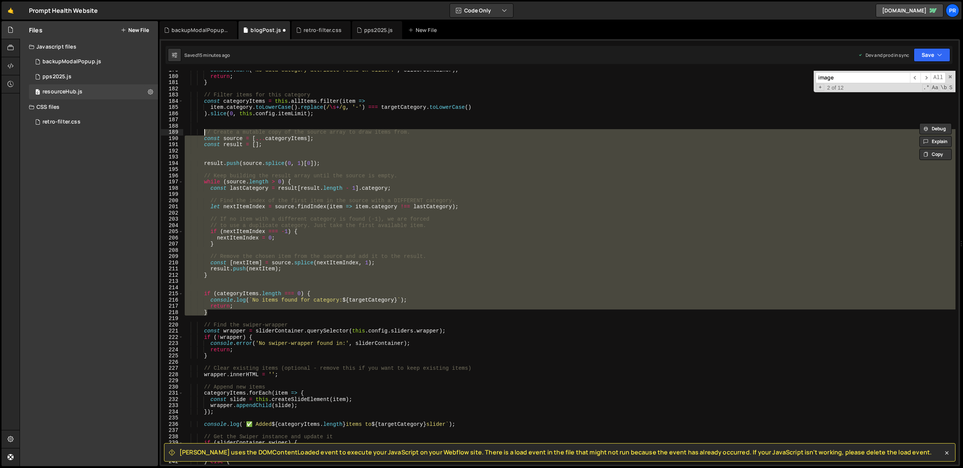
scroll to position [1109, 0]
type textarea "// // Create a mutable copy of the source array to draw items from. // const so…"
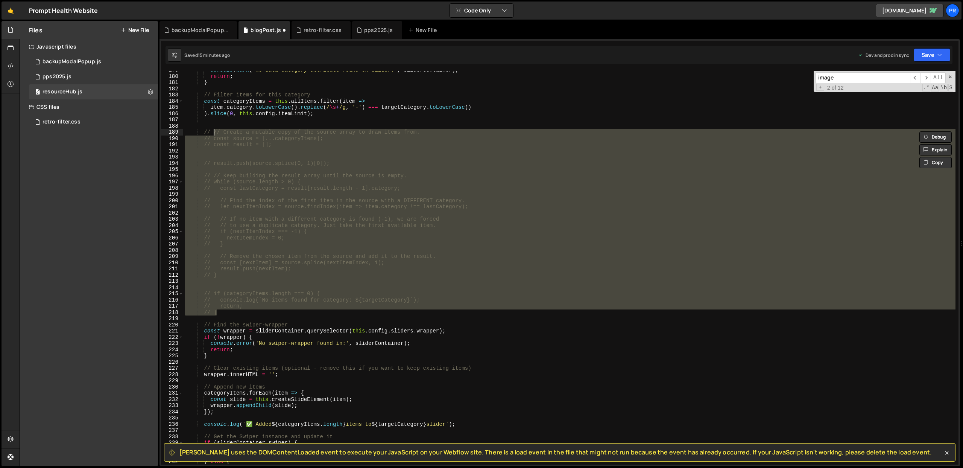
click at [224, 124] on div "console . warn ( 'No data-category attribute found on slider:' , sliderContaine…" at bounding box center [569, 270] width 773 height 406
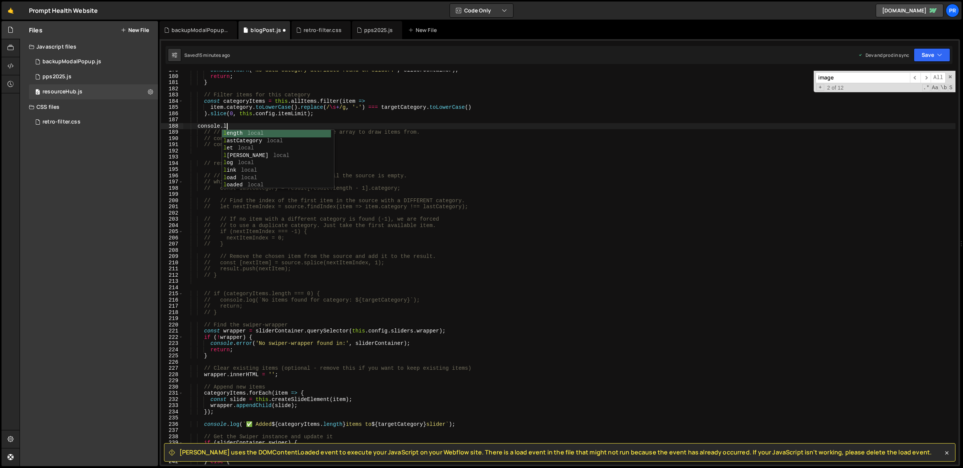
scroll to position [0, 3]
click at [239, 102] on div "console . warn ( 'No data-category attribute found on slider:' , sliderContaine…" at bounding box center [569, 270] width 773 height 406
click at [239, 128] on div "console . warn ( 'No data-category attribute found on slider:' , sliderContaine…" at bounding box center [569, 270] width 773 height 406
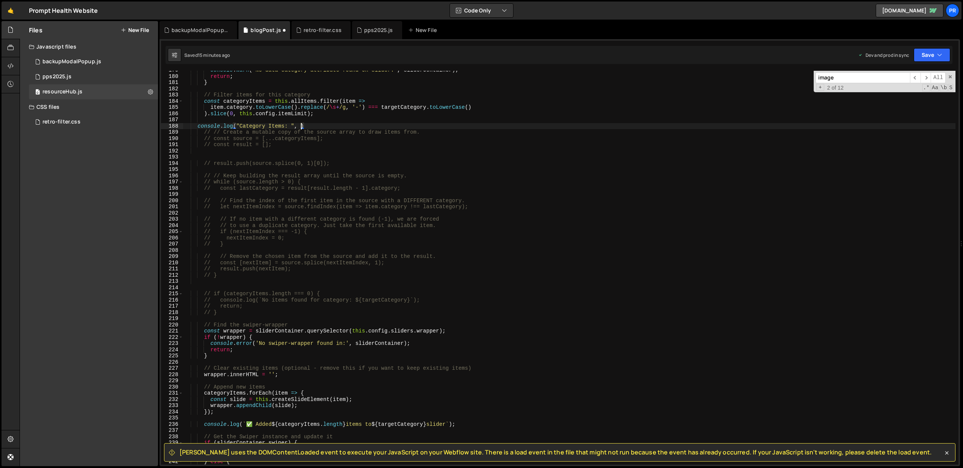
paste textarea "categoryItems"
type textarea "console.log("Category Items: ", categoryItems)"
click at [925, 53] on button "Save" at bounding box center [932, 55] width 37 height 14
click at [899, 108] on div "15 minutes ago" at bounding box center [896, 106] width 31 height 6
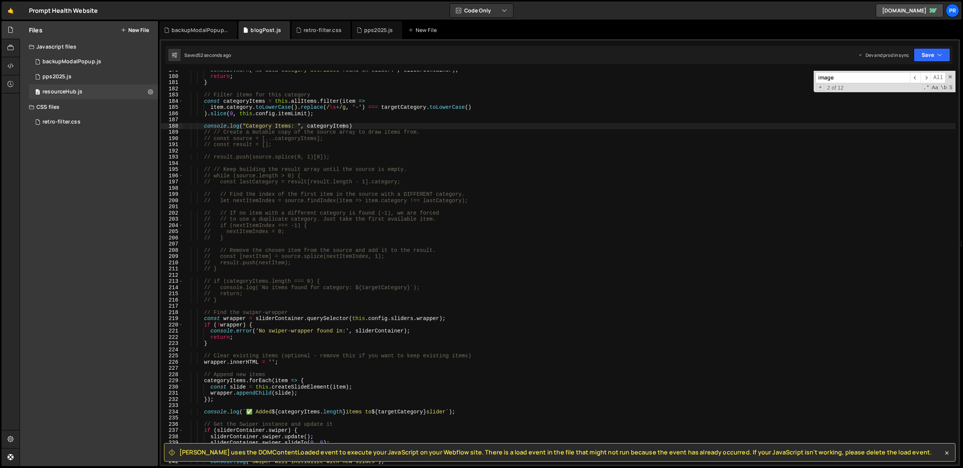
click at [305, 204] on div "console . warn ( 'No data-category attribute found on slider:' , sliderContaine…" at bounding box center [569, 270] width 773 height 406
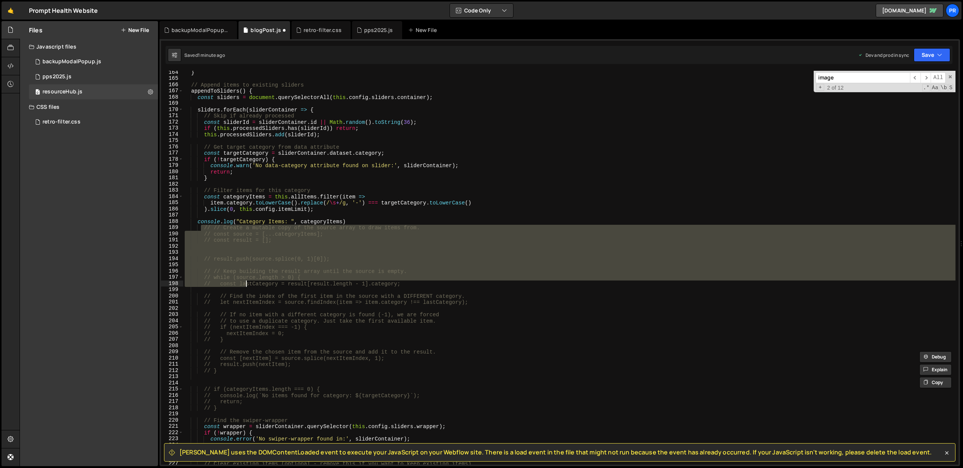
scroll to position [1056, 0]
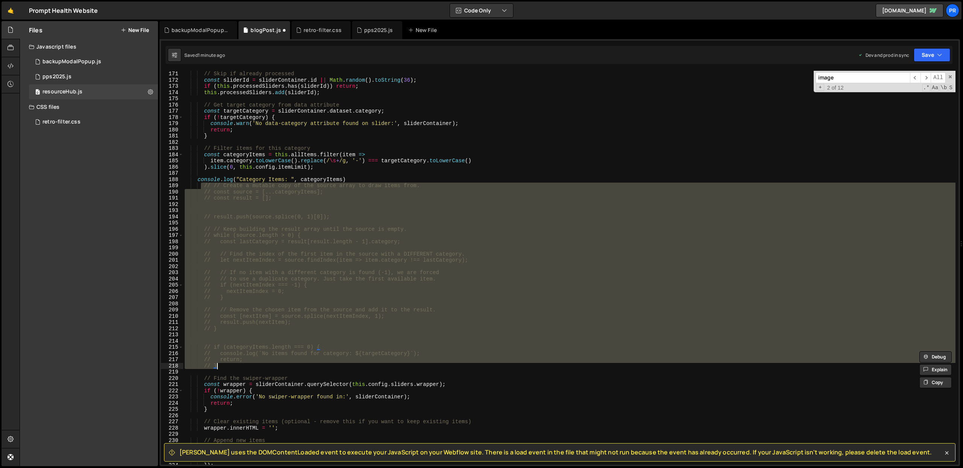
drag, startPoint x: 203, startPoint y: 265, endPoint x: 237, endPoint y: 368, distance: 108.5
click at [237, 368] on div "// Skip if already processed const sliderId = sliderContainer . id || Math . ra…" at bounding box center [569, 274] width 773 height 406
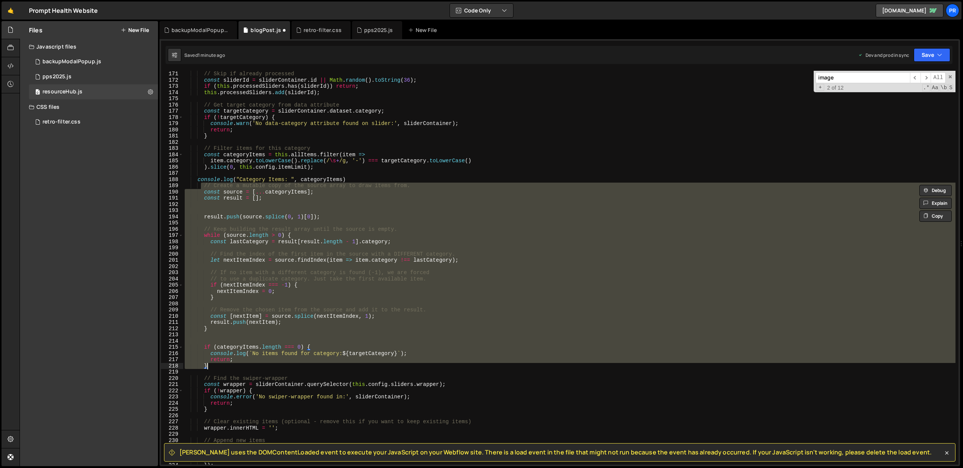
click at [359, 196] on div "// Skip if already processed const sliderId = sliderContainer . id || Math . ra…" at bounding box center [569, 268] width 773 height 394
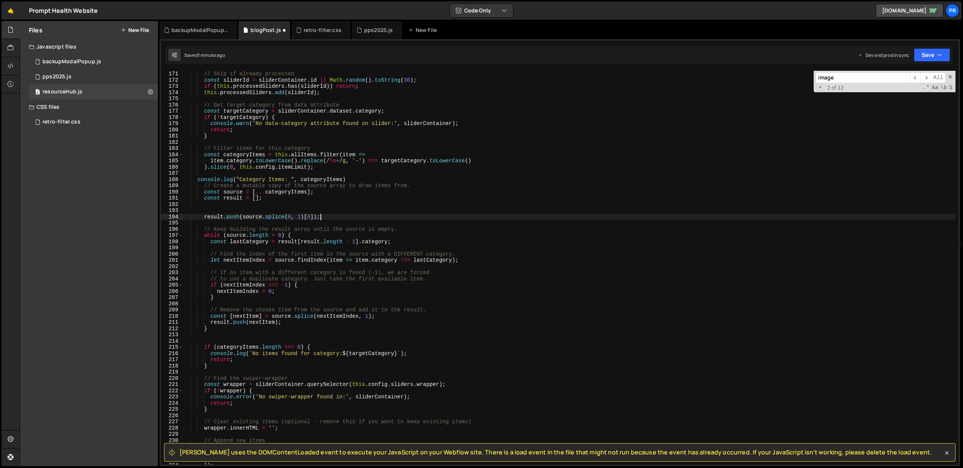
click at [330, 217] on div "// Skip if already processed const sliderId = sliderContainer . id || Math . ra…" at bounding box center [569, 274] width 773 height 406
drag, startPoint x: 363, startPoint y: 242, endPoint x: 387, endPoint y: 240, distance: 23.8
click at [387, 240] on div "// Skip if already processed const sliderId = sliderContainer . id || Math . ra…" at bounding box center [569, 274] width 773 height 406
type textarea "const lastCategory = result[result.length - 1].type;"
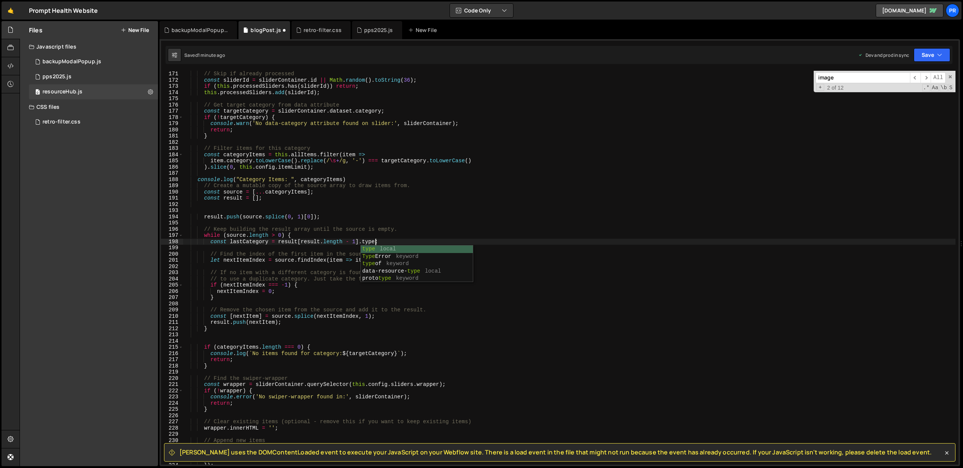
click at [392, 222] on div "// Skip if already processed const sliderId = sliderContainer . id || Math . ra…" at bounding box center [569, 274] width 773 height 406
click at [369, 242] on div "// Skip if already processed const sliderId = sliderContainer . id || Math . ra…" at bounding box center [569, 274] width 773 height 406
click at [384, 260] on div "// Skip if already processed const sliderId = sliderContainer . id || Math . ra…" at bounding box center [569, 274] width 773 height 406
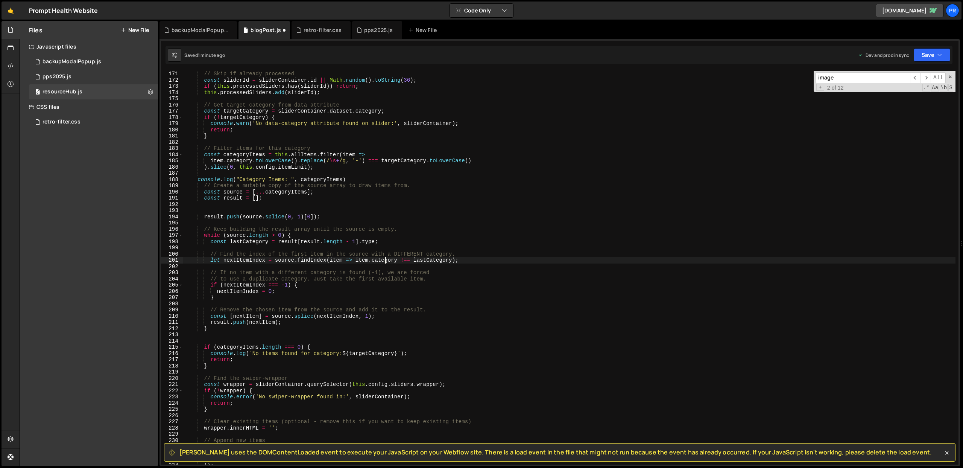
click at [384, 260] on div "// Skip if already processed const sliderId = sliderContainer . id || Math . ra…" at bounding box center [569, 274] width 773 height 406
paste textarea "type"
click at [397, 242] on div "// Skip if already processed const sliderId = sliderContainer . id || Math . ra…" at bounding box center [569, 274] width 773 height 406
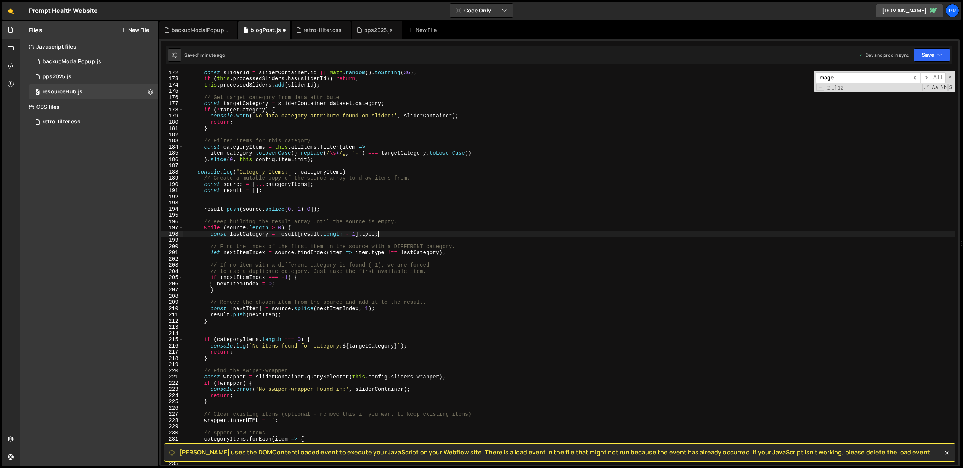
scroll to position [1073, 0]
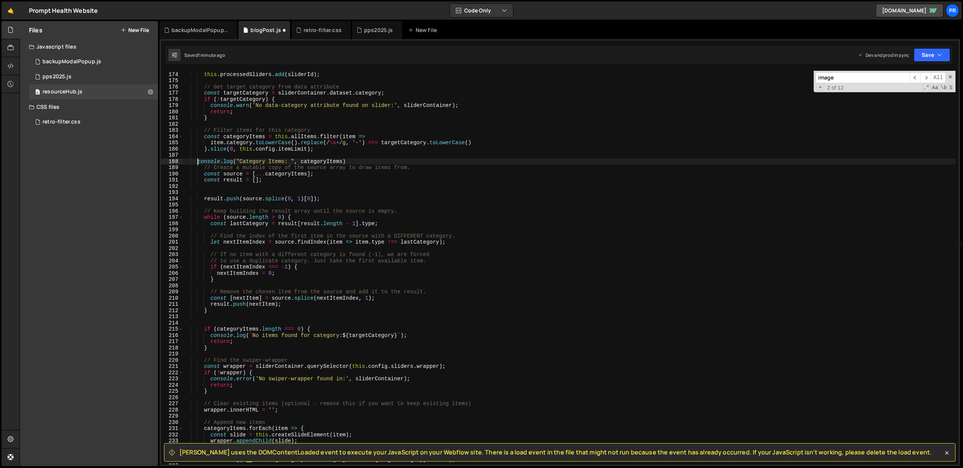
click at [198, 161] on div "if ( this . processedSliders . has ( sliderId )) return ; this . processedSlide…" at bounding box center [569, 268] width 773 height 406
click at [282, 274] on div "if ( this . processedSliders . has ( sliderId )) return ; this . processedSlide…" at bounding box center [569, 268] width 773 height 406
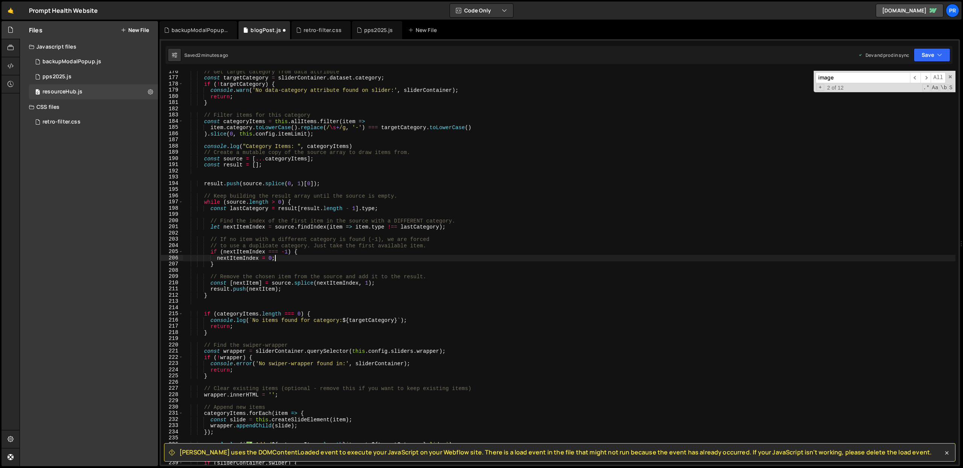
scroll to position [1095, 0]
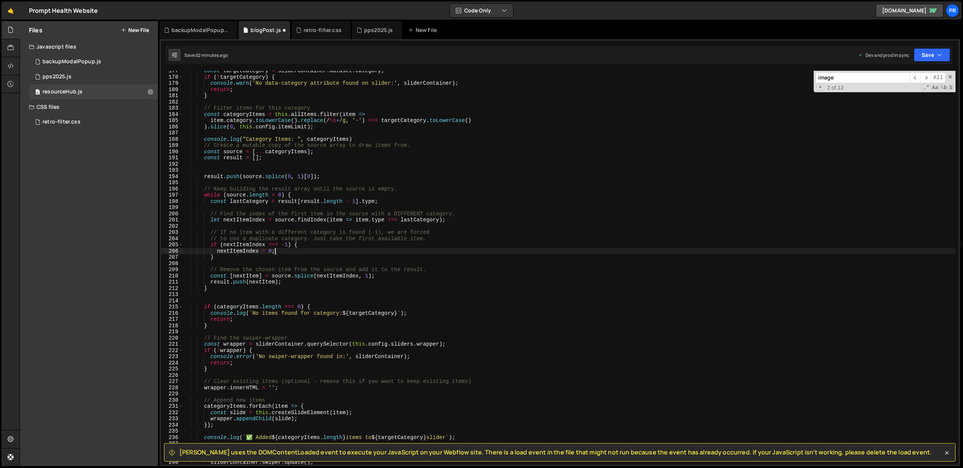
click at [226, 289] on div "const targetCategory = sliderContainer . dataset . category ; if ( ! targetCate…" at bounding box center [569, 271] width 773 height 406
click at [234, 306] on div "const targetCategory = sliderContainer . dataset . category ; if ( ! targetCate…" at bounding box center [569, 271] width 773 height 406
click at [216, 289] on div "const targetCategory = sliderContainer . dataset . category ; if ( ! targetCate…" at bounding box center [569, 271] width 773 height 406
type textarea "}"
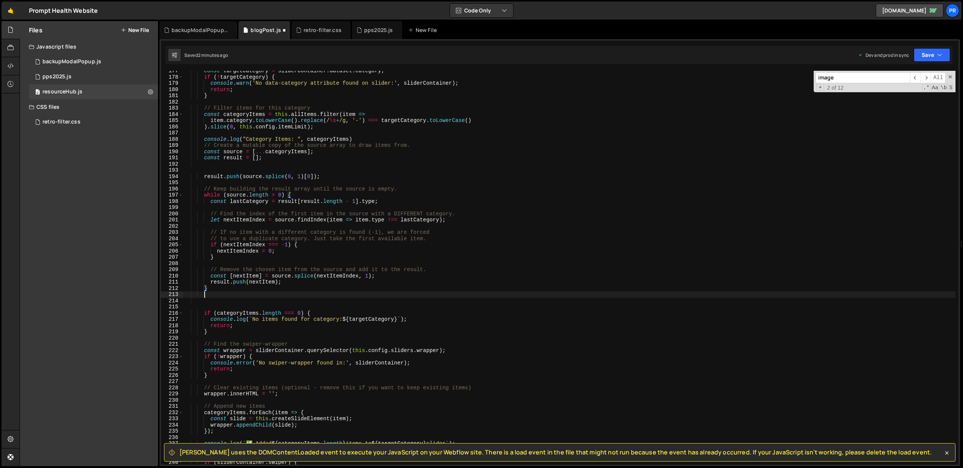
scroll to position [0, 1]
paste textarea "categoryItems"
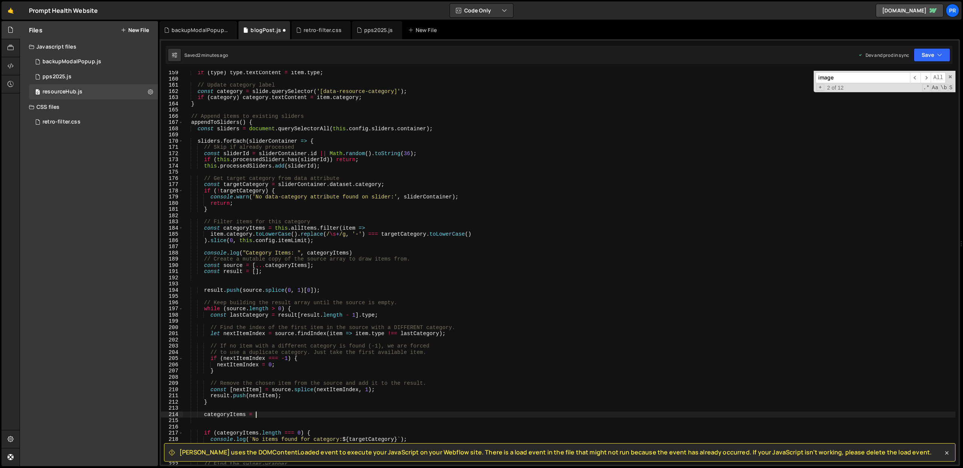
scroll to position [991, 0]
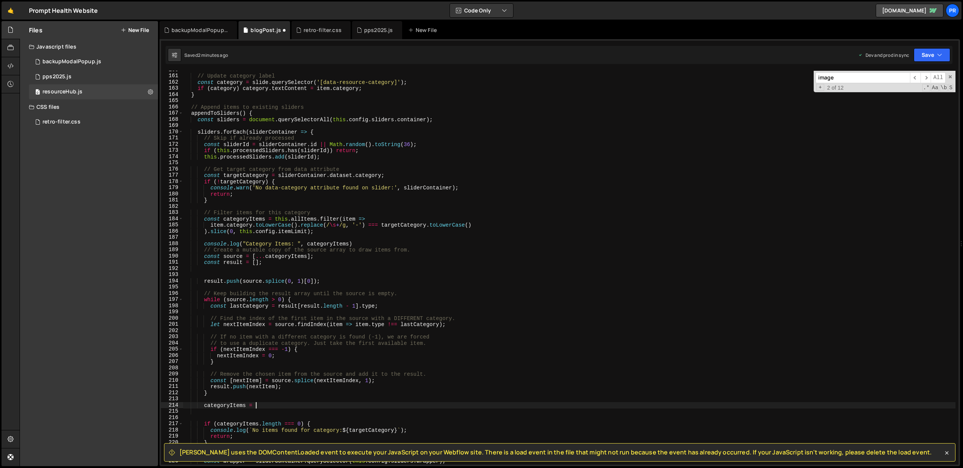
click at [420, 250] on div "// Update category label const category = slide . querySelector ( '[data-resour…" at bounding box center [569, 270] width 773 height 406
click at [393, 245] on div "// Update category label const category = slide . querySelector ( '[data-resour…" at bounding box center [569, 270] width 773 height 406
type textarea "console.log("Category Items: ", categoryItems)"
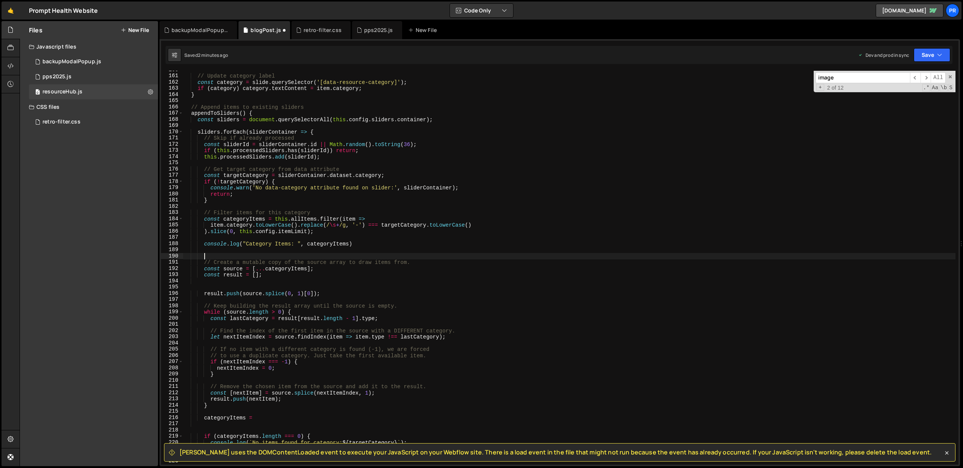
click at [231, 276] on div "// Update category label const category = slide . querySelector ( '[data-resour…" at bounding box center [569, 270] width 773 height 406
click at [211, 275] on div "// Update category label const category = slide . querySelector ( '[data-resour…" at bounding box center [569, 268] width 773 height 406
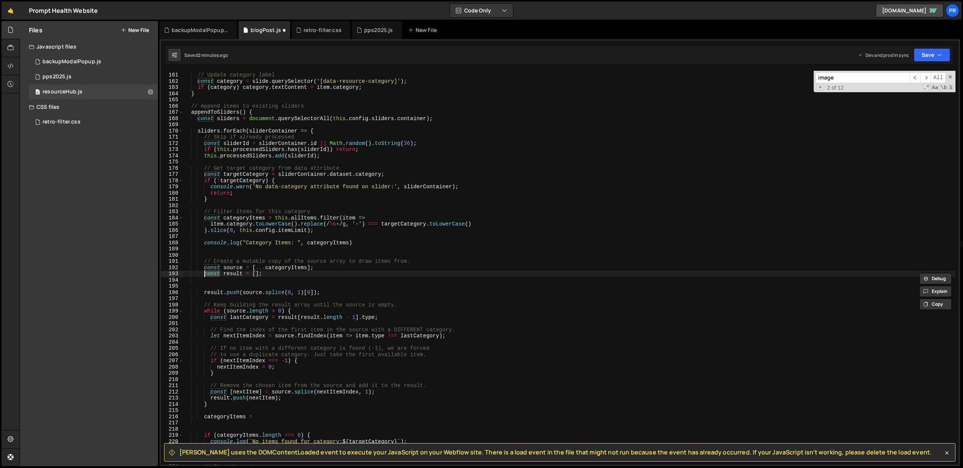
type textarea "let result = [];"
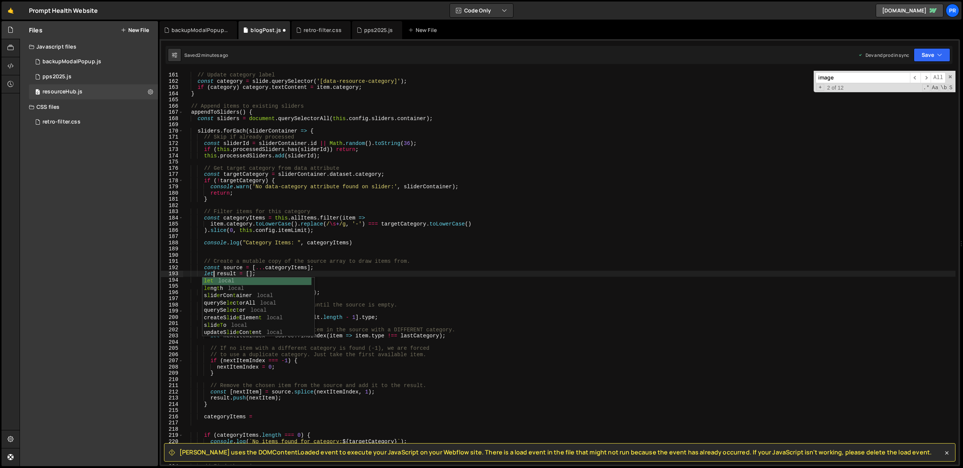
click at [317, 253] on div "// Update category label const category = slide . querySelector ( '[data-resour…" at bounding box center [569, 268] width 773 height 406
click at [225, 273] on div "// Update category label const category = slide . querySelector ( '[data-resour…" at bounding box center [569, 268] width 773 height 406
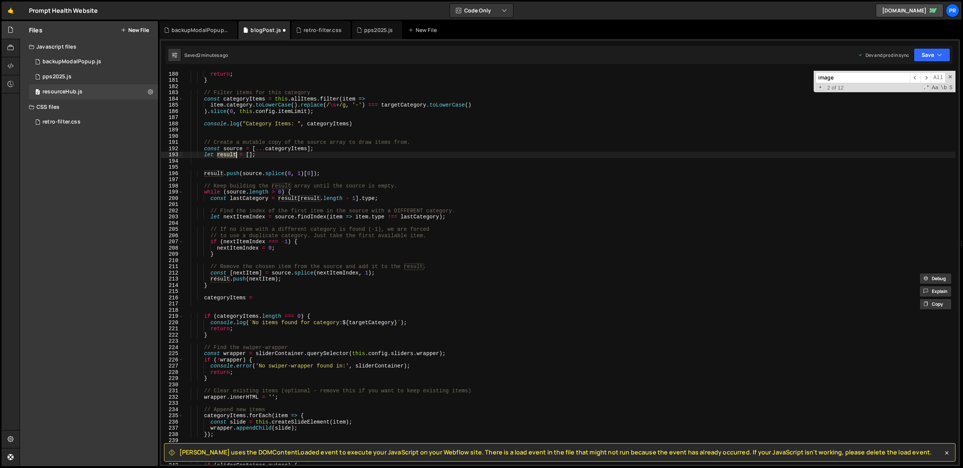
scroll to position [1111, 0]
click at [263, 296] on div "console . warn ( 'No data-category attribute found on slider:' , sliderContaine…" at bounding box center [569, 268] width 773 height 406
paste textarea "result"
click at [237, 288] on div "console . warn ( 'No data-category attribute found on slider:' , sliderContaine…" at bounding box center [569, 268] width 773 height 406
type textarea "}"
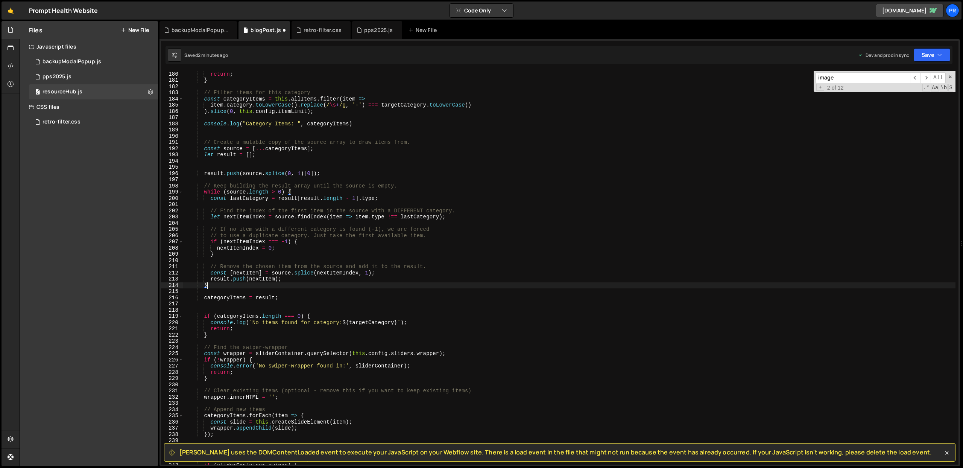
scroll to position [0, 1]
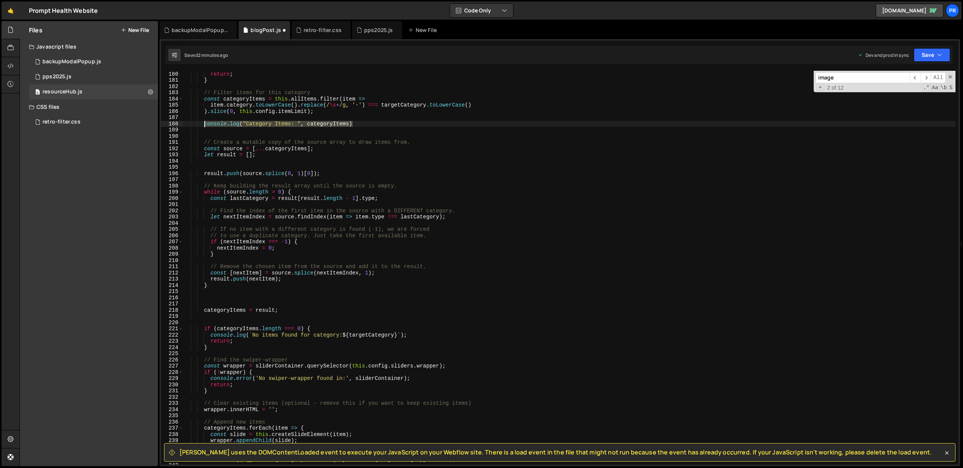
drag, startPoint x: 246, startPoint y: 123, endPoint x: 204, endPoint y: 122, distance: 42.5
click at [204, 122] on div "console . warn ( 'No data-category attribute found on slider:' , sliderContaine…" at bounding box center [569, 268] width 773 height 406
type textarea "console.log("Category Items: ", categoryItems)"
drag, startPoint x: 208, startPoint y: 298, endPoint x: 215, endPoint y: 299, distance: 6.5
click at [208, 298] on div "console . warn ( 'No data-category attribute found on slider:' , sliderContaine…" at bounding box center [569, 268] width 773 height 406
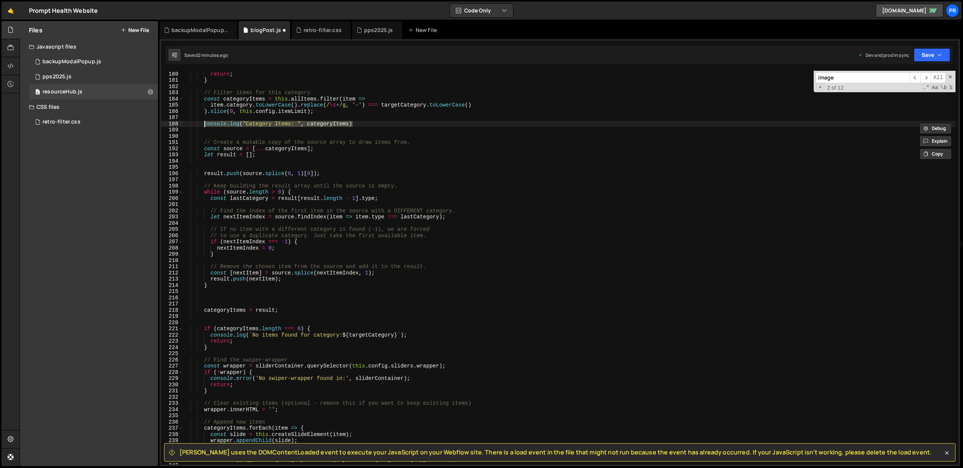
paste textarea "console.log("Category Items: ", categoryItems)"
click at [257, 299] on div "console . warn ( 'No data-category attribute found on slider:' , sliderContaine…" at bounding box center [569, 268] width 773 height 406
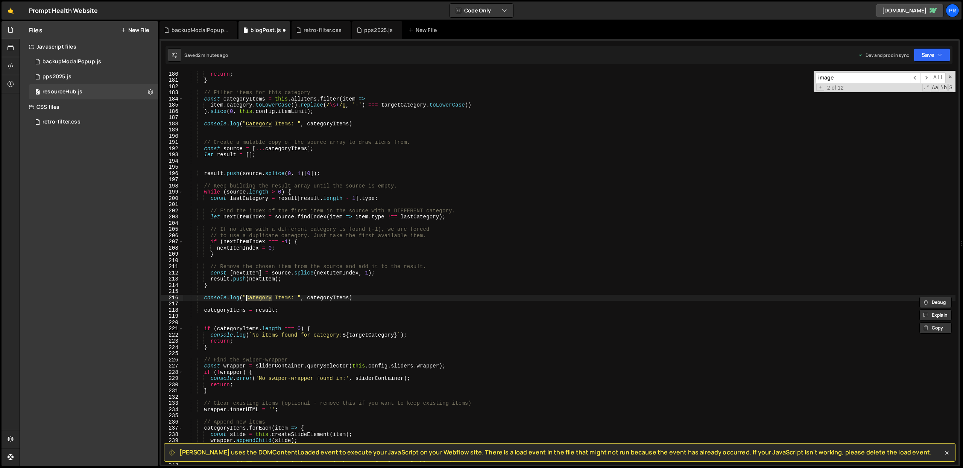
click at [246, 298] on div "console . warn ( 'No data-category attribute found on slider:' , sliderContaine…" at bounding box center [569, 268] width 773 height 394
click at [257, 297] on div "console . warn ( 'No data-category attribute found on slider:' , sliderContaine…" at bounding box center [569, 268] width 773 height 406
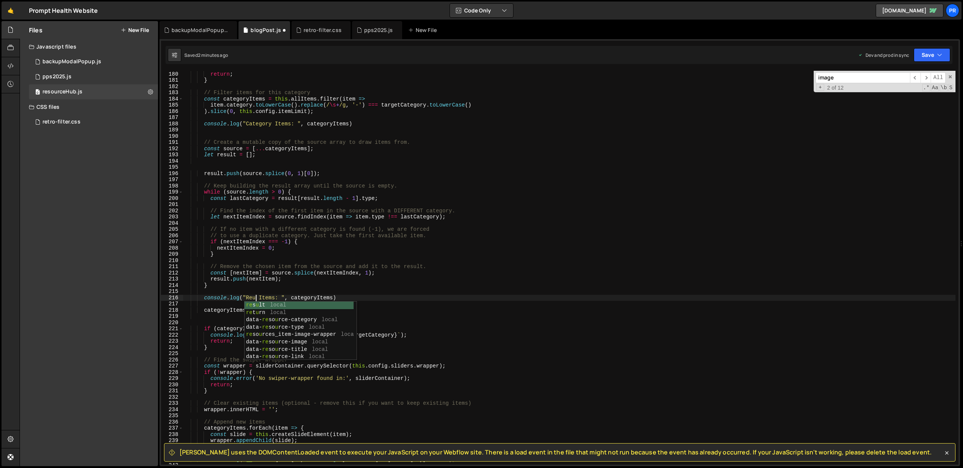
scroll to position [0, 5]
click at [257, 297] on div "console . warn ( 'No data-category attribute found on slider:' , sliderContaine…" at bounding box center [569, 268] width 773 height 406
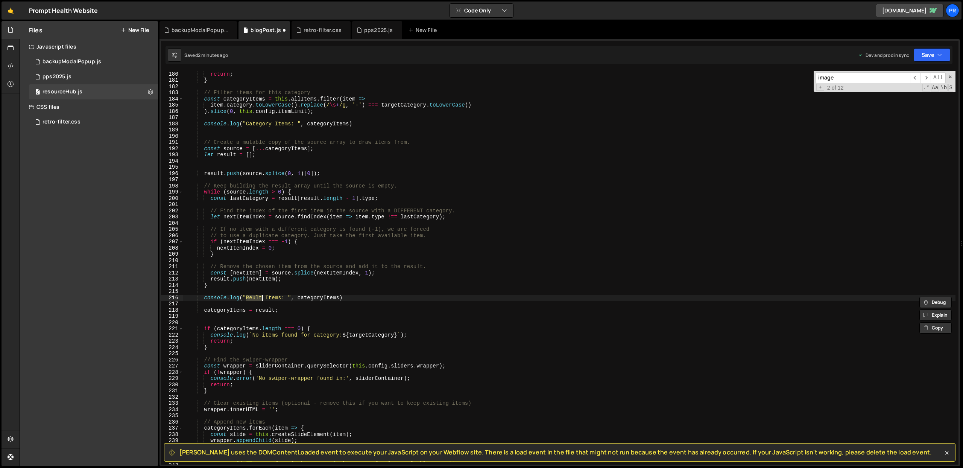
click at [253, 298] on div "console . warn ( 'No data-category attribute found on slider:' , sliderContaine…" at bounding box center [569, 268] width 773 height 394
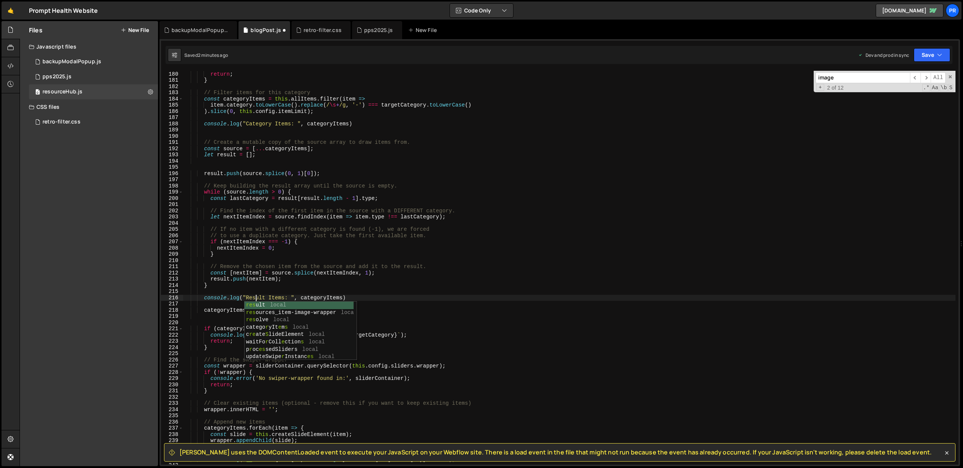
scroll to position [0, 5]
click at [307, 297] on div "console . warn ( 'No data-category attribute found on slider:' , sliderContaine…" at bounding box center [569, 268] width 773 height 406
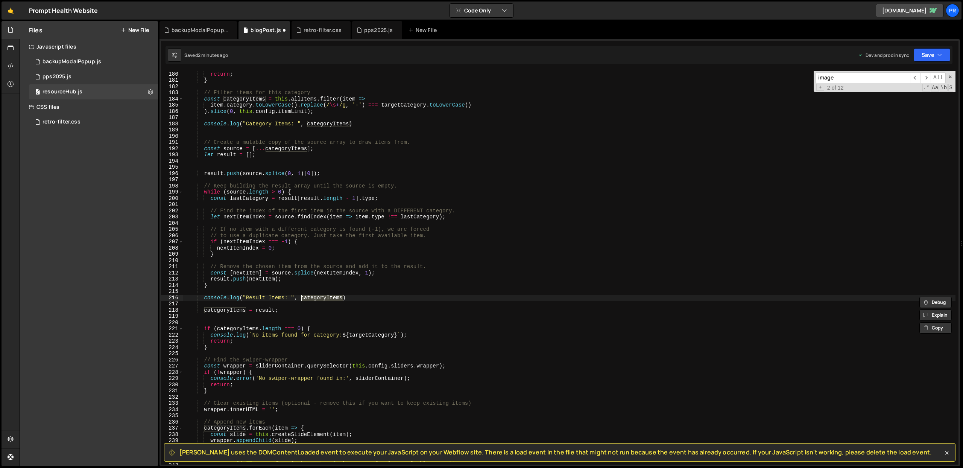
click at [262, 312] on div "console . warn ( 'No data-category attribute found on slider:' , sliderContaine…" at bounding box center [569, 268] width 773 height 406
click at [316, 298] on div "console . warn ( 'No data-category attribute found on slider:' , sliderContaine…" at bounding box center [569, 268] width 773 height 406
paste textarea "result"
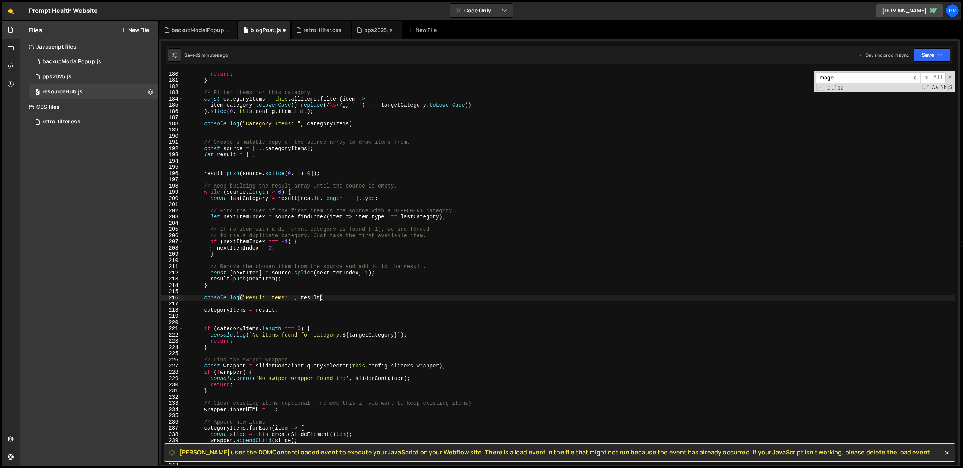
click at [372, 299] on div "console . warn ( 'No data-category attribute found on slider:' , sliderContaine…" at bounding box center [569, 268] width 773 height 406
click at [936, 53] on button "Save" at bounding box center [932, 55] width 37 height 14
click at [921, 97] on div "Save to Production S" at bounding box center [907, 98] width 78 height 8
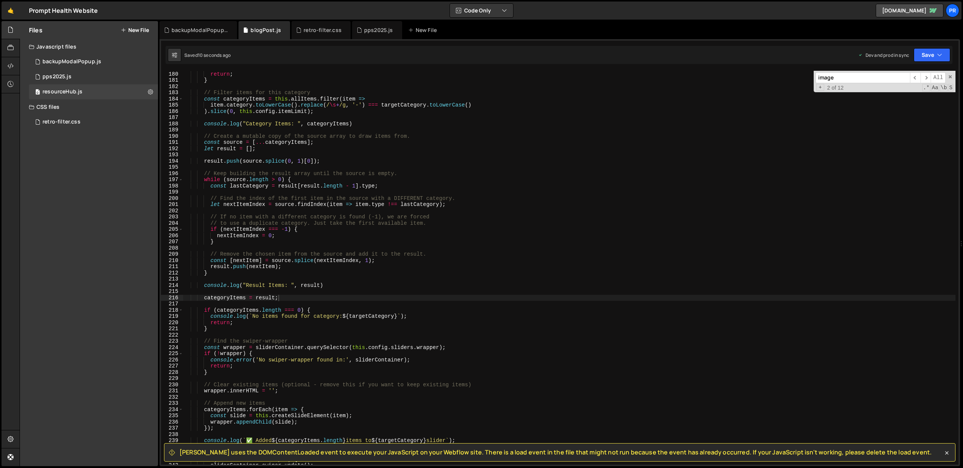
click at [226, 297] on div "console . warn ( 'No data-category attribute found on slider:' , sliderContaine…" at bounding box center [569, 268] width 773 height 406
click at [214, 99] on div "console . warn ( 'No data-category attribute found on slider:' , sliderContaine…" at bounding box center [569, 268] width 773 height 406
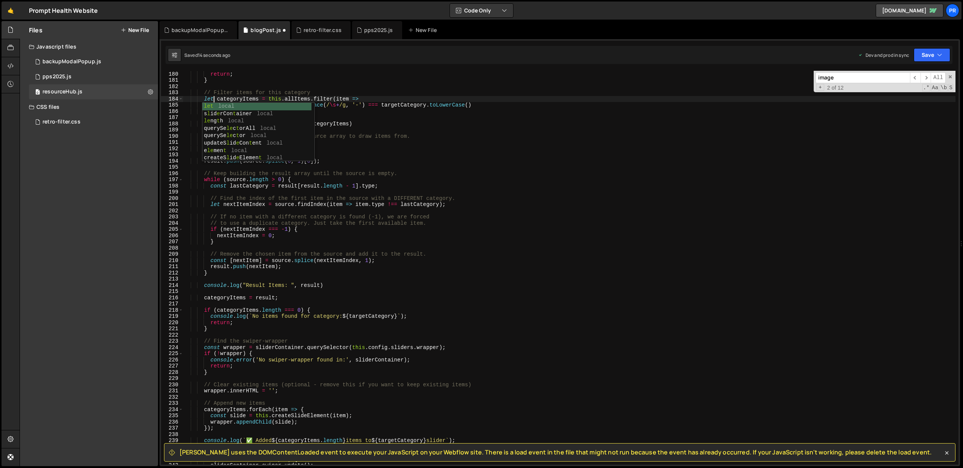
click at [658, 100] on div "console . warn ( 'No data-category attribute found on slider:' , sliderContaine…" at bounding box center [569, 268] width 773 height 406
click at [940, 54] on icon "button" at bounding box center [939, 55] width 5 height 8
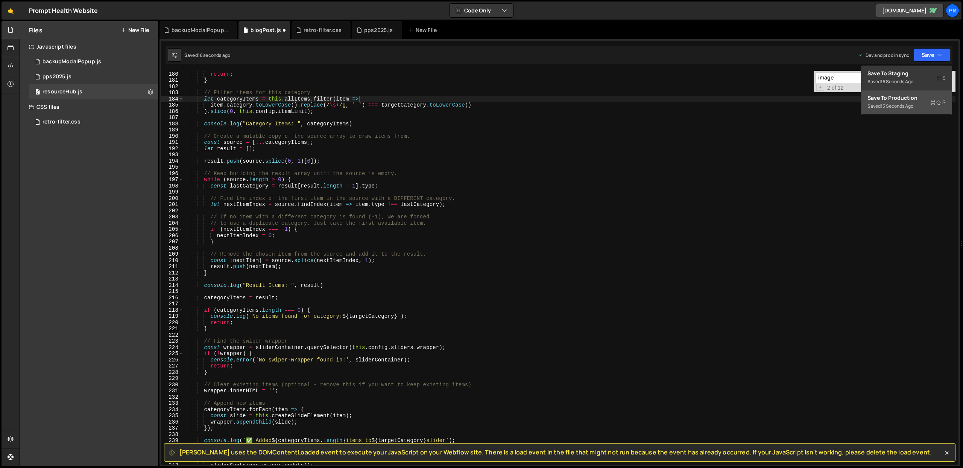
click at [918, 95] on div "Save to Production S" at bounding box center [907, 98] width 78 height 8
click at [283, 202] on div "console . warn ( 'No data-category attribute found on slider:' , sliderContaine…" at bounding box center [569, 268] width 773 height 406
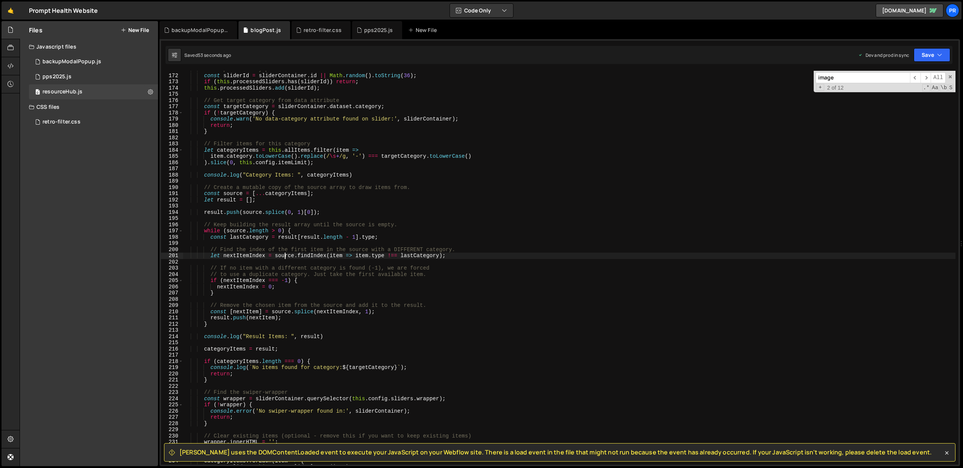
scroll to position [1060, 0]
click at [327, 164] on div "// Skip if already processed const sliderId = sliderContainer . id || Math . ra…" at bounding box center [569, 269] width 773 height 406
click at [274, 195] on div "// Skip if already processed const sliderId = sliderContainer . id || Math . ra…" at bounding box center [569, 269] width 773 height 406
click at [322, 196] on div "// Skip if already processed const sliderId = sliderContainer . id || Math . ra…" at bounding box center [569, 269] width 773 height 406
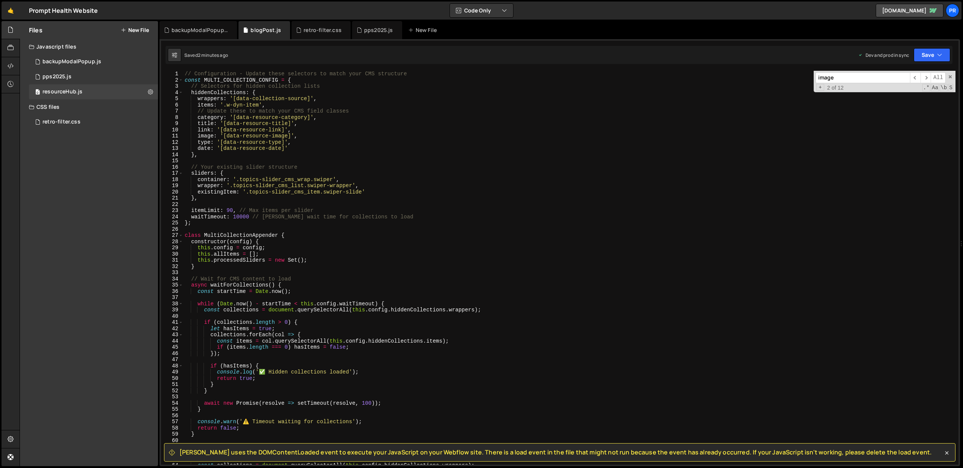
scroll to position [0, 0]
click at [297, 148] on div "// Configuration - Update these selectors to match your CMS structure const MUL…" at bounding box center [569, 274] width 773 height 406
type textarea "date: '[data-resource-date]',"
click at [318, 151] on div "// Configuration - Update these selectors to match your CMS structure const MUL…" at bounding box center [569, 274] width 773 height 406
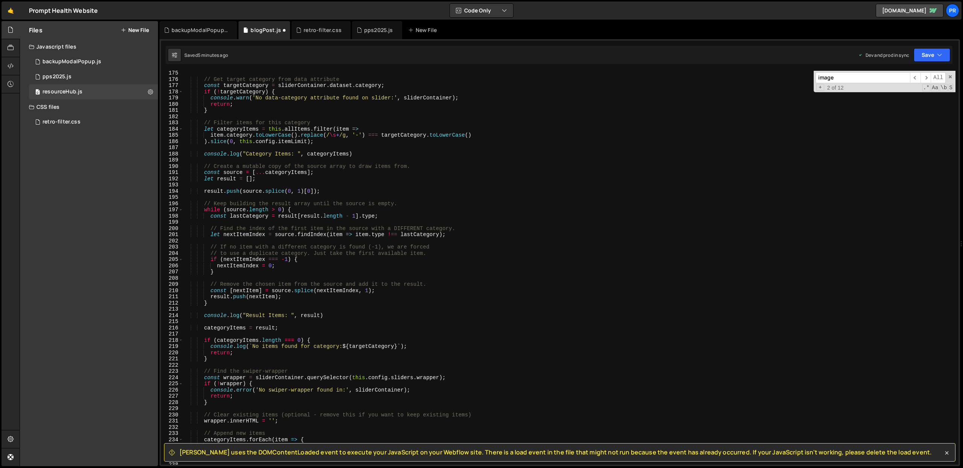
scroll to position [1081, 0]
click at [263, 176] on div "// Get target category from data attribute const targetCategory = sliderContain…" at bounding box center [569, 273] width 773 height 406
click at [310, 172] on div "// Get target category from data attribute const targetCategory = sliderContain…" at bounding box center [569, 273] width 773 height 406
paste textarea ".sort((a, b) => new Date([DOMAIN_NAME]) - new Date([DOMAIN_NAME]));"
click at [927, 57] on button "Save" at bounding box center [932, 55] width 37 height 14
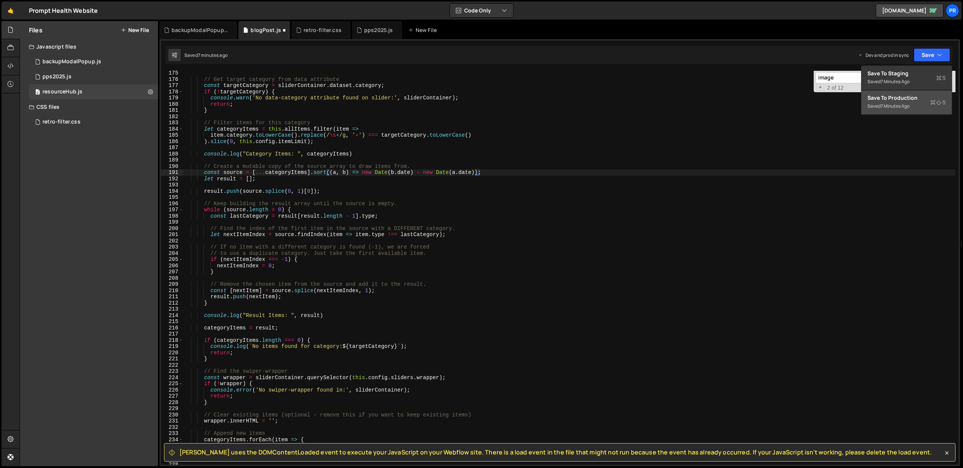
click at [912, 99] on div "Save to Production S" at bounding box center [907, 98] width 78 height 8
click at [387, 173] on div "// Get target category from data attribute const targetCategory = sliderContain…" at bounding box center [569, 273] width 773 height 406
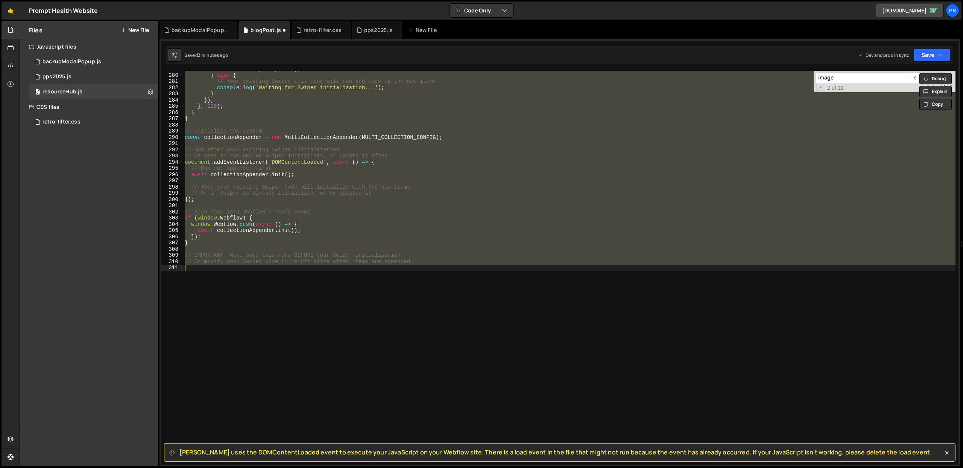
scroll to position [983, 0]
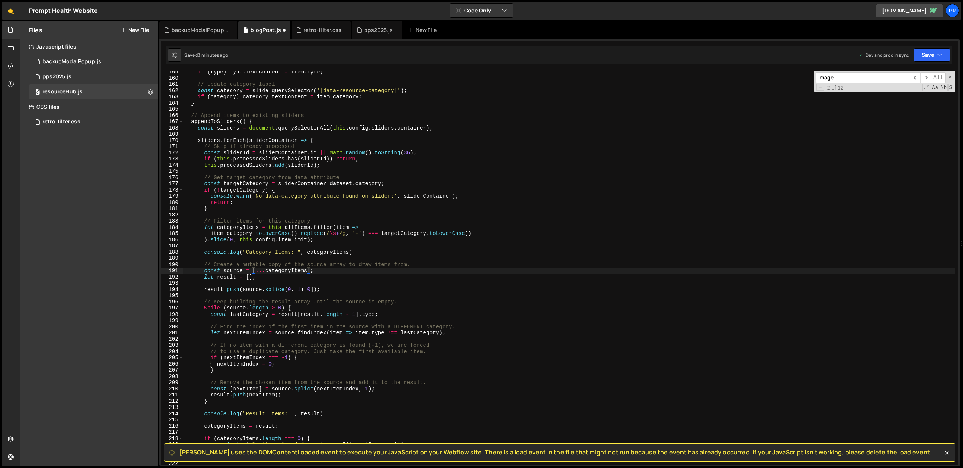
drag, startPoint x: 418, startPoint y: 265, endPoint x: 437, endPoint y: 260, distance: 19.1
click at [418, 266] on div "if ( type ) type . textContent = item . type ; // Update category label const c…" at bounding box center [569, 272] width 773 height 406
click at [939, 52] on icon "button" at bounding box center [939, 55] width 5 height 8
click at [910, 104] on div "3 minutes ago" at bounding box center [895, 106] width 29 height 6
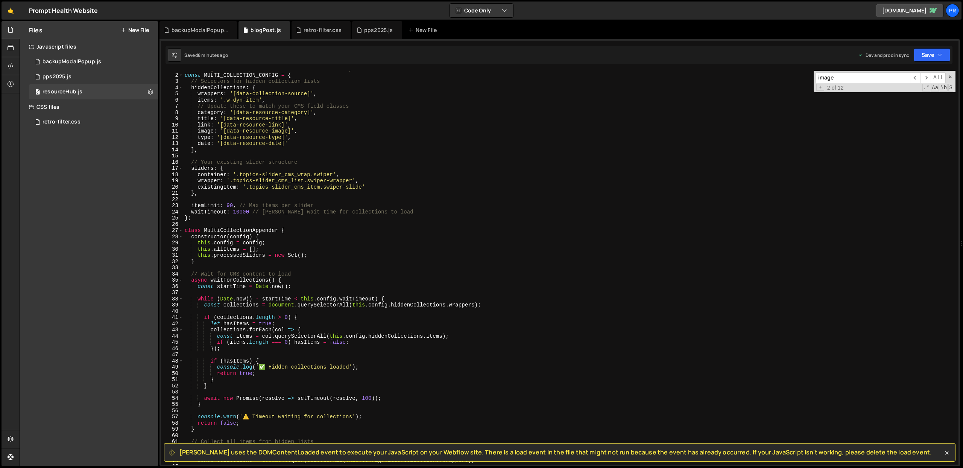
scroll to position [0, 0]
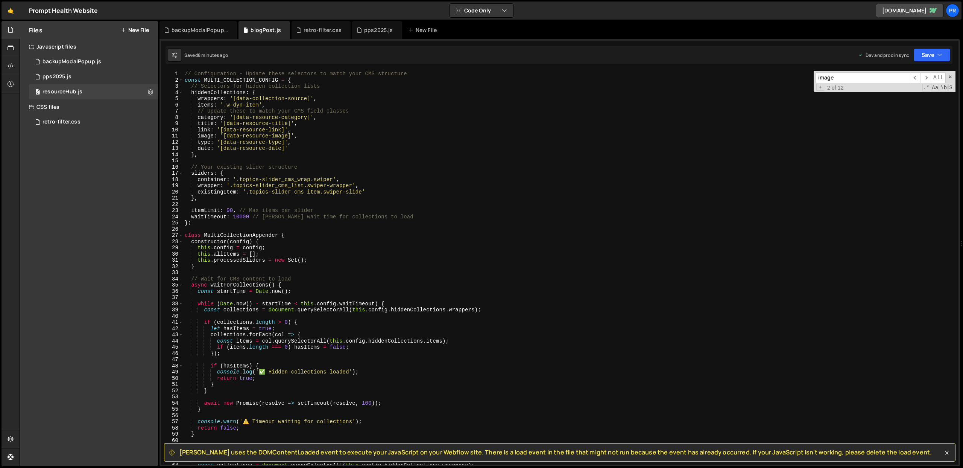
click at [184, 75] on div "// Configuration - Update these selectors to match your CMS structure const MUL…" at bounding box center [569, 274] width 773 height 406
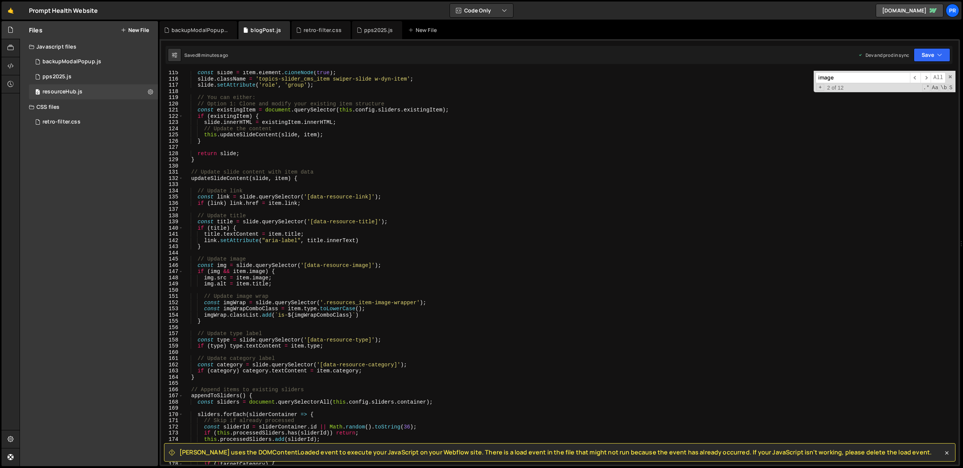
scroll to position [491, 0]
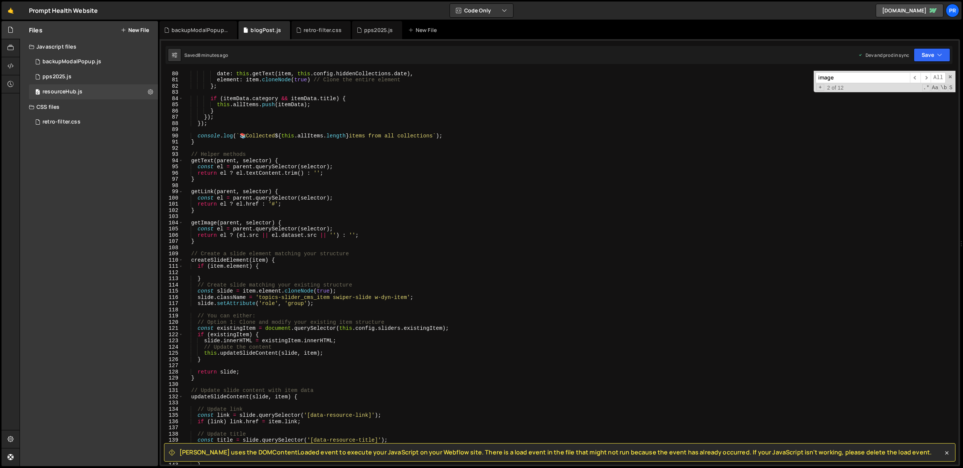
click at [268, 170] on div "date : this . getText ( item , this . config . hiddenCollections . date ) , ele…" at bounding box center [569, 273] width 773 height 406
type textarea "return el ? el.textContent.trim() : '';"
click at [216, 245] on div "date : this . getText ( item , this . config . hiddenCollections . date ) , ele…" at bounding box center [569, 273] width 773 height 406
click at [260, 238] on div "date : this . getText ( item , this . config . hiddenCollections . date ) , ele…" at bounding box center [569, 273] width 773 height 406
type textarea "}"
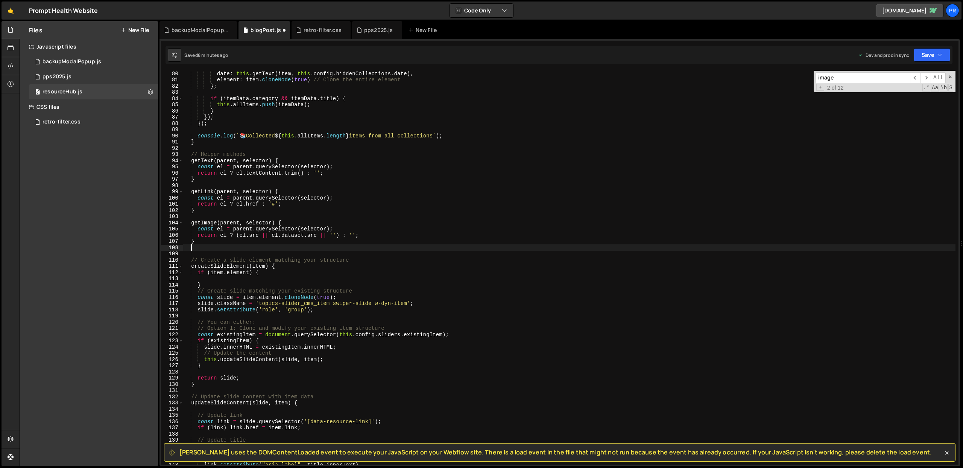
paste textarea "}"
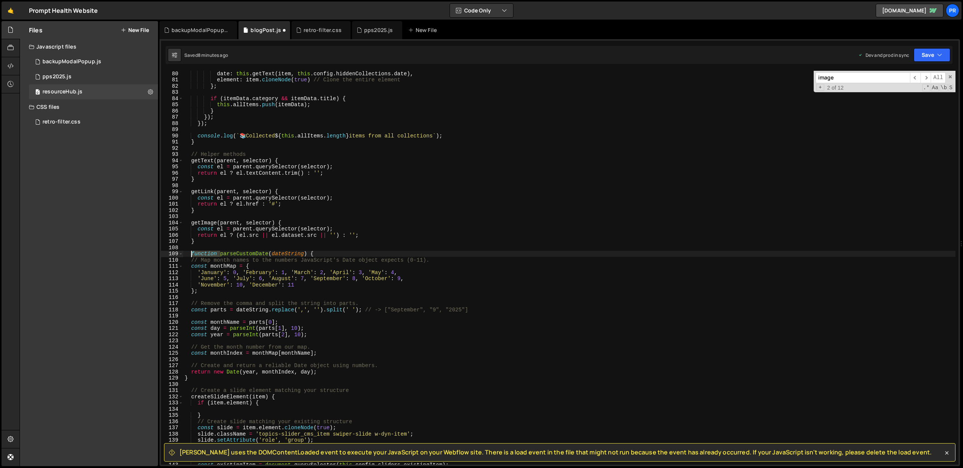
drag, startPoint x: 221, startPoint y: 254, endPoint x: 192, endPoint y: 256, distance: 29.0
click at [192, 256] on div "date : this . getText ( item , this . config . hiddenCollections . date ) , ele…" at bounding box center [569, 273] width 773 height 406
click at [203, 160] on div "date : this . getText ( item , this . config . hiddenCollections . date ) , ele…" at bounding box center [569, 273] width 773 height 406
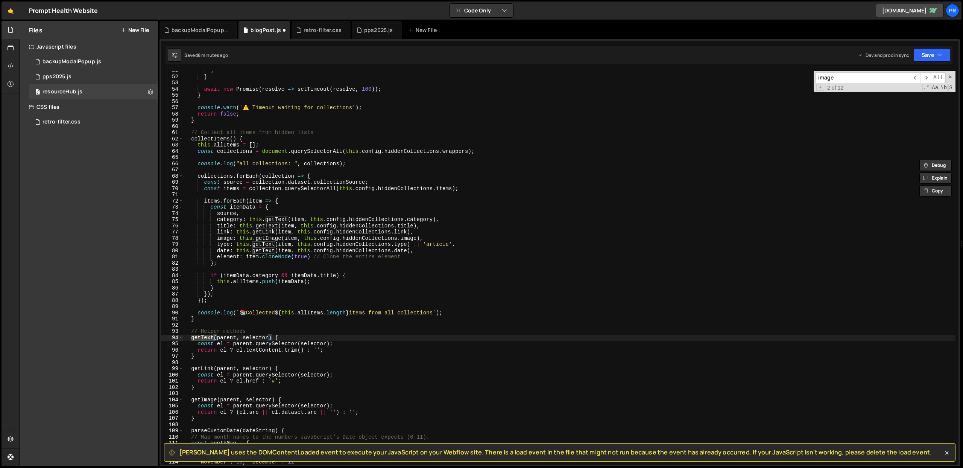
scroll to position [258, 0]
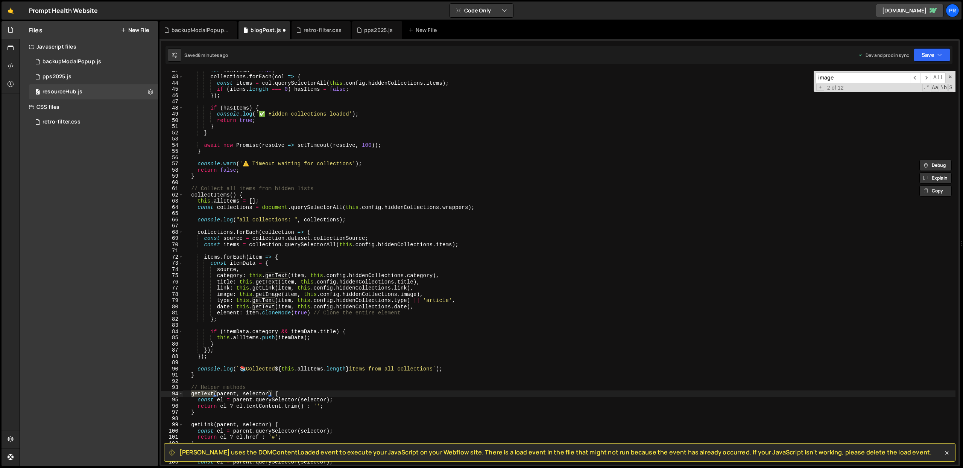
click at [240, 193] on div "let [DEMOGRAPHIC_DATA] = true ; collections . forEach ( col => { const items = …" at bounding box center [569, 270] width 773 height 406
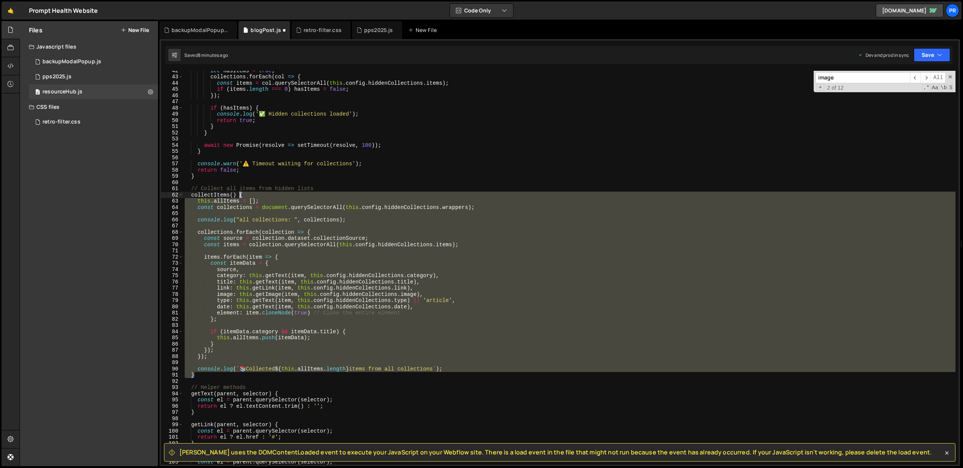
click at [240, 193] on div "let [DEMOGRAPHIC_DATA] = true ; collections . forEach ( col => { const items = …" at bounding box center [569, 270] width 773 height 406
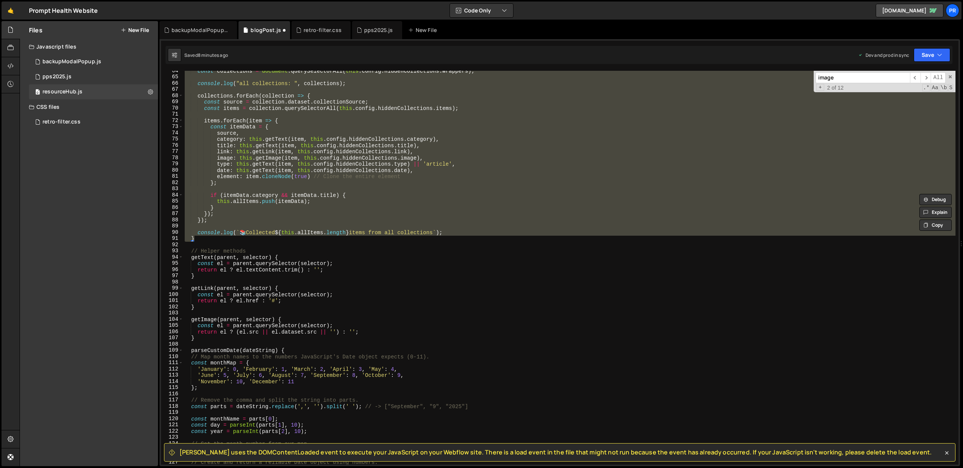
scroll to position [394, 0]
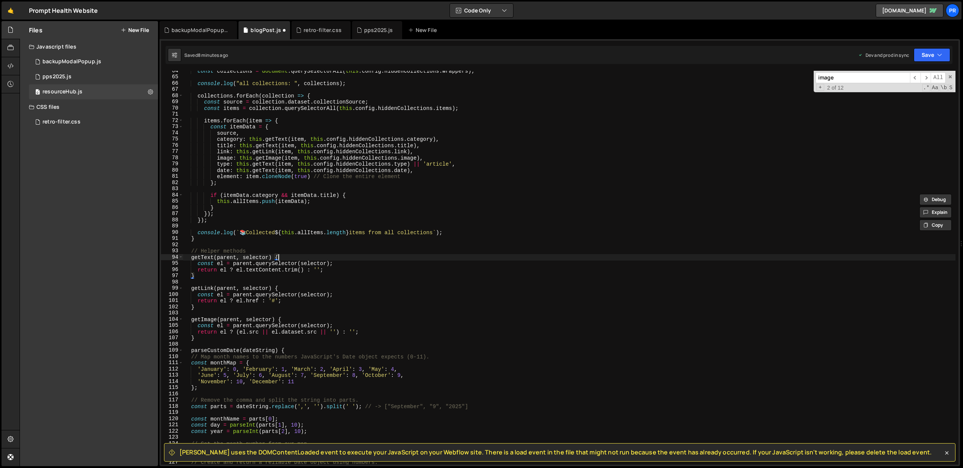
click at [278, 257] on div "const collections = document . querySelectorAll ( this . config . hiddenCollect…" at bounding box center [569, 271] width 773 height 406
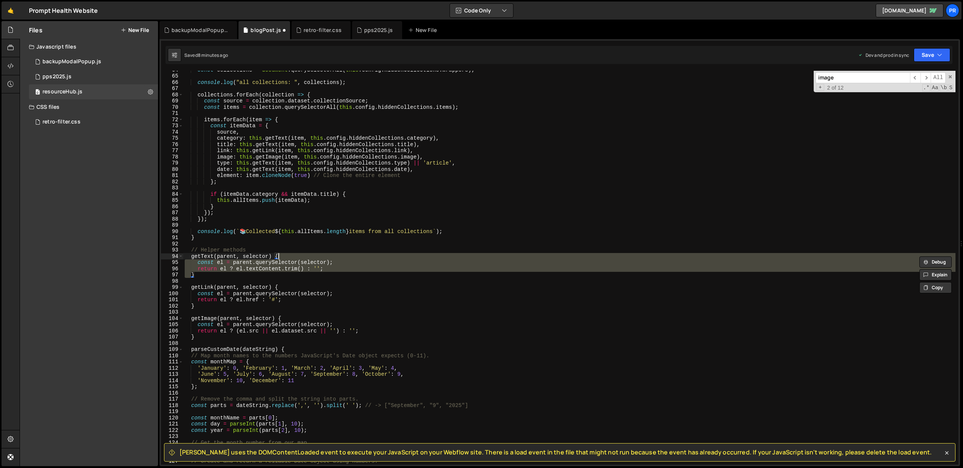
scroll to position [473, 0]
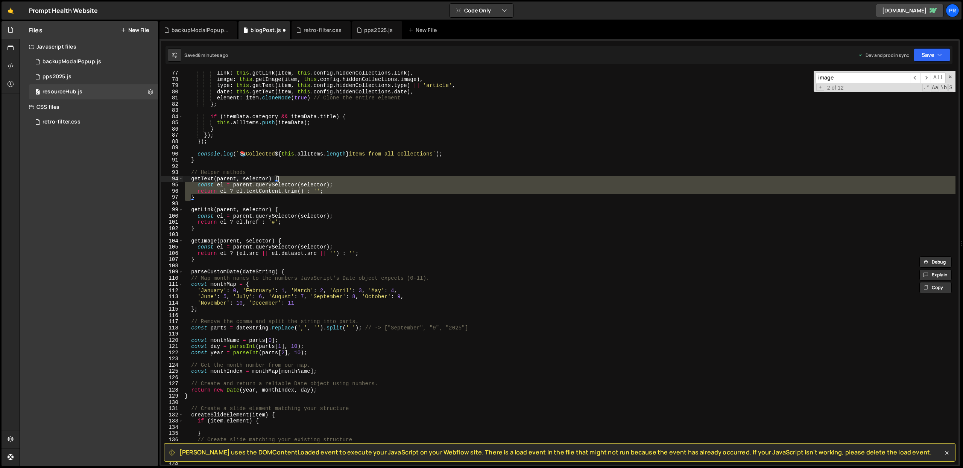
click at [208, 271] on div "link : this . getLink ( item , this . config . hiddenCollections . link ) , ima…" at bounding box center [569, 273] width 773 height 406
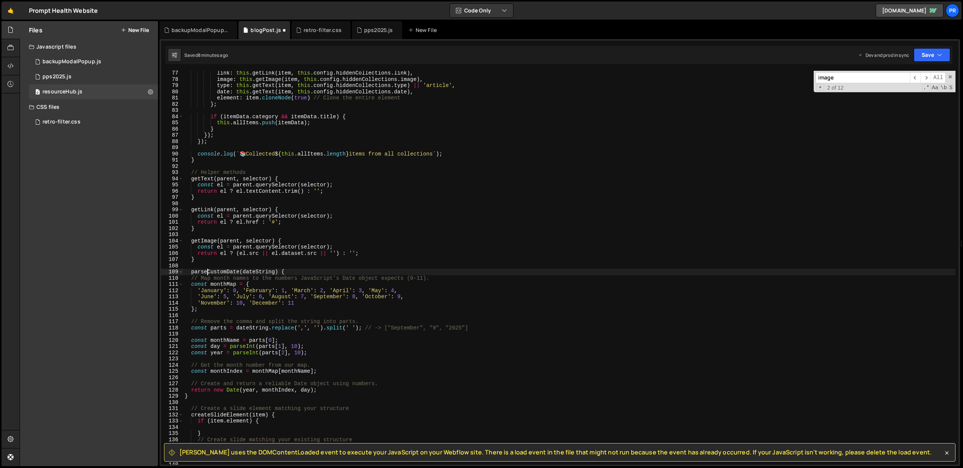
click at [208, 271] on div "link : this . getLink ( item , this . config . hiddenCollections . link ) , ima…" at bounding box center [569, 273] width 773 height 406
click at [190, 271] on div "link : this . getLink ( item , this . config . hiddenCollections . link ) , ima…" at bounding box center [569, 268] width 773 height 394
click at [238, 272] on div "link : this . getLink ( item , this . config . hiddenCollections . link ) , ima…" at bounding box center [569, 273] width 773 height 406
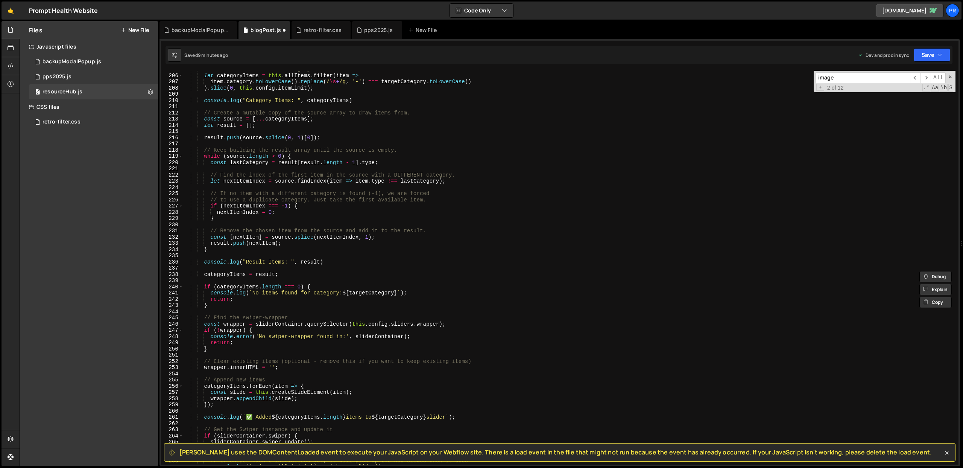
scroll to position [1187, 0]
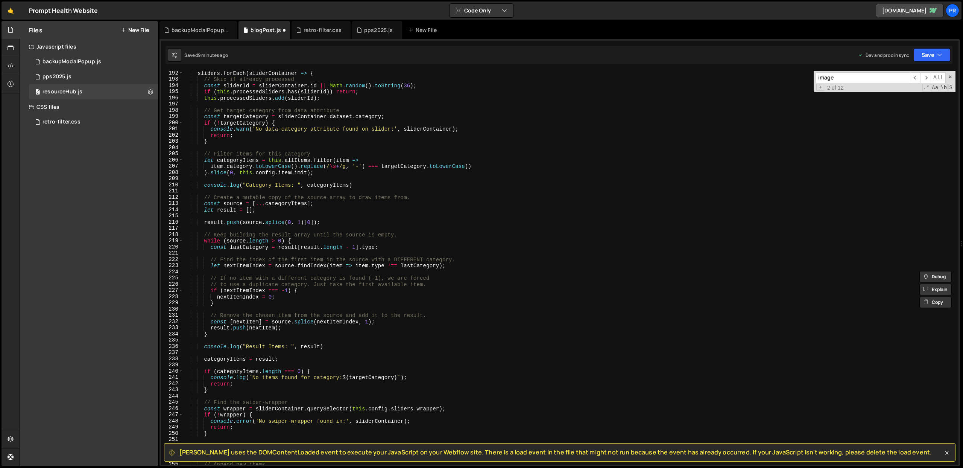
click at [320, 202] on div "sliders . forEach ( sliderContainer => { // Skip if already processed const sli…" at bounding box center [569, 273] width 773 height 406
click at [310, 202] on div "sliders . forEach ( sliderContainer => { // Skip if already processed const sli…" at bounding box center [569, 273] width 773 height 406
paste textarea "});"
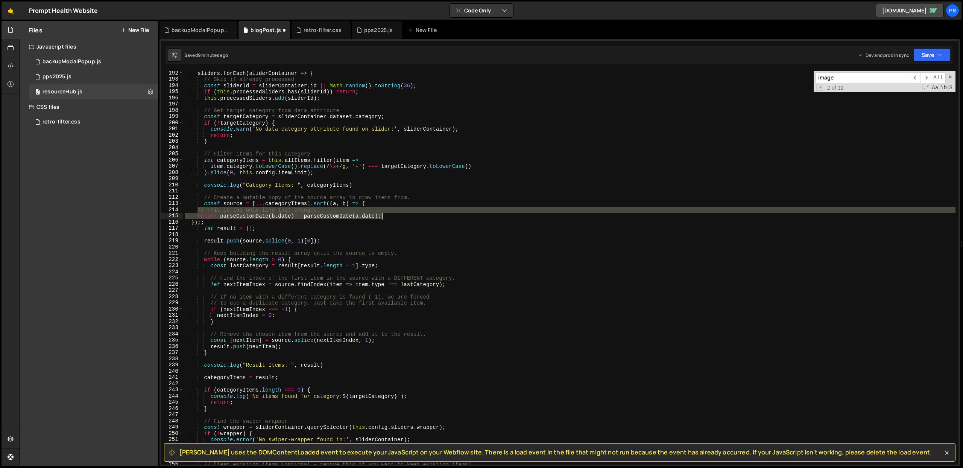
drag, startPoint x: 200, startPoint y: 210, endPoint x: 384, endPoint y: 217, distance: 184.2
click at [384, 217] on div "sliders . forEach ( sliderContainer => { // Skip if already processed const sli…" at bounding box center [569, 273] width 773 height 406
click at [191, 223] on div "sliders . forEach ( sliderContainer => { // Skip if already processed const sli…" at bounding box center [569, 273] width 773 height 406
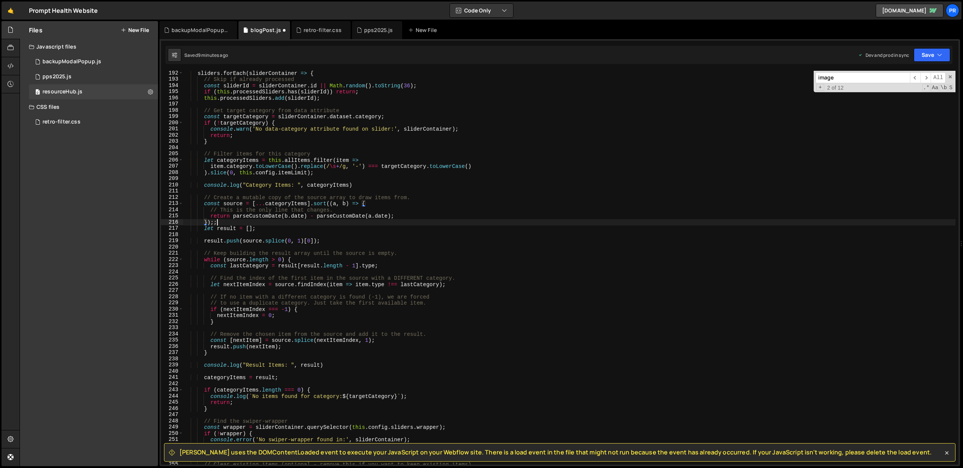
click at [243, 223] on div "sliders . forEach ( sliderContainer => { // Skip if already processed const sli…" at bounding box center [569, 273] width 773 height 406
click at [405, 205] on div "sliders . forEach ( sliderContainer => { // Skip if already processed const sli…" at bounding box center [569, 273] width 773 height 406
click at [223, 223] on div "sliders . forEach ( sliderContainer => { // Skip if already processed const sli…" at bounding box center [569, 273] width 773 height 406
click at [924, 52] on button "Save" at bounding box center [932, 55] width 37 height 14
click at [914, 99] on div "Save to Production S" at bounding box center [907, 98] width 78 height 8
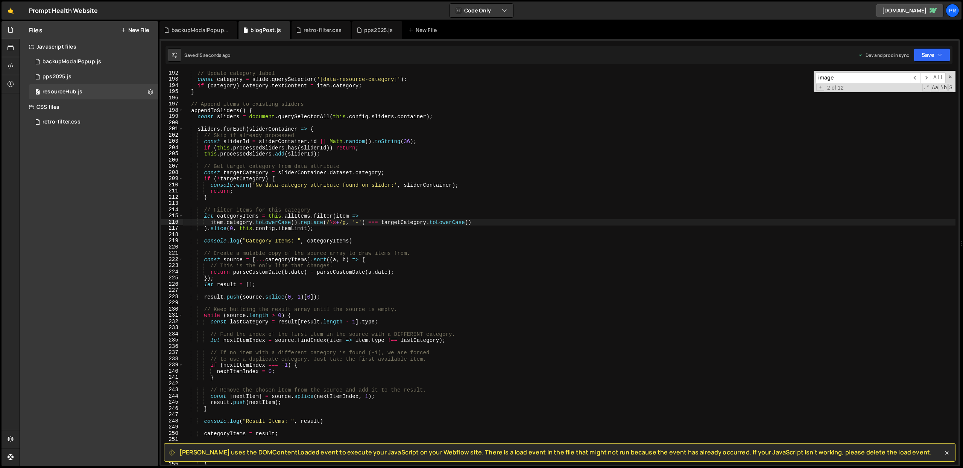
type textarea "if (this.processedSliders.has(sliderId)) return;"
click at [330, 145] on div "// Update category label const category = slide . querySelector ( '[data-resour…" at bounding box center [569, 273] width 773 height 406
type input "parseCusto"
click at [917, 79] on span "​" at bounding box center [915, 77] width 11 height 11
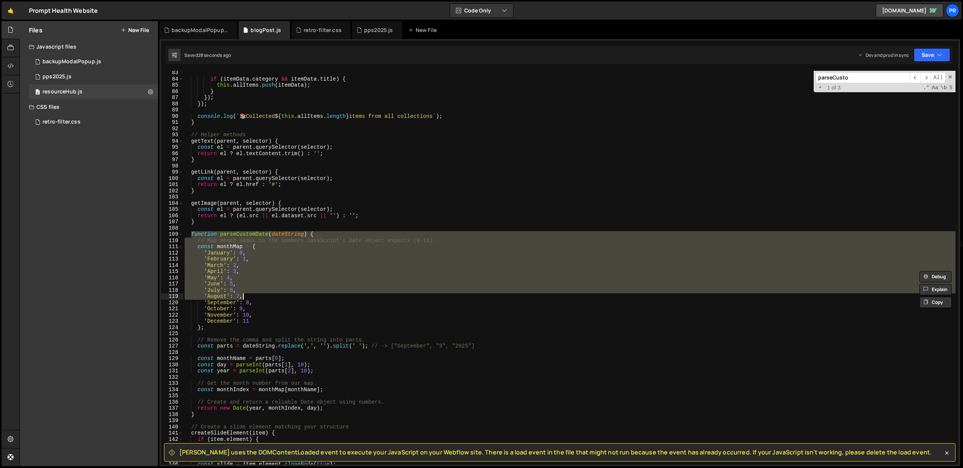
scroll to position [520, 0]
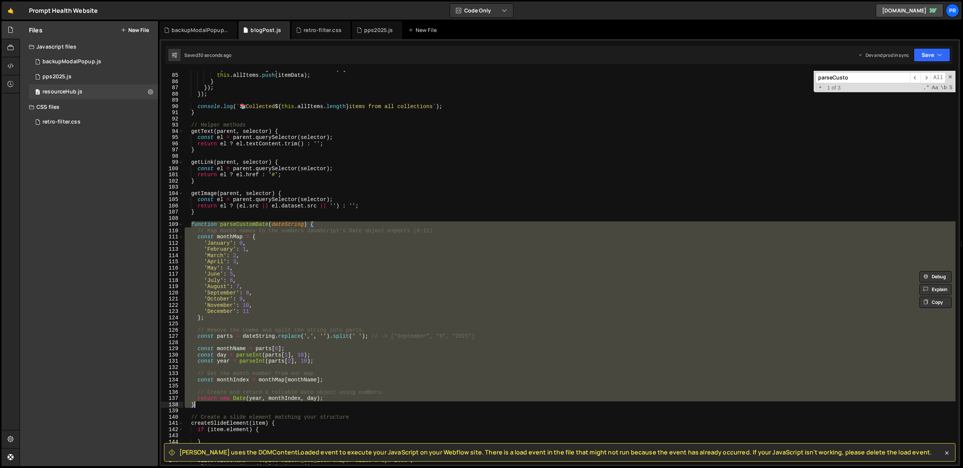
drag, startPoint x: 192, startPoint y: 270, endPoint x: 225, endPoint y: 404, distance: 138.1
click at [225, 404] on div "if ( itemData . category && itemData . title ) { this . allItems . push ( itemD…" at bounding box center [569, 269] width 773 height 406
type textarea "return new Date(year, monthIndex, day); }"
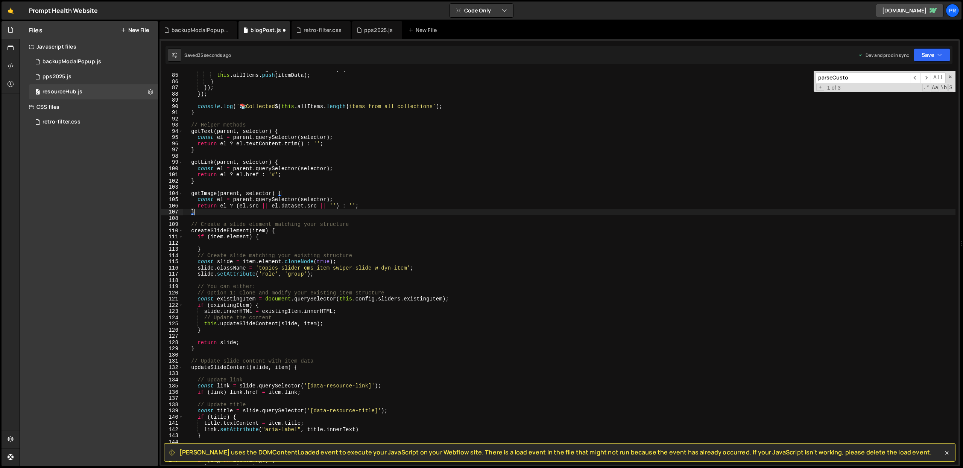
scroll to position [0, 0]
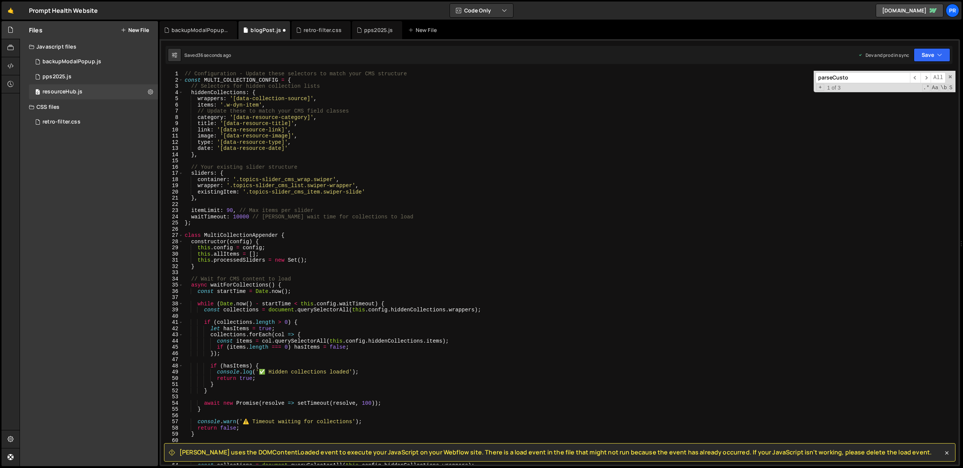
click at [185, 72] on div "// Configuration - Update these selectors to match your CMS structure const MUL…" at bounding box center [569, 274] width 773 height 406
type textarea "// Configuration - Update these selectors to match your CMS structure"
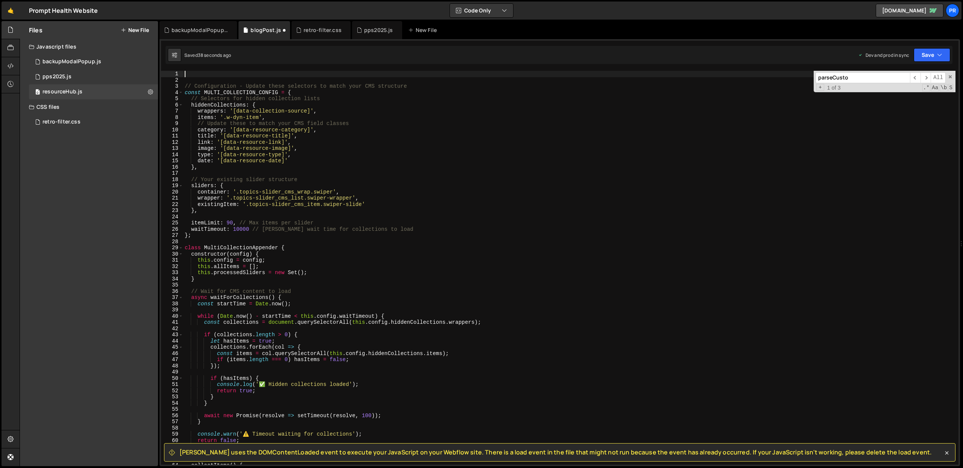
paste textarea "}"
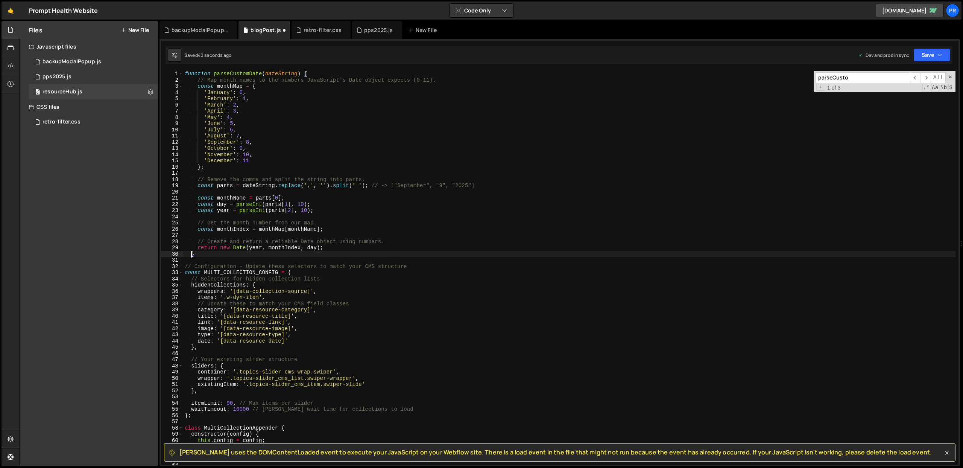
click at [192, 255] on div "function parseCustomDate ( dateString ) { // Map month names to the numbers Jav…" at bounding box center [569, 274] width 773 height 406
click at [306, 73] on div "function parseCustomDate ( dateString ) { // Map month names to the numbers Jav…" at bounding box center [569, 274] width 773 height 406
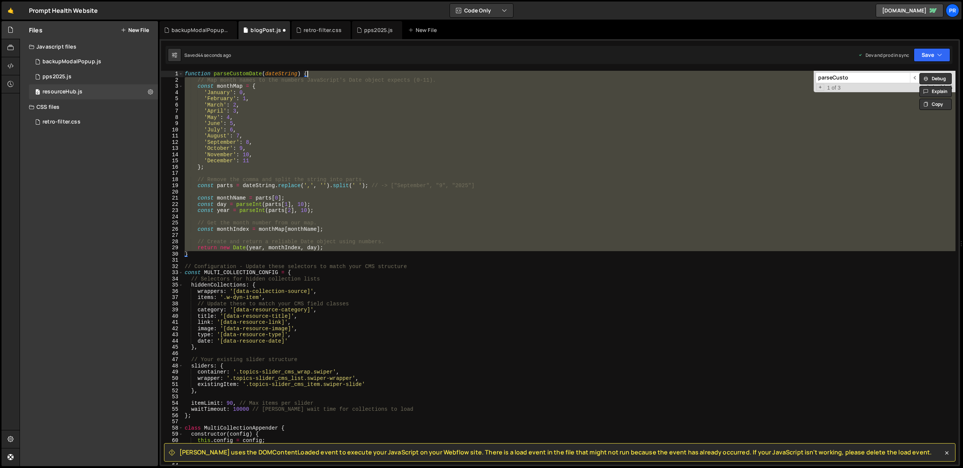
click at [226, 254] on div "function parseCustomDate ( dateString ) { // Map month names to the numbers Jav…" at bounding box center [569, 274] width 773 height 406
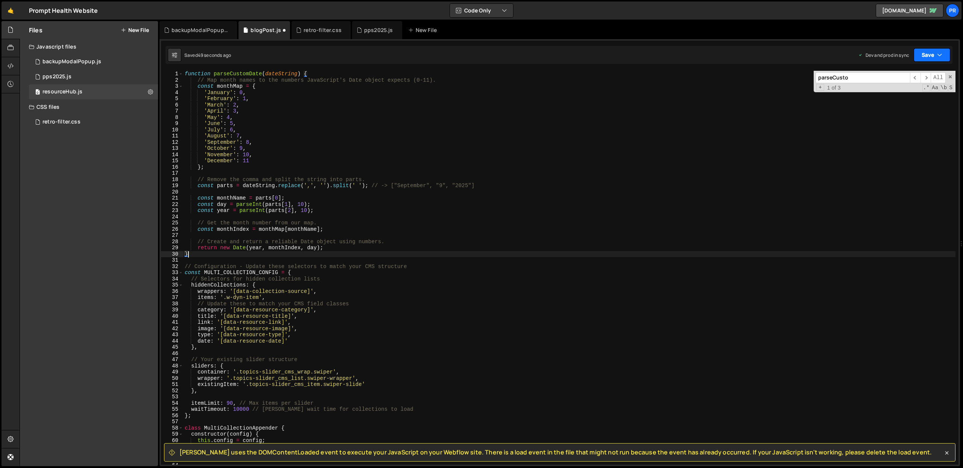
type textarea "}"
click at [931, 53] on button "Save" at bounding box center [932, 55] width 37 height 14
click at [913, 97] on div "Save to Production S" at bounding box center [907, 98] width 78 height 8
click at [230, 174] on div "function parseCustomDate ( dateString ) { // Map month names to the numbers Jav…" at bounding box center [569, 274] width 773 height 406
click at [243, 164] on div "function parseCustomDate ( dateString ) { // Map month names to the numbers Jav…" at bounding box center [569, 274] width 773 height 406
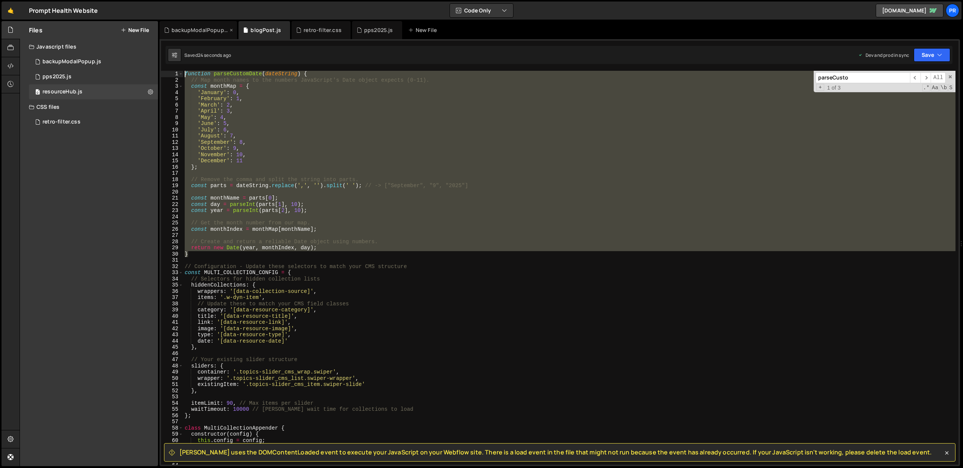
drag, startPoint x: 203, startPoint y: 250, endPoint x: 168, endPoint y: 30, distance: 222.2
click at [168, 30] on div "Debug Explain Copy backupModalPopup.js blogPost.js retro-filter.css pps2025.js …" at bounding box center [560, 243] width 801 height 445
type textarea "function parseCustomDate(dateString) { // Map month names to the numbers JavaSc…"
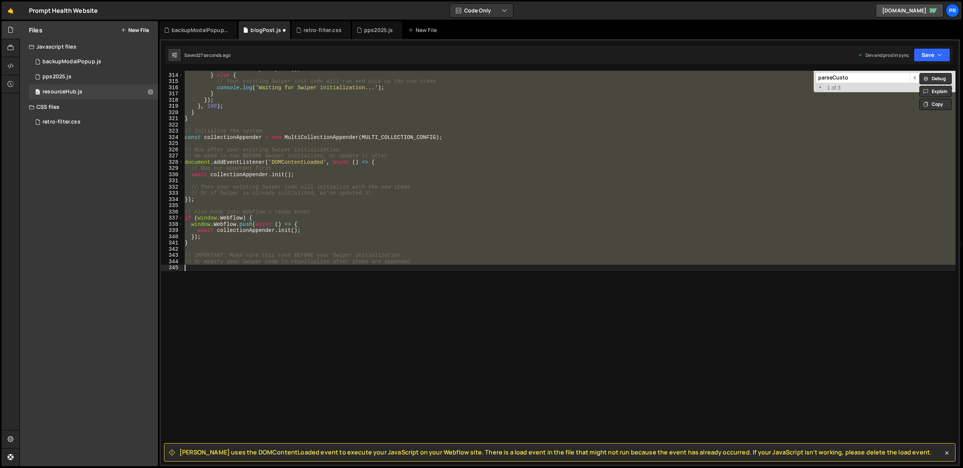
type textarea "}"
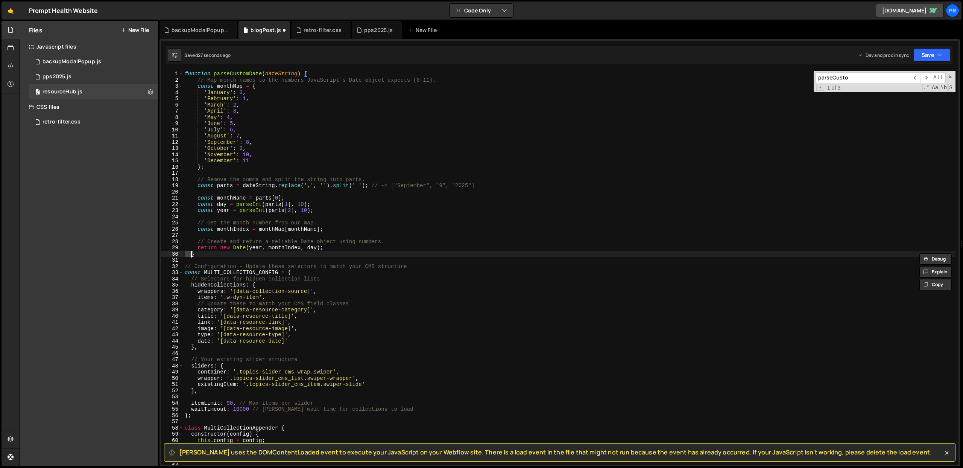
scroll to position [0, 0]
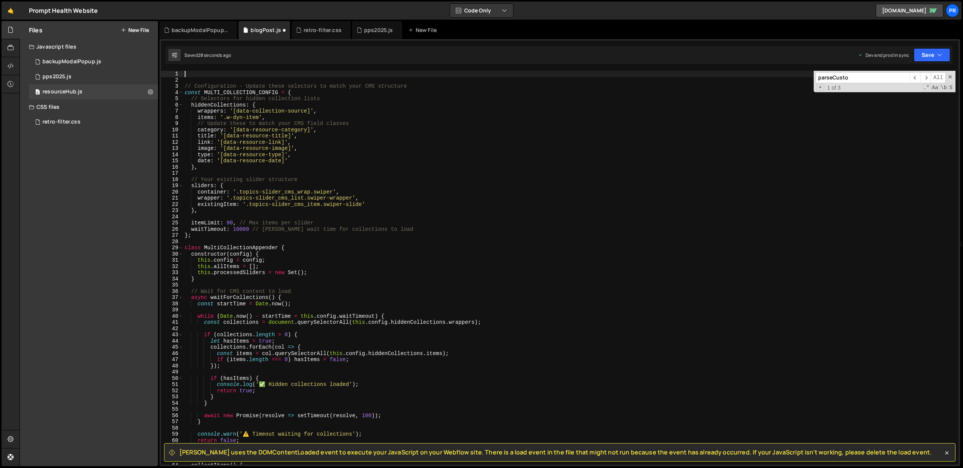
type textarea "// Configuration - Update these selectors to match your CMS structure"
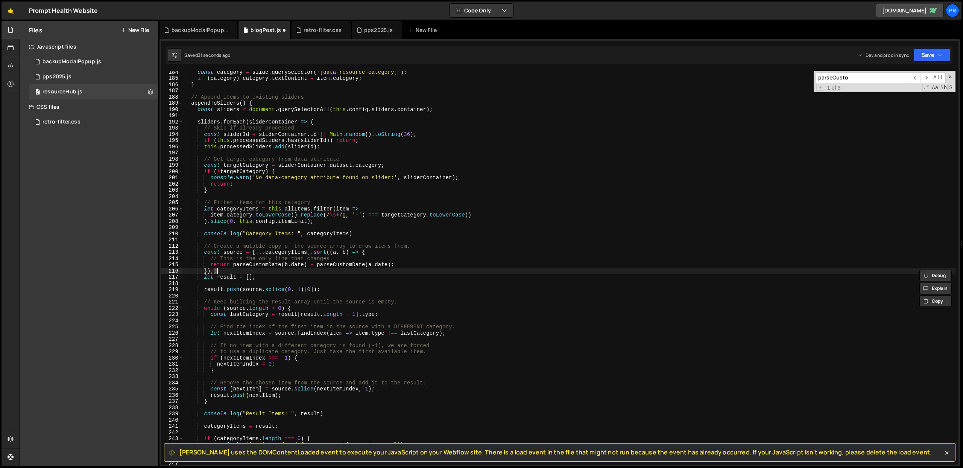
scroll to position [1138, 0]
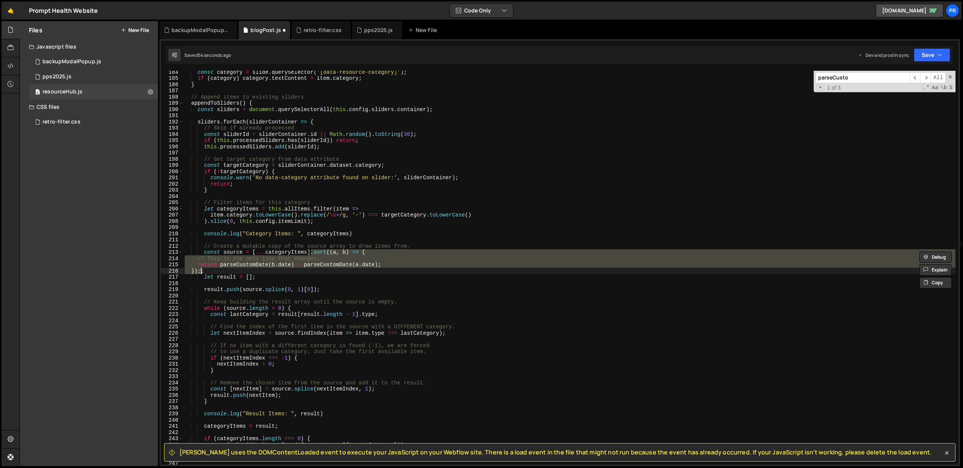
type textarea "const source = [...categoryItems];"
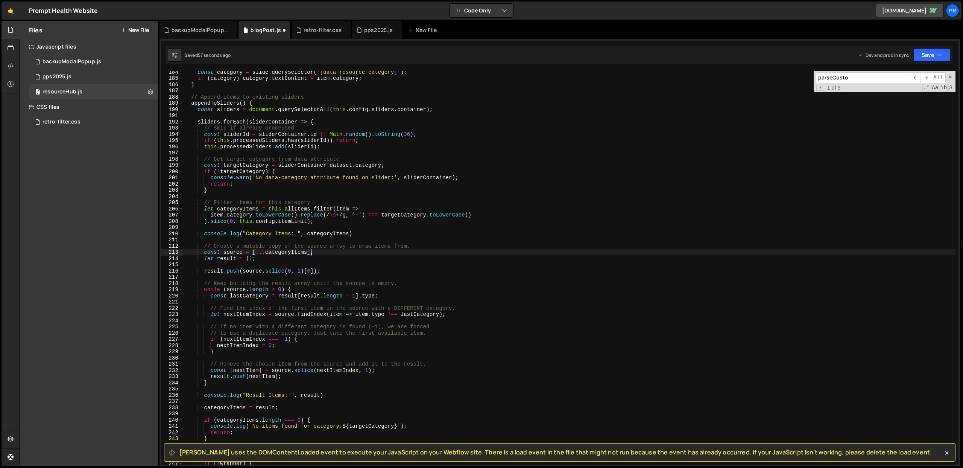
click at [367, 239] on div "const category = slide . querySelector ( '[data-resource-category]' ) ; if ( ca…" at bounding box center [569, 272] width 773 height 406
click at [932, 54] on button "Save" at bounding box center [932, 55] width 37 height 14
click at [917, 92] on button "Save to Production S Saved 57 seconds ago" at bounding box center [907, 102] width 90 height 24
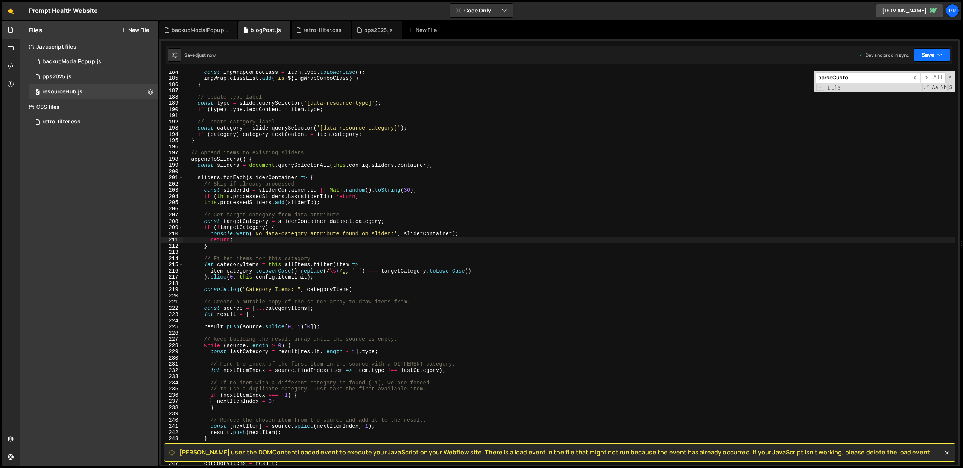
click at [928, 55] on button "Save" at bounding box center [932, 55] width 37 height 14
click at [910, 100] on div "Save to Production S" at bounding box center [907, 98] width 78 height 8
type textarea "sliders.forEach(sliderContainer => {"
click at [267, 180] on div "const imgWrapComboClass = item . type . toLowerCase ( ) ; imgWrap . classList .…" at bounding box center [569, 272] width 773 height 406
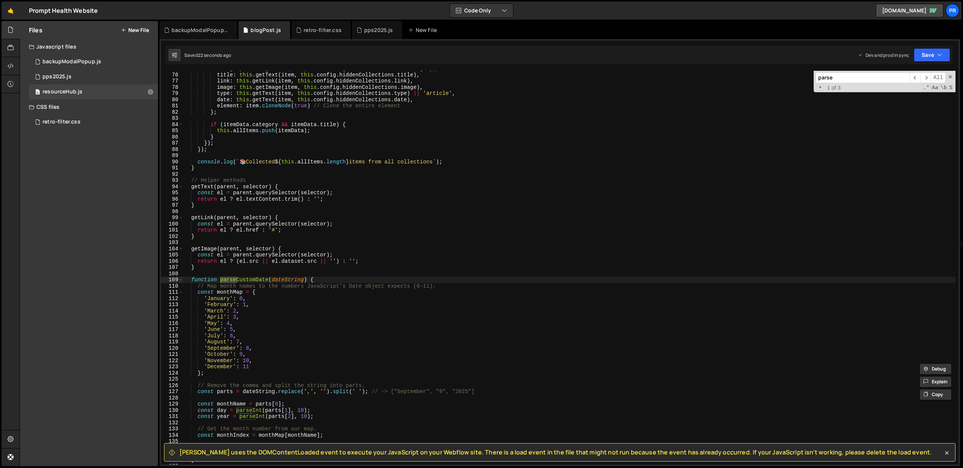
scroll to position [508, 0]
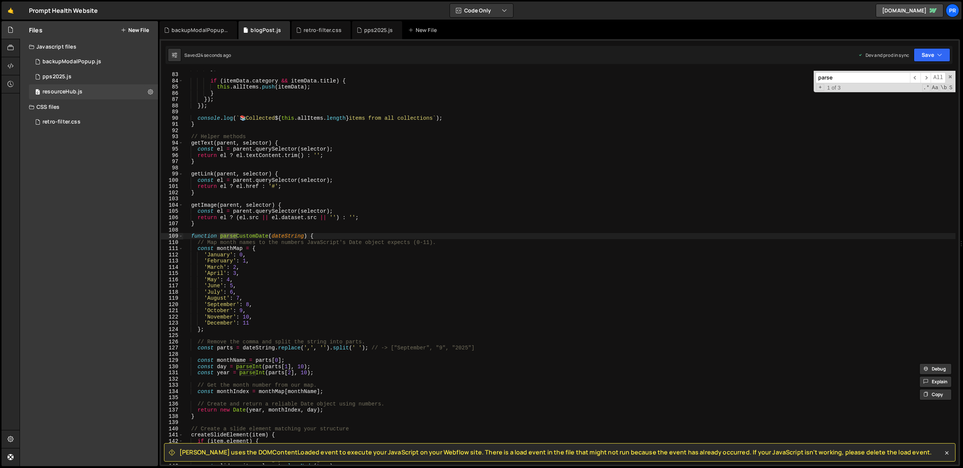
type input "parse"
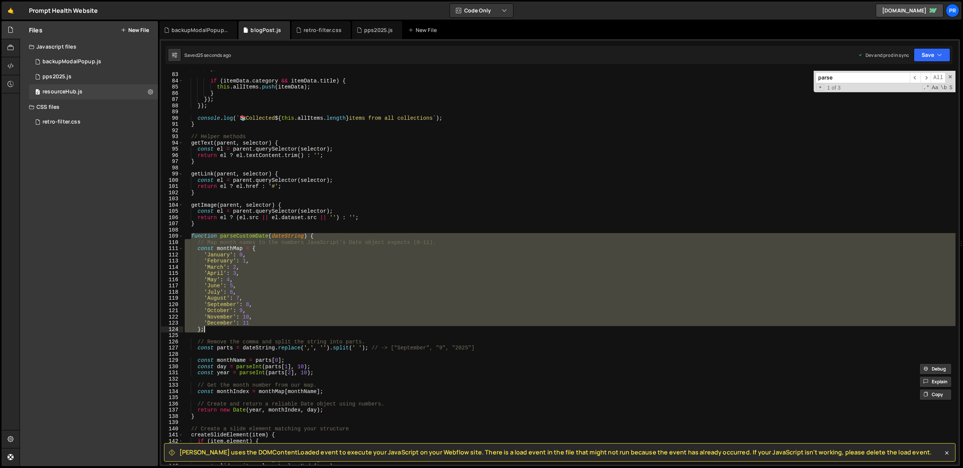
drag, startPoint x: 191, startPoint y: 236, endPoint x: 230, endPoint y: 331, distance: 102.3
click at [230, 331] on div "} ; if ( itemData . category && itemData . title ) { this . allItems . push ( i…" at bounding box center [569, 268] width 773 height 406
click at [312, 237] on div "} ; if ( itemData . category && itemData . title ) { this . allItems . push ( i…" at bounding box center [569, 268] width 773 height 394
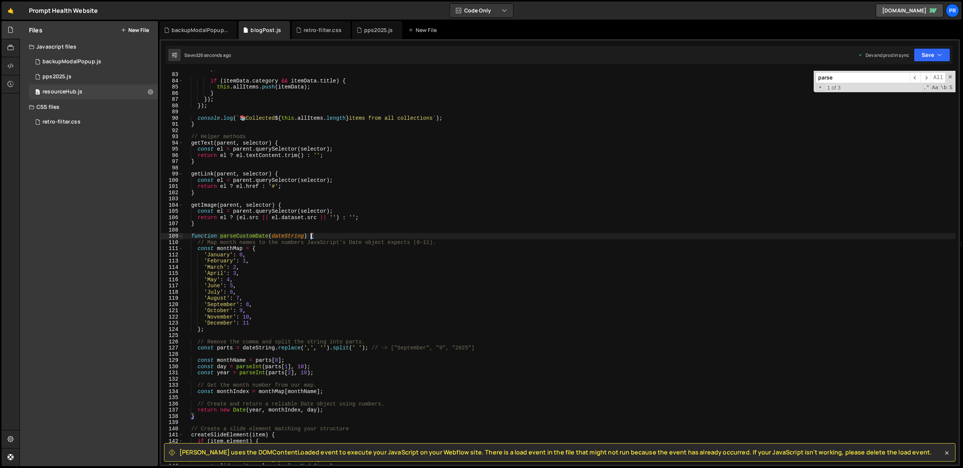
click at [312, 237] on div "} ; if ( itemData . category && itemData . title ) { this . allItems . push ( i…" at bounding box center [569, 268] width 773 height 406
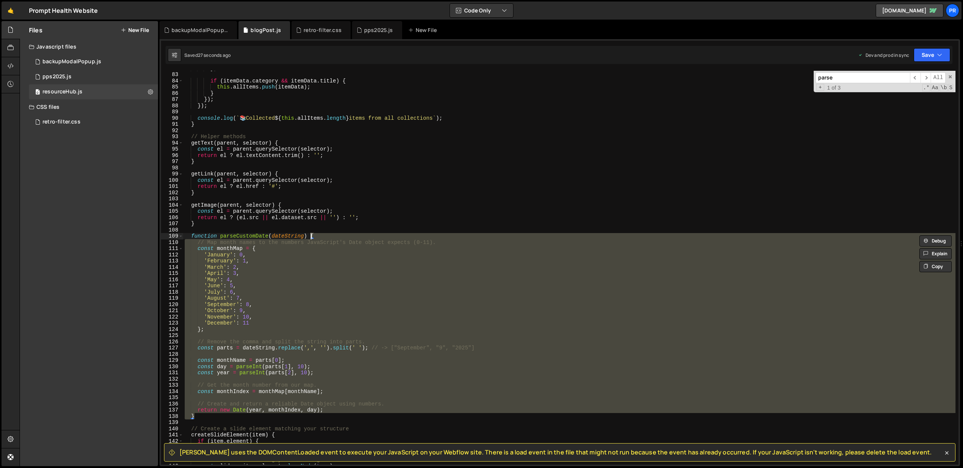
click at [209, 419] on div "} ; if ( itemData . category && itemData . title ) { this . allItems . push ( i…" at bounding box center [569, 268] width 773 height 394
drag, startPoint x: 204, startPoint y: 418, endPoint x: 170, endPoint y: 233, distance: 187.9
click at [170, 233] on div "} 82 83 84 85 86 87 88 89 90 91 92 93 94 95 96 97 98 99 100 101 102 103 104 105…" at bounding box center [560, 268] width 798 height 394
type textarea "function parseCustomDate(dateString) { // Map month names to the numbers JavaSc…"
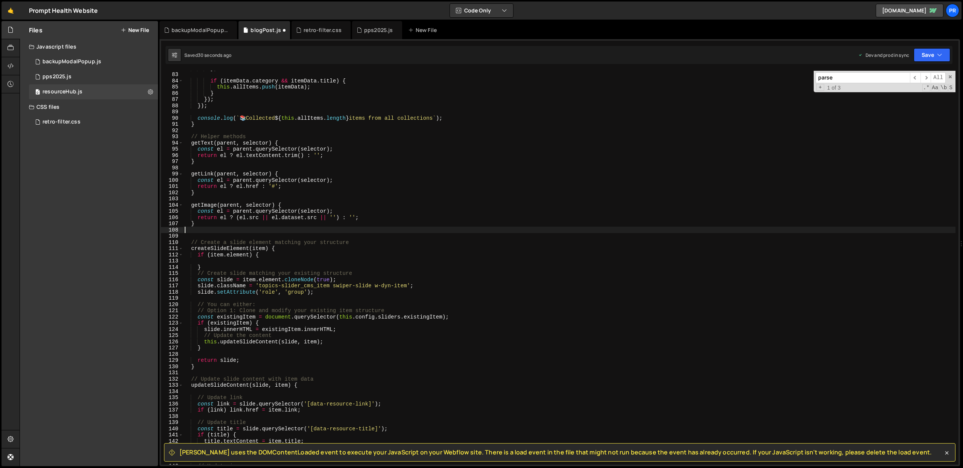
type textarea "}"
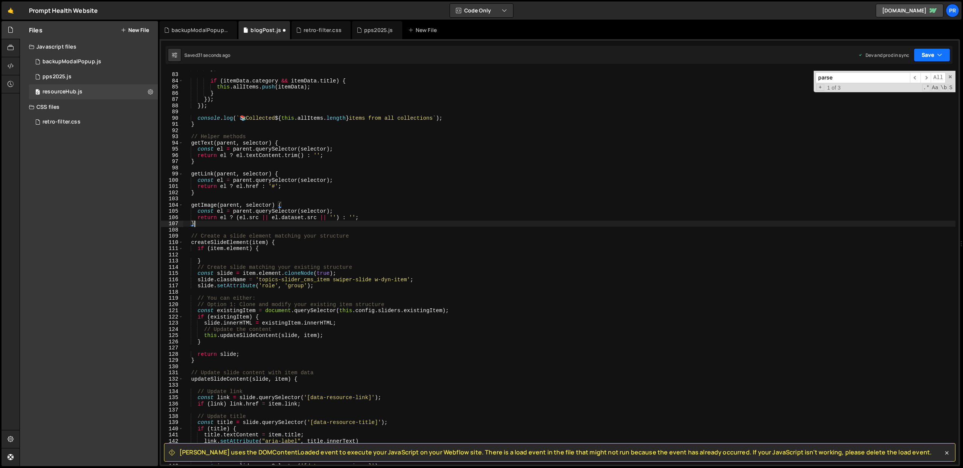
click at [943, 59] on button "Save" at bounding box center [932, 55] width 37 height 14
click at [931, 101] on icon at bounding box center [933, 103] width 5 height 8
